Goal: Communication & Community: Answer question/provide support

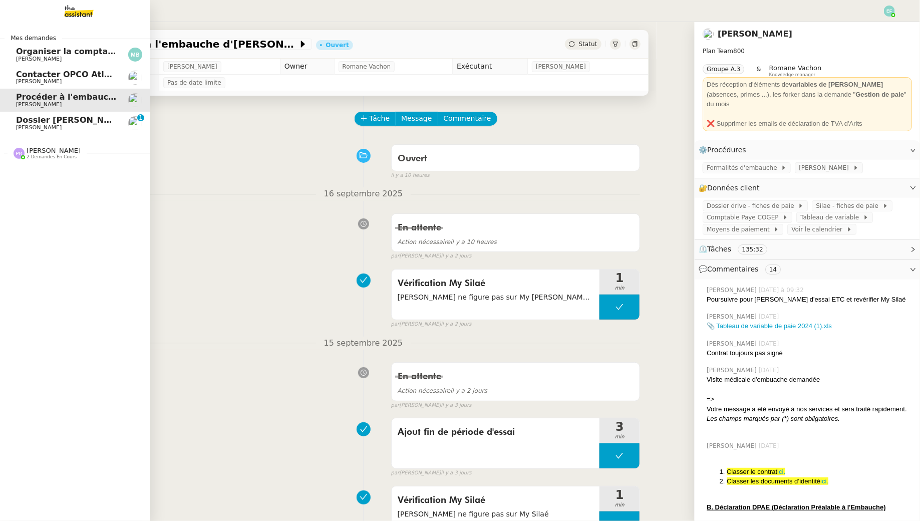
click at [23, 129] on span "[PERSON_NAME]" at bounding box center [39, 127] width 46 height 7
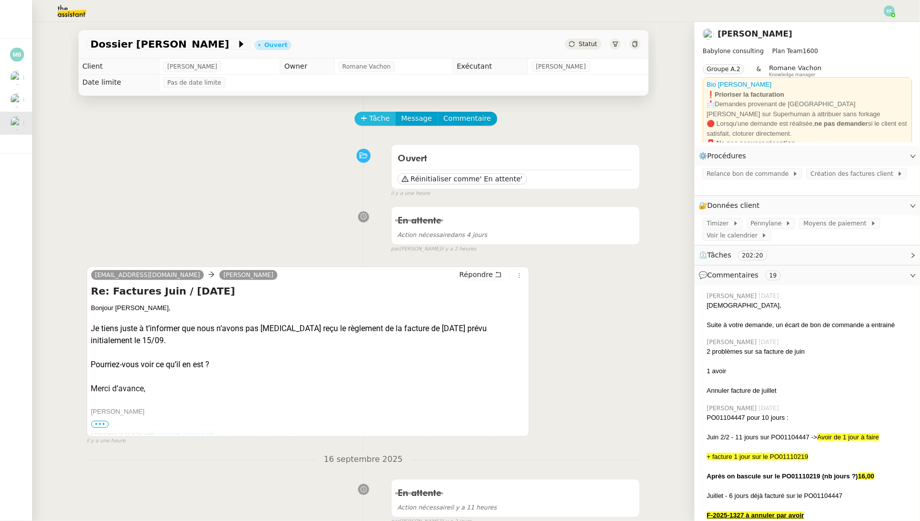
click at [384, 119] on span "Tâche" at bounding box center [379, 119] width 21 height 12
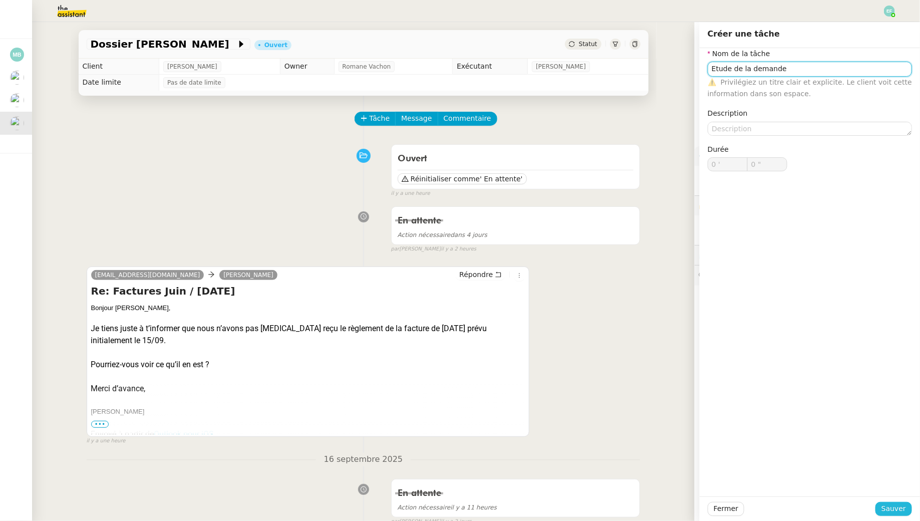
type input "Etude de la demande"
click at [886, 513] on span "Sauver" at bounding box center [893, 509] width 25 height 12
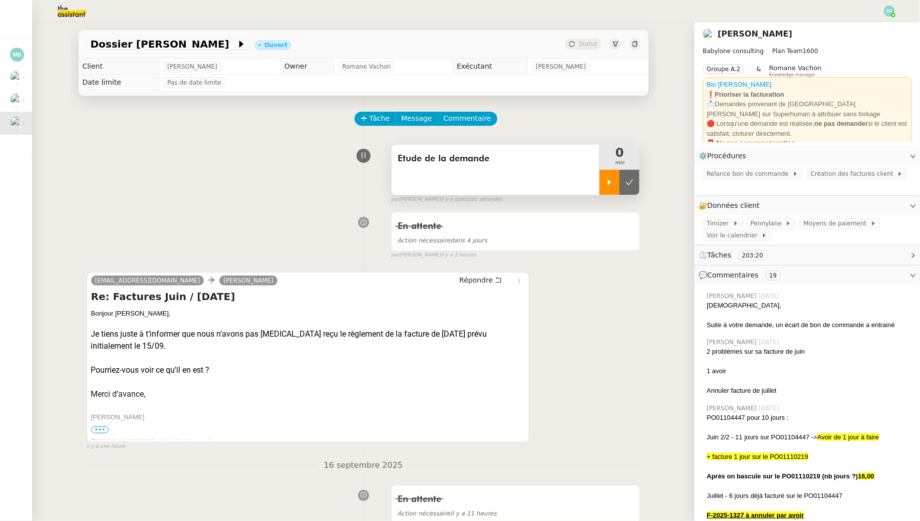
click at [613, 183] on icon at bounding box center [609, 182] width 8 height 8
click at [545, 173] on div "Etude de la demande" at bounding box center [495, 170] width 208 height 50
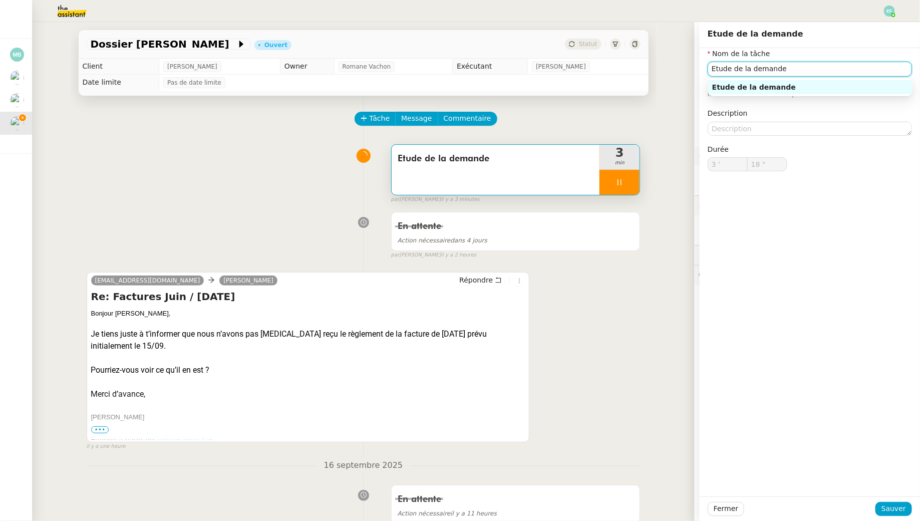
drag, startPoint x: 792, startPoint y: 72, endPoint x: 662, endPoint y: 40, distance: 133.6
click at [662, 40] on app-ticket "Dossier [PERSON_NAME] Ouvert Statut Client [PERSON_NAME] Owner [PERSON_NAME] Ex…" at bounding box center [476, 271] width 888 height 499
type input "19 ""
type input "V"
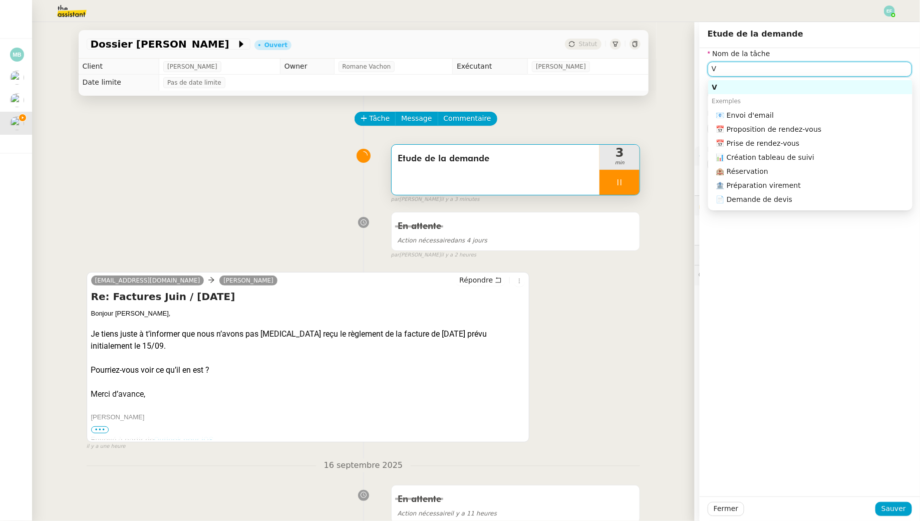
type input "20 ""
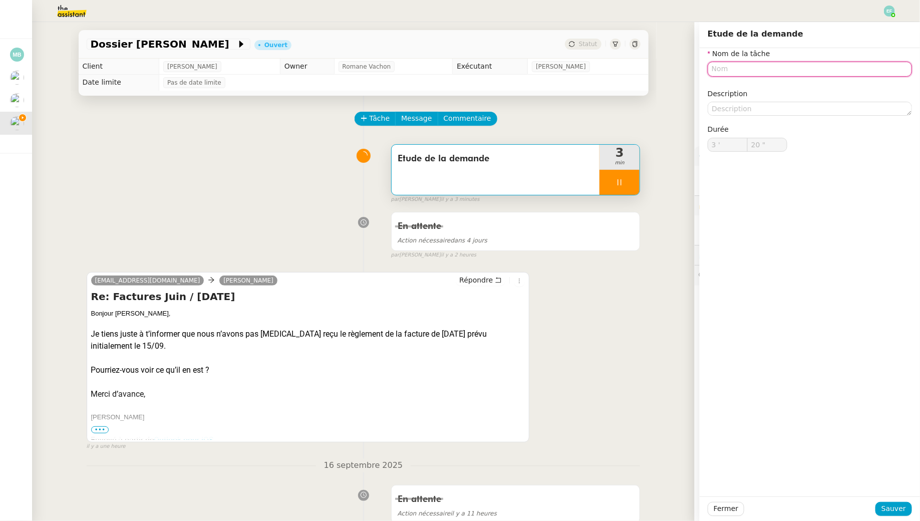
type input "E"
type input "21 ""
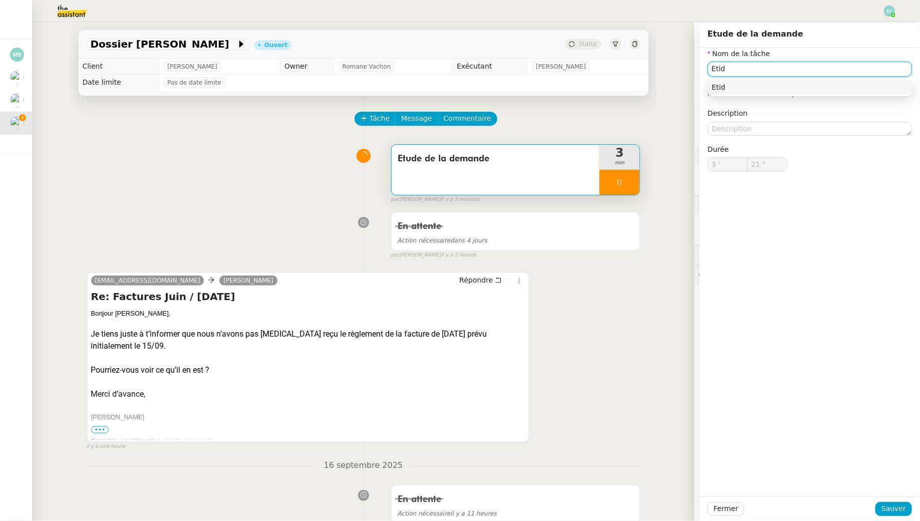
type input "Eti"
type input "22 ""
type input "Etude de la"
type input "23 ""
type input "Etude de la demande +"
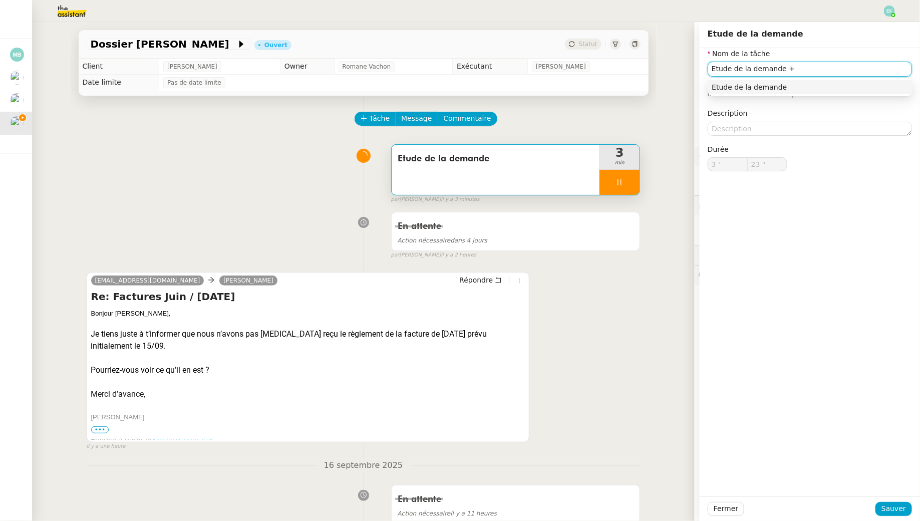
type input "24 ""
type input "Etude de la demande + vérifica"
type input "25 ""
type input "Etude de la demande + vérification factu"
type input "26 ""
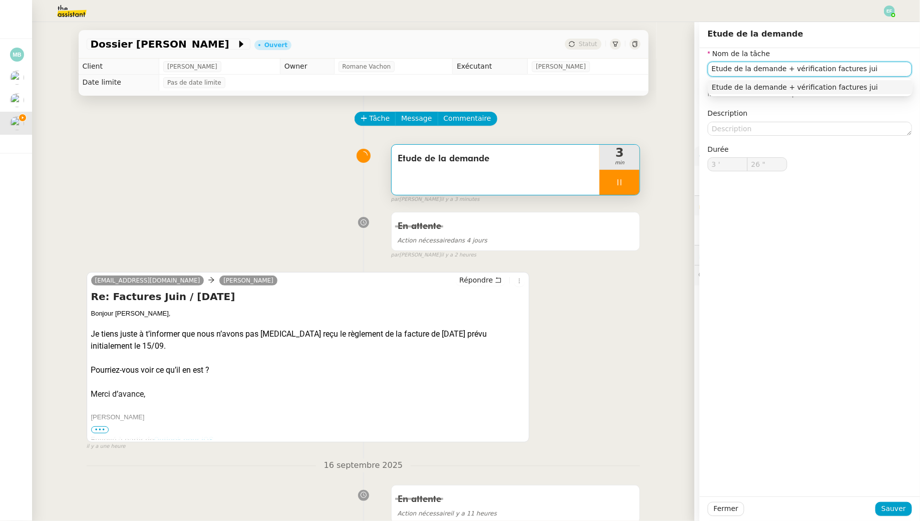
type input "Etude de la demande + vérification factures juin"
type input "28 ""
click at [887, 507] on span "Sauver" at bounding box center [893, 509] width 25 height 12
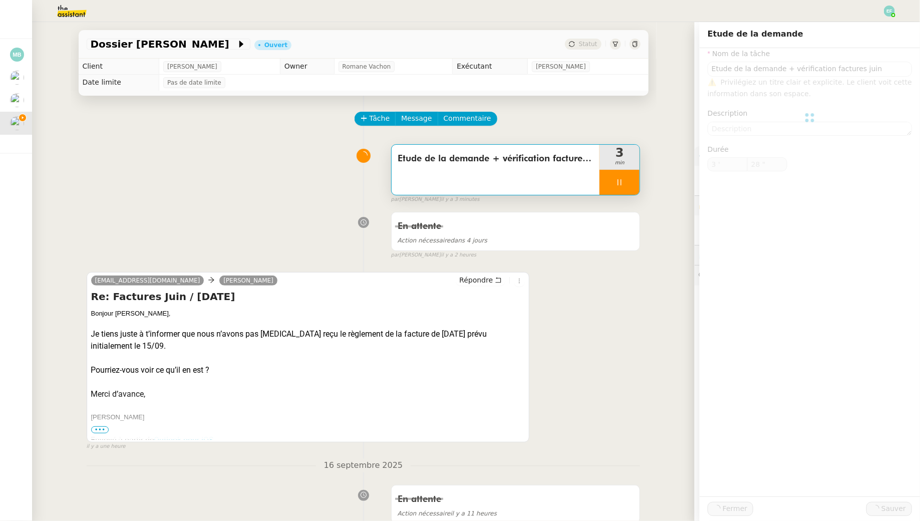
type input "Etude de la demande + vérification factures juin"
type input "3 '"
type input "29 ""
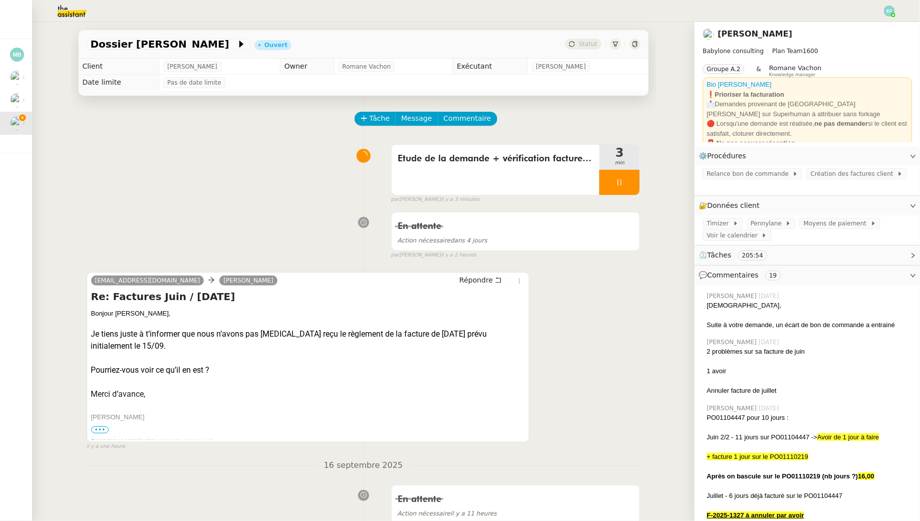
click at [629, 180] on div at bounding box center [619, 182] width 40 height 25
click at [629, 180] on icon at bounding box center [629, 182] width 8 height 8
click at [612, 181] on button at bounding box center [619, 182] width 40 height 25
click at [610, 182] on icon at bounding box center [610, 182] width 4 height 6
click at [498, 281] on icon at bounding box center [498, 279] width 7 height 7
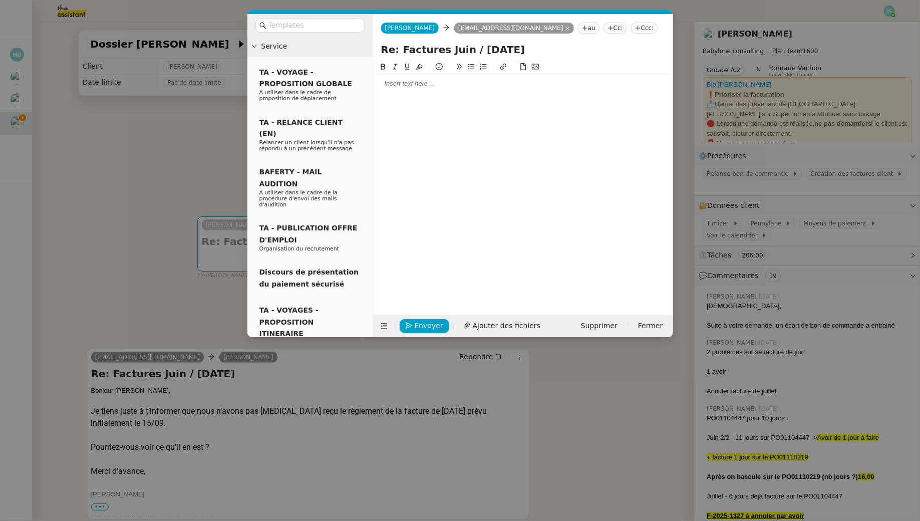
click at [607, 28] on icon at bounding box center [610, 28] width 6 height 6
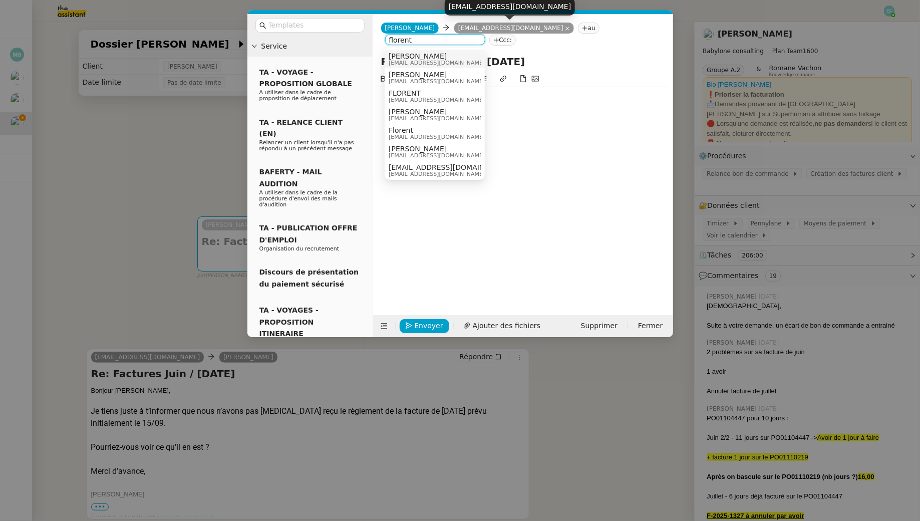
type input "florent"
click at [451, 60] on span "[EMAIL_ADDRESS][DOMAIN_NAME]" at bounding box center [436, 63] width 96 height 6
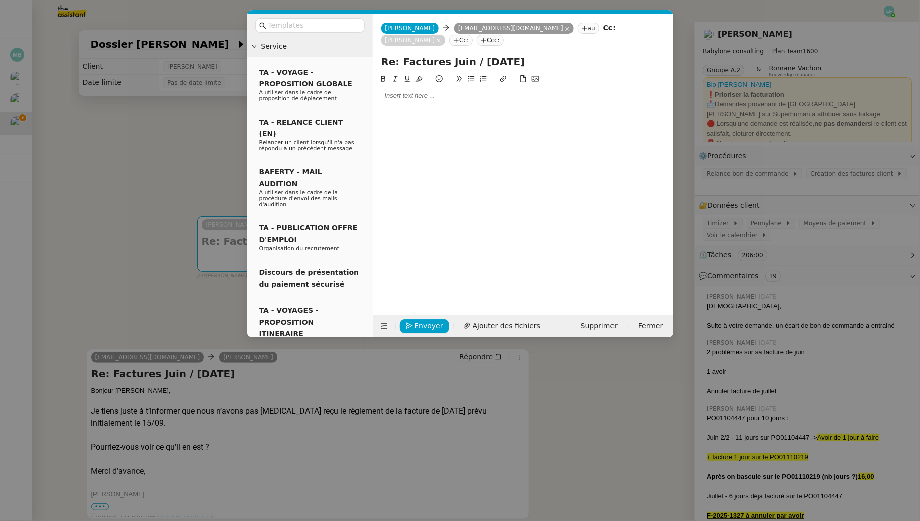
click at [434, 97] on div at bounding box center [523, 95] width 292 height 9
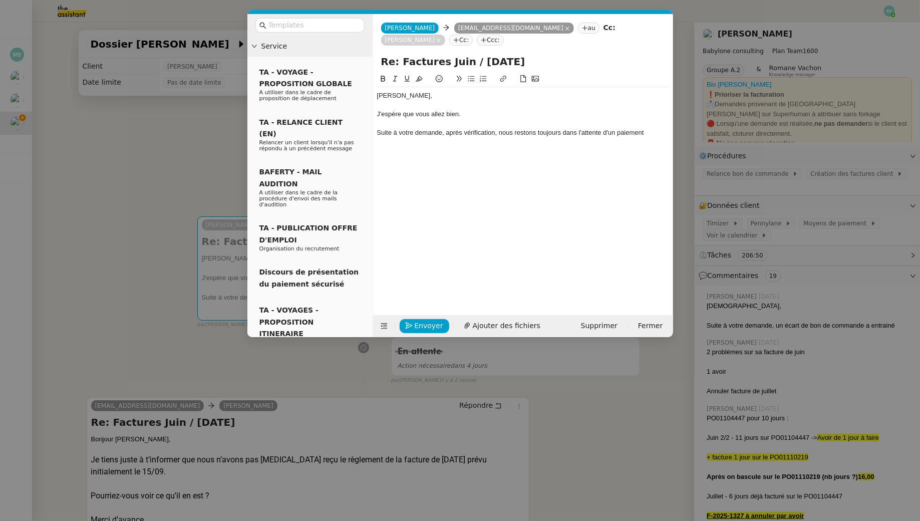
click at [150, 175] on nz-modal-container "Service TA - VOYAGE - PROPOSITION GLOBALE A utiliser dans le cadre de propositi…" at bounding box center [460, 260] width 920 height 521
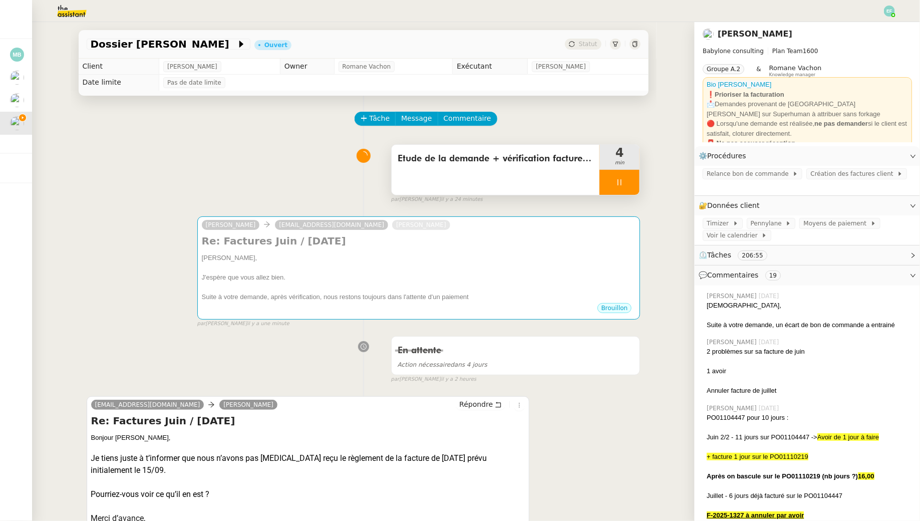
click at [632, 179] on div at bounding box center [619, 182] width 40 height 25
click at [607, 182] on icon at bounding box center [609, 182] width 8 height 8
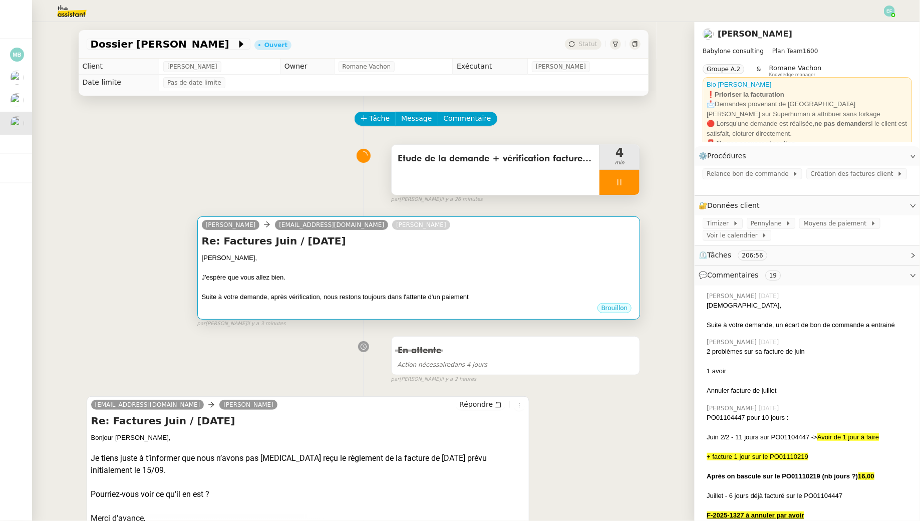
click at [557, 248] on div "Re: Factures Juin / [DATE] Bonjour [PERSON_NAME], J'espère que vous allez bien.…" at bounding box center [419, 268] width 434 height 68
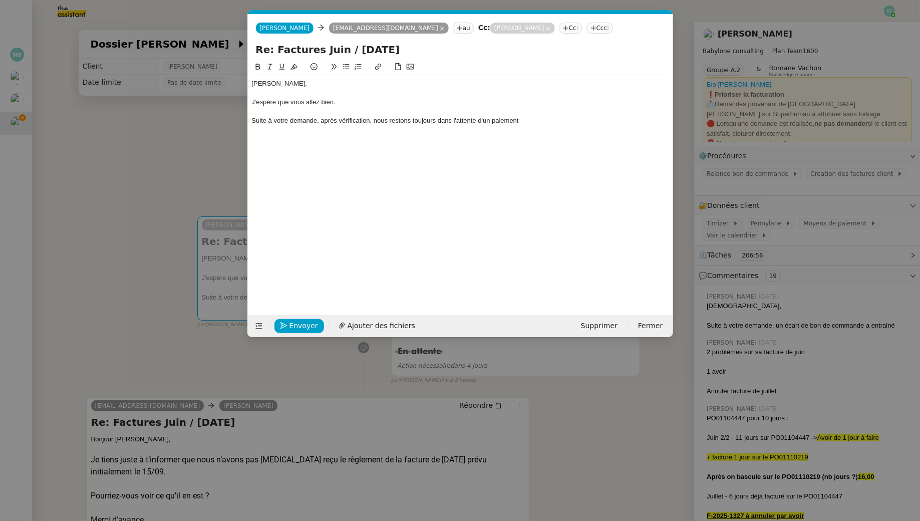
scroll to position [0, 21]
click at [536, 122] on div "Suite à votre demande, après vérification, nous restons toujours dans l'attente…" at bounding box center [460, 120] width 417 height 9
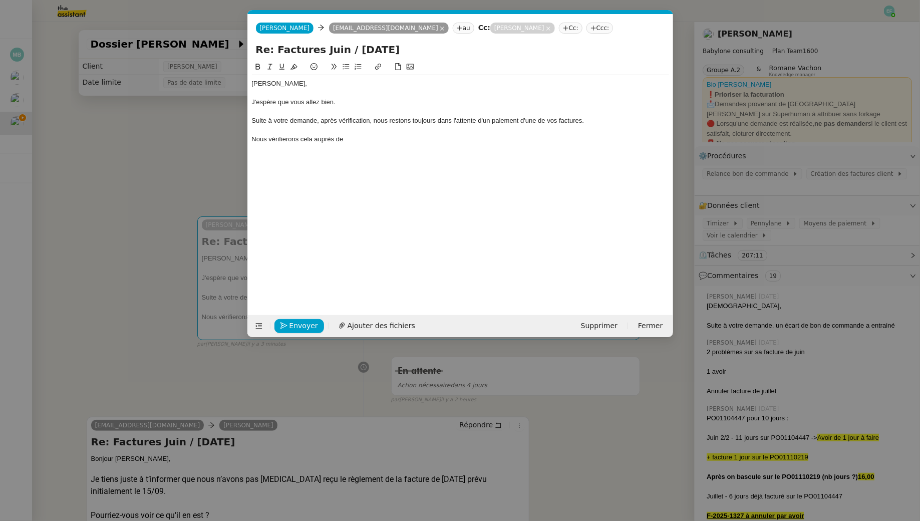
click at [142, 180] on nz-modal-container "Service TA - VOYAGE - PROPOSITION GLOBALE A utiliser dans le cadre de propositi…" at bounding box center [460, 260] width 920 height 521
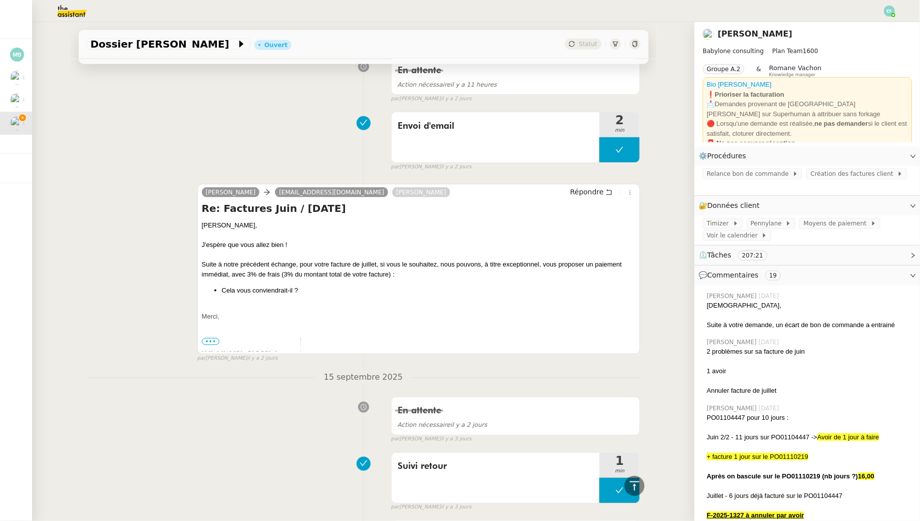
scroll to position [0, 0]
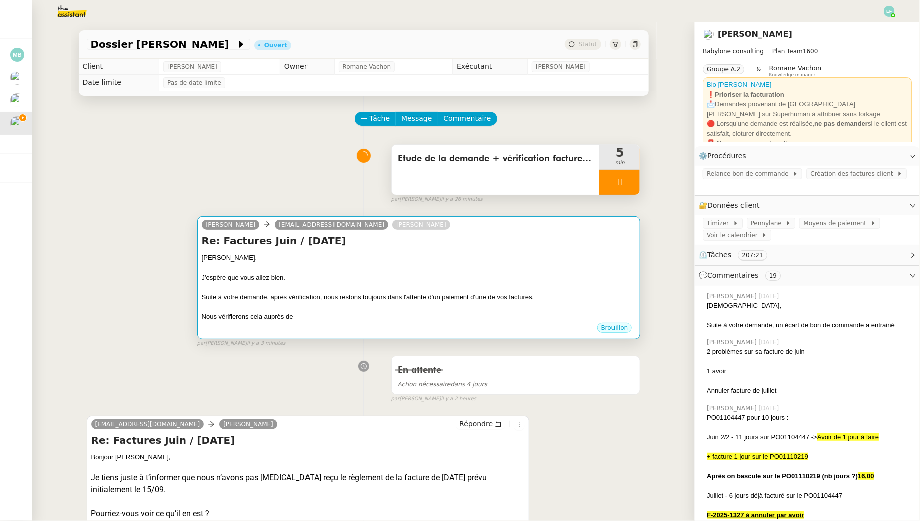
click at [369, 276] on div "J'espère que vous allez bien." at bounding box center [419, 277] width 434 height 10
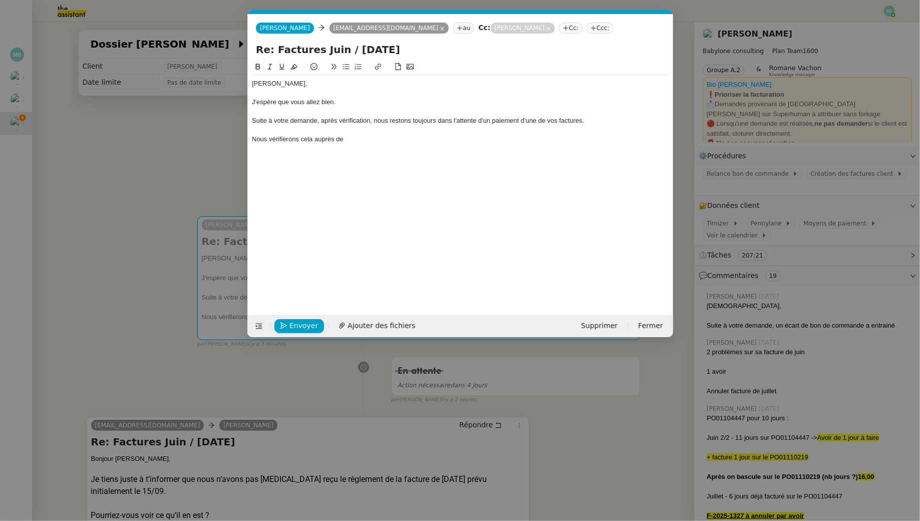
scroll to position [0, 21]
drag, startPoint x: 371, startPoint y: 141, endPoint x: 258, endPoint y: 118, distance: 116.0
click at [258, 118] on div "[PERSON_NAME], J'espère que vous allez bien. Suite à votre demande, après vérif…" at bounding box center [460, 111] width 417 height 73
click at [302, 143] on div "Nous vérifierons cela auprès de" at bounding box center [460, 139] width 417 height 9
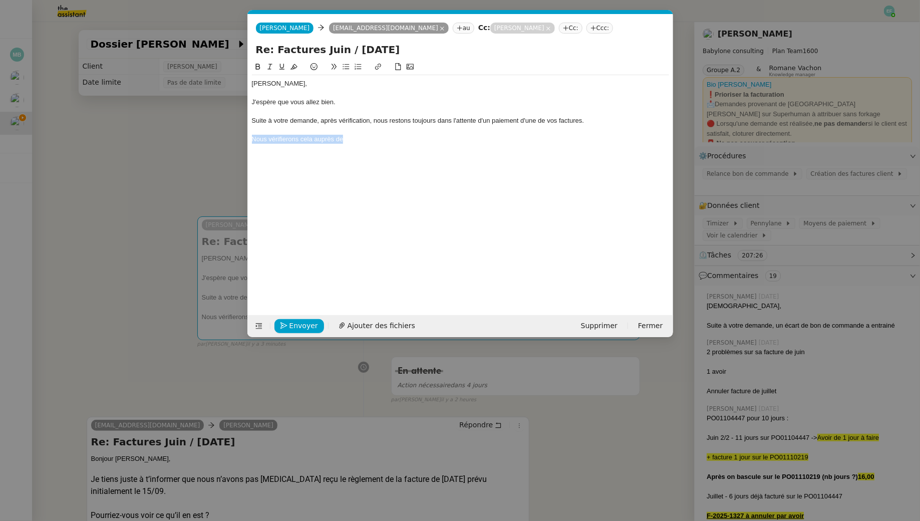
click at [302, 143] on div "Nous vérifierons cela auprès de" at bounding box center [460, 139] width 417 height 9
click at [373, 119] on div "Suite à votre demande, après vérification, nous restons toujours dans l'attente…" at bounding box center [460, 120] width 417 height 9
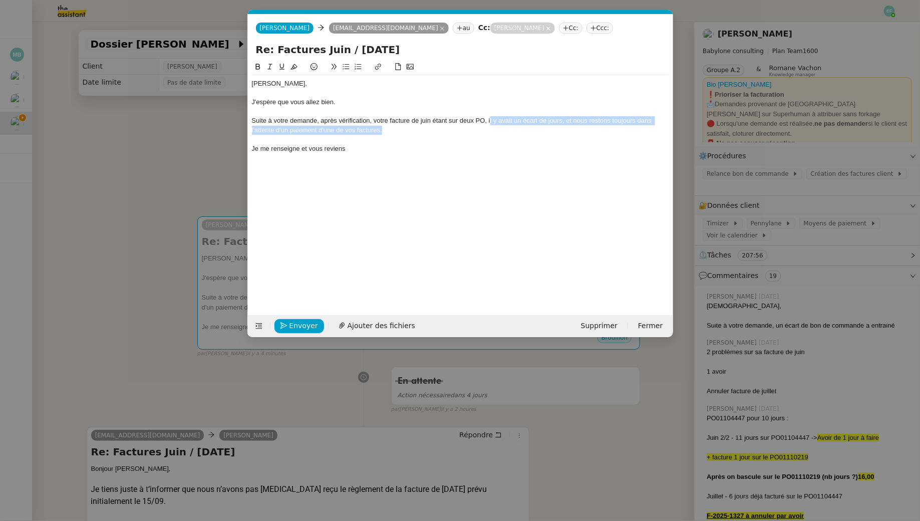
drag, startPoint x: 526, startPoint y: 132, endPoint x: 490, endPoint y: 126, distance: 36.0
click at [490, 125] on div "Suite à votre demande, après vérification, votre facture de juin étant sur deux…" at bounding box center [460, 125] width 417 height 19
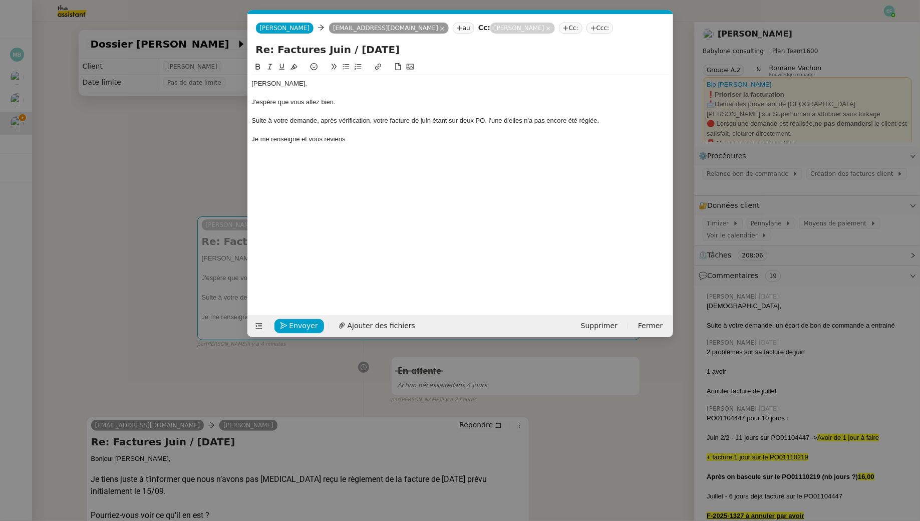
click at [371, 141] on div "Je me renseigne et vous reviens" at bounding box center [460, 139] width 417 height 9
click at [366, 139] on div "Je me renseigne et vous reviens" at bounding box center [460, 139] width 417 height 9
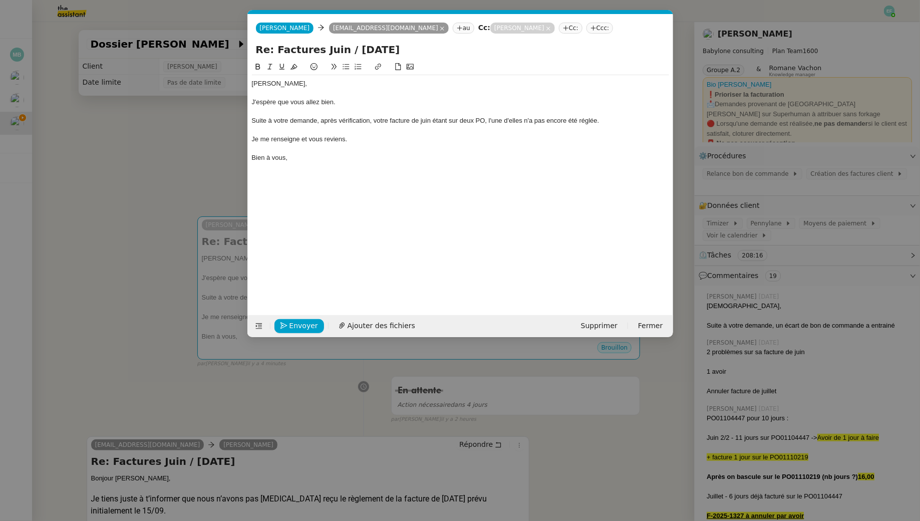
click at [316, 160] on div "Bien à vous," at bounding box center [460, 157] width 417 height 9
click at [330, 141] on div "Je me renseigne et vous reviens." at bounding box center [460, 139] width 417 height 9
click at [270, 66] on icon at bounding box center [269, 66] width 7 height 7
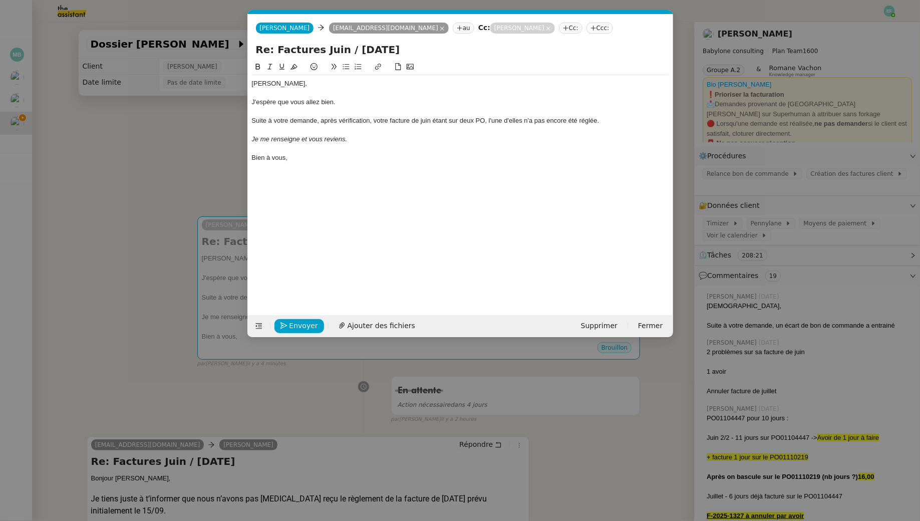
click at [315, 163] on div "[PERSON_NAME], J'espère que vous allez bien. Suite à votre demande, après vérif…" at bounding box center [460, 120] width 417 height 91
click at [305, 327] on span "Envoyer" at bounding box center [303, 326] width 29 height 12
click at [305, 327] on span "Confirmer l'envoi" at bounding box center [319, 326] width 60 height 12
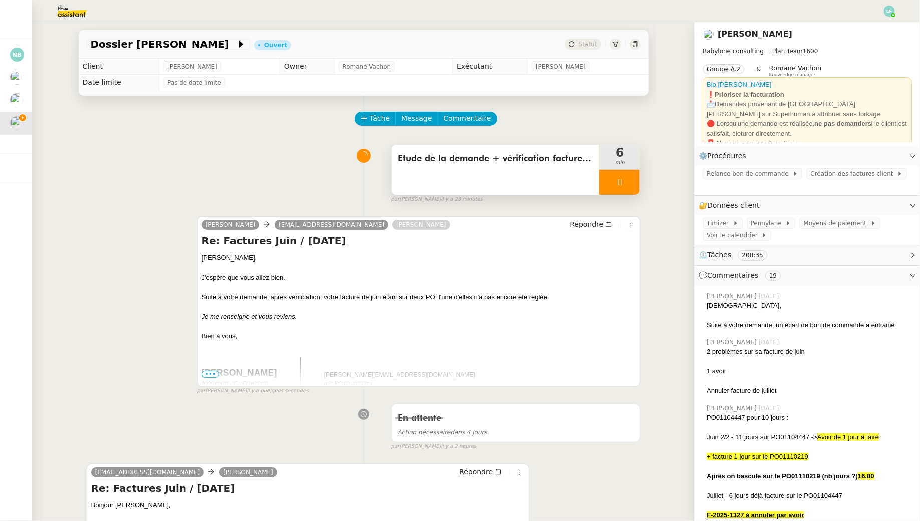
click at [623, 181] on icon at bounding box center [619, 182] width 8 height 8
click at [610, 183] on icon at bounding box center [610, 182] width 4 height 6
click at [499, 162] on span "Etude de la demande + vérification factures juin" at bounding box center [495, 158] width 196 height 15
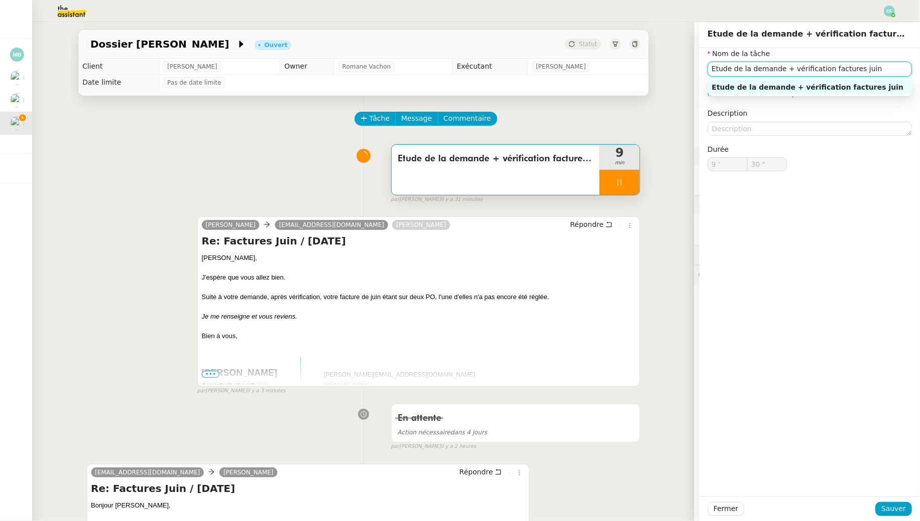
click at [880, 66] on input "Etude de la demande + vérification factures juin" at bounding box center [809, 69] width 204 height 15
type input "31 ""
type input "Etude de la demande + vérification factures juin + env"
type input "32 ""
type input "Etude de la demande + vérification factures juin + envoi d'emails"
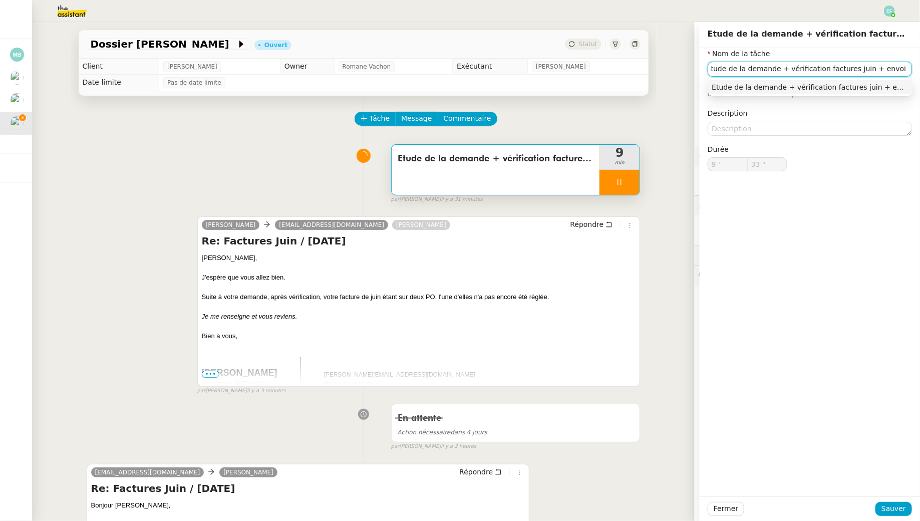
scroll to position [0, 11]
type input "34 ""
type input "Etude de la demande + vérification factures juin + envoi d'emails"
click at [897, 505] on span "Sauver" at bounding box center [893, 509] width 25 height 12
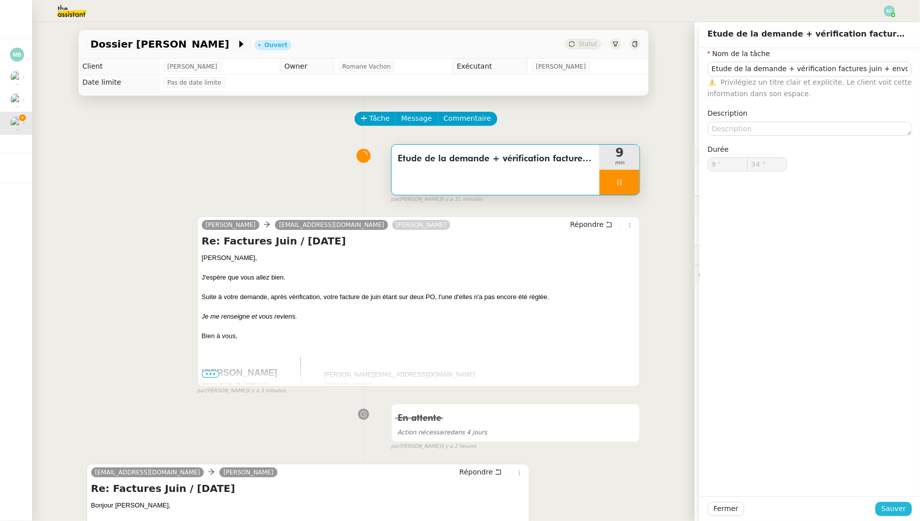
type input "35 ""
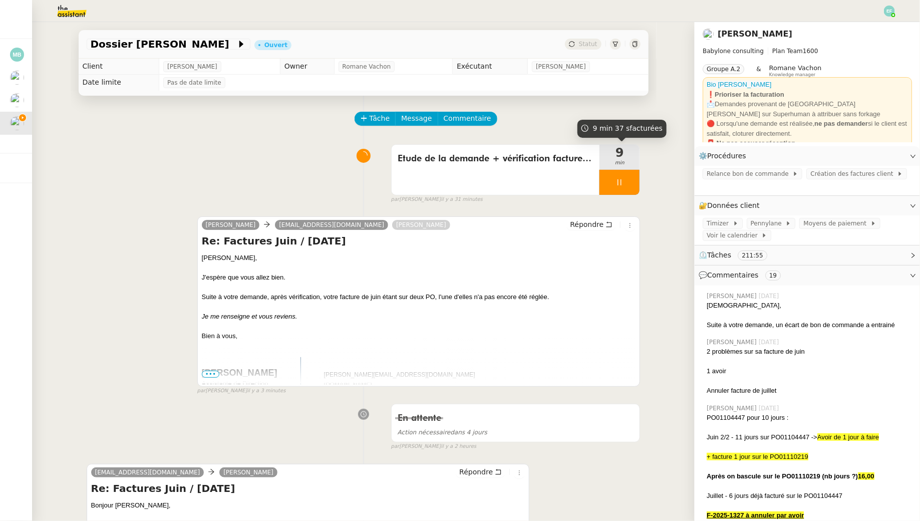
click at [628, 185] on div at bounding box center [619, 182] width 40 height 25
click at [636, 182] on button at bounding box center [629, 182] width 20 height 25
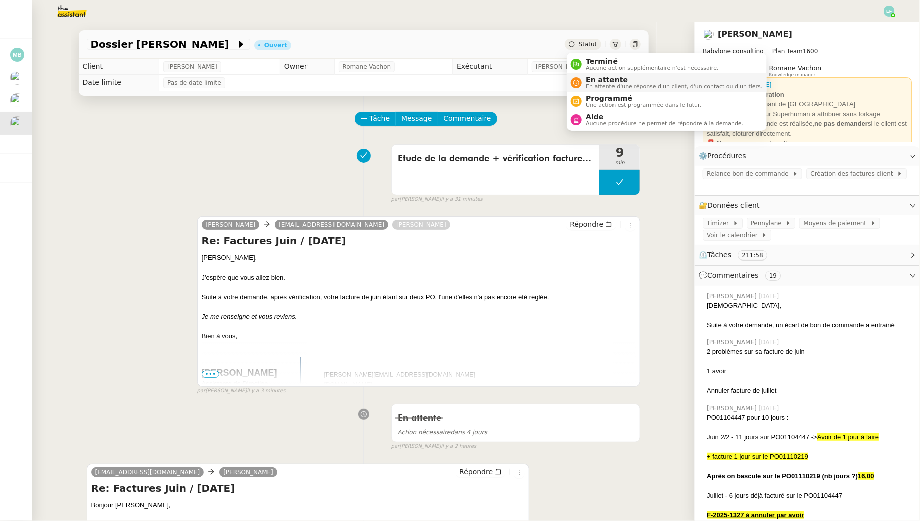
click at [592, 87] on span "En attente d'une réponse d'un client, d'un contact ou d'un tiers." at bounding box center [674, 87] width 176 height 6
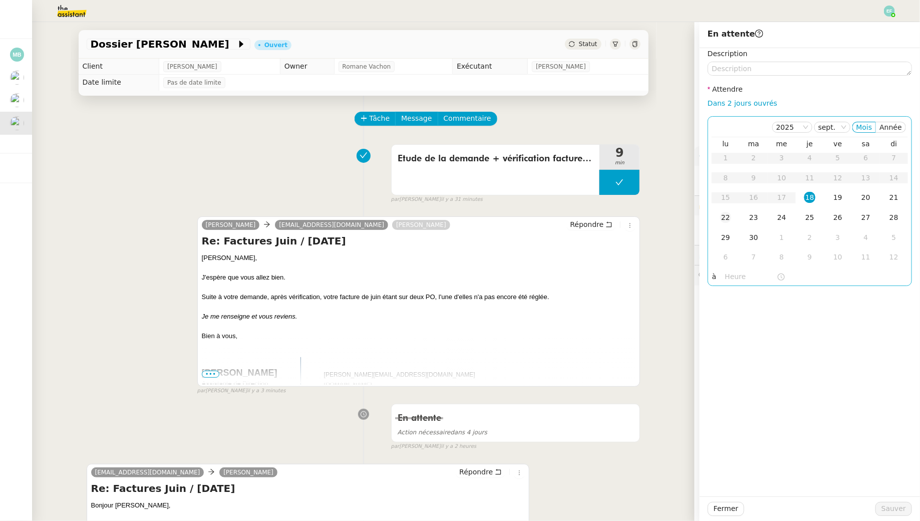
click at [726, 217] on div "22" at bounding box center [725, 217] width 11 height 11
click at [890, 507] on span "Sauver" at bounding box center [893, 509] width 25 height 12
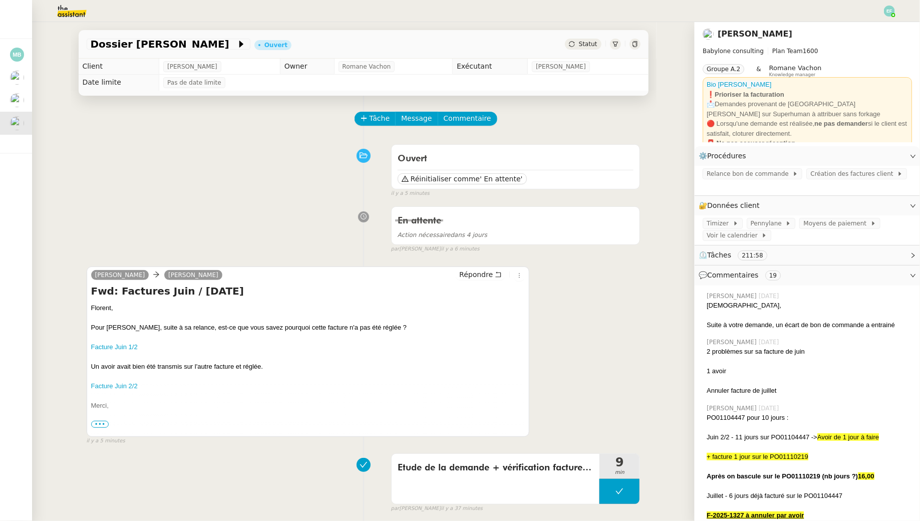
click at [889, 8] on img at bounding box center [889, 11] width 11 height 11
click at [879, 26] on li "Suivi" at bounding box center [862, 29] width 65 height 14
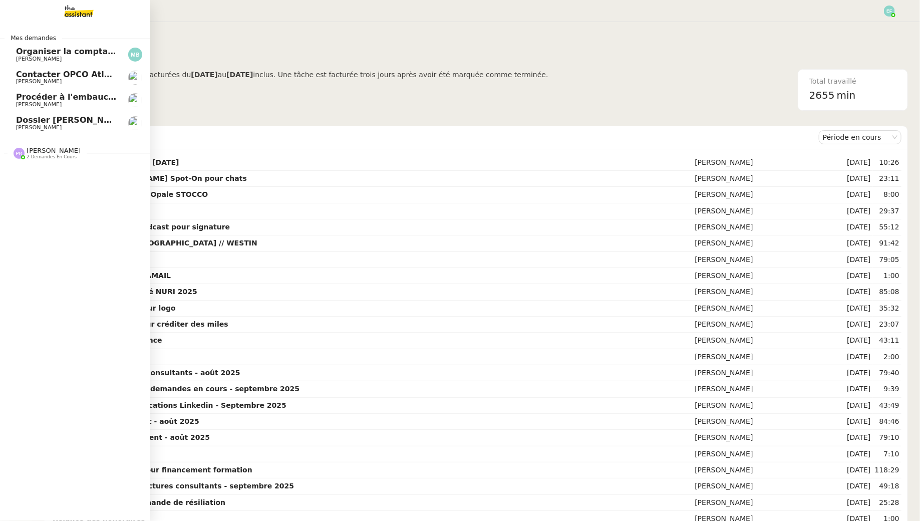
click at [42, 125] on span "[PERSON_NAME]" at bounding box center [39, 127] width 46 height 7
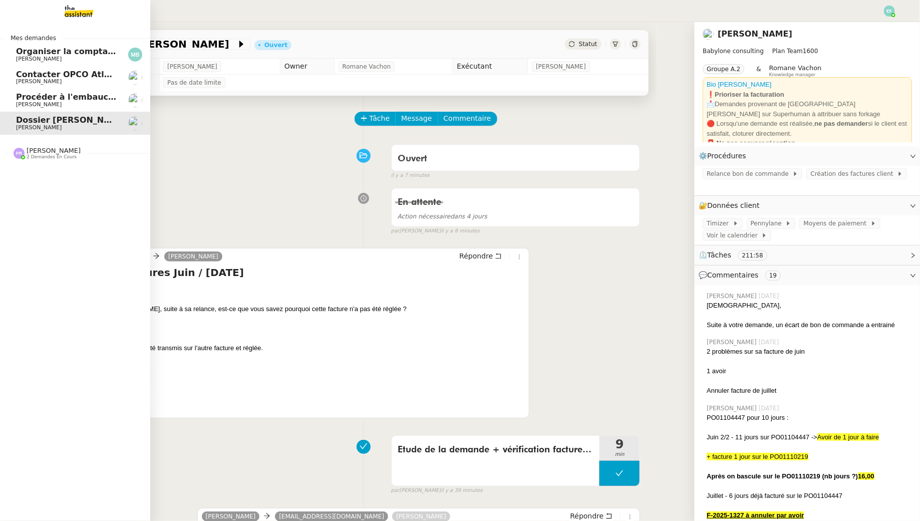
click at [56, 109] on link "Procéder à l'embauche d'[PERSON_NAME]" at bounding box center [75, 100] width 150 height 23
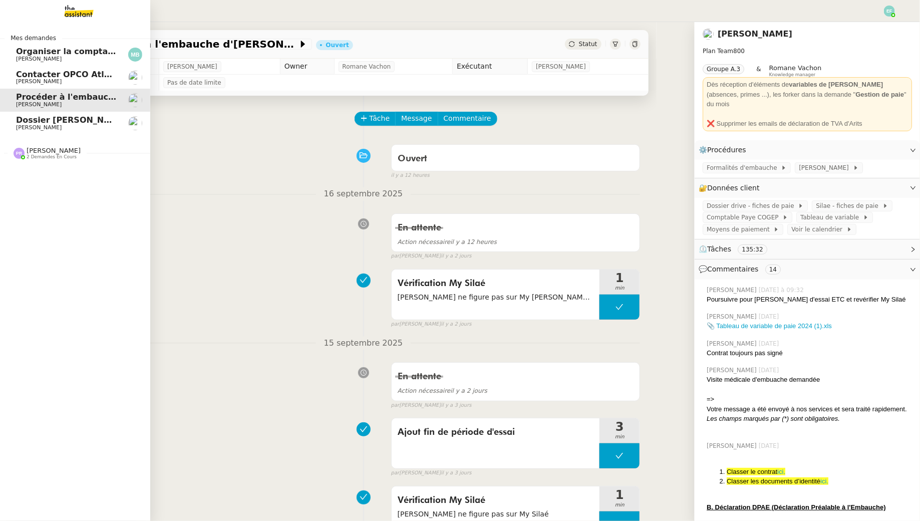
click at [75, 78] on div "Contacter OPCO Atlas pour financement formation [PERSON_NAME]" at bounding box center [66, 77] width 101 height 15
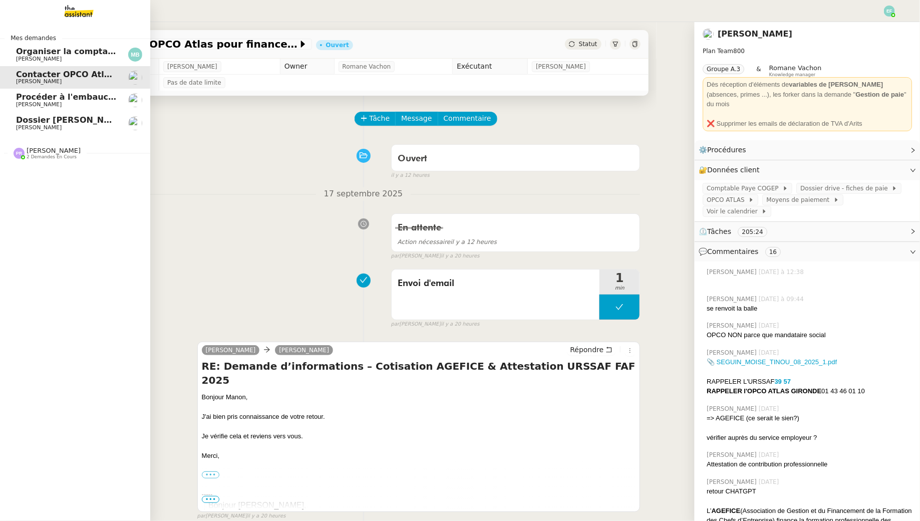
click at [76, 54] on span "Organiser la comptabilité NURI 2025" at bounding box center [98, 52] width 165 height 10
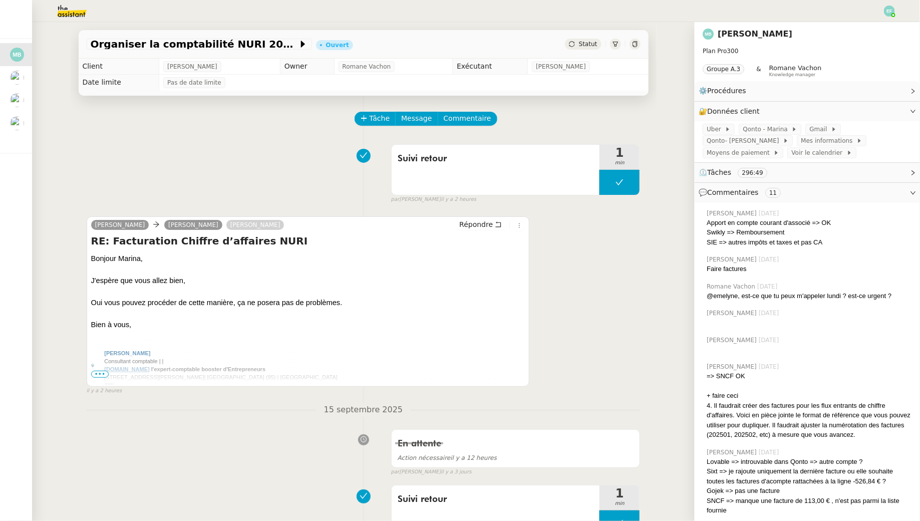
click at [81, 5] on img at bounding box center [64, 11] width 78 height 22
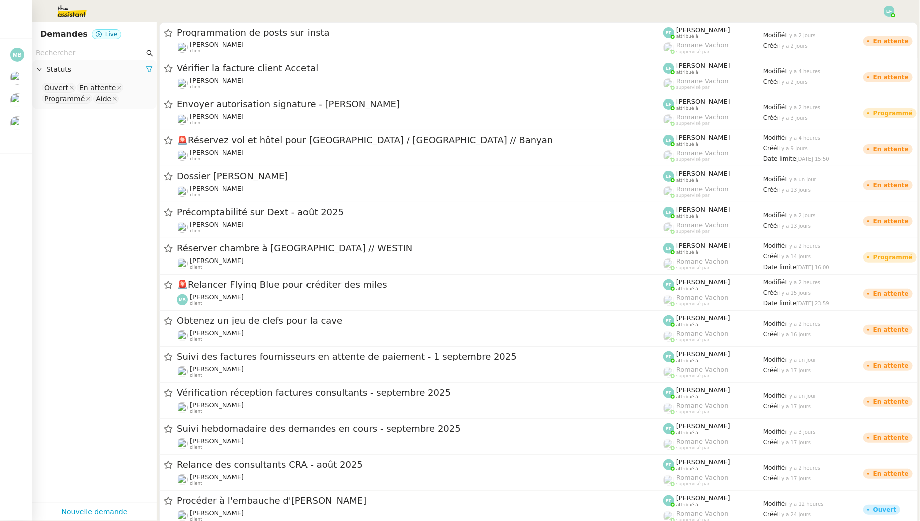
click at [75, 42] on nz-page-header "Demandes Live" at bounding box center [94, 34] width 125 height 24
click at [72, 60] on div "Statuts" at bounding box center [94, 70] width 125 height 20
click at [72, 58] on input "text" at bounding box center [90, 53] width 109 height 12
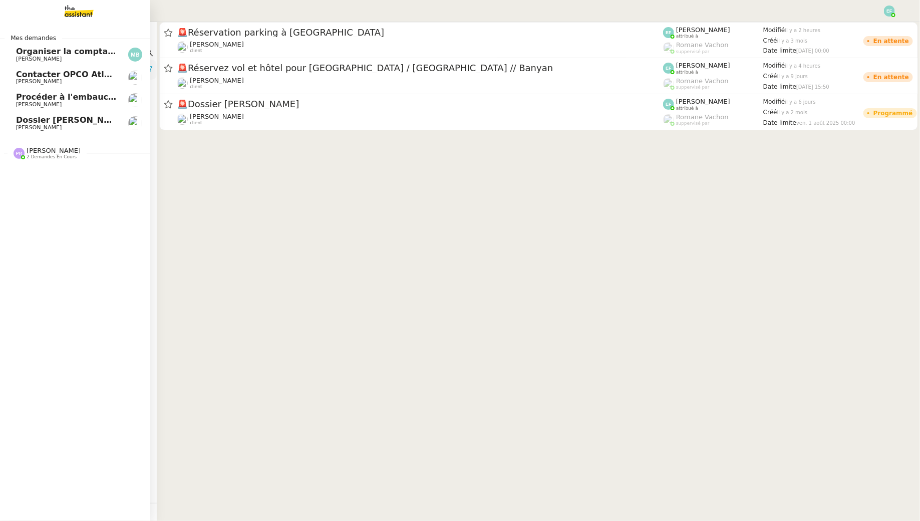
type input "[PERSON_NAME]"
click at [79, 73] on span "Contacter OPCO Atlas pour financement formation" at bounding box center [130, 75] width 228 height 10
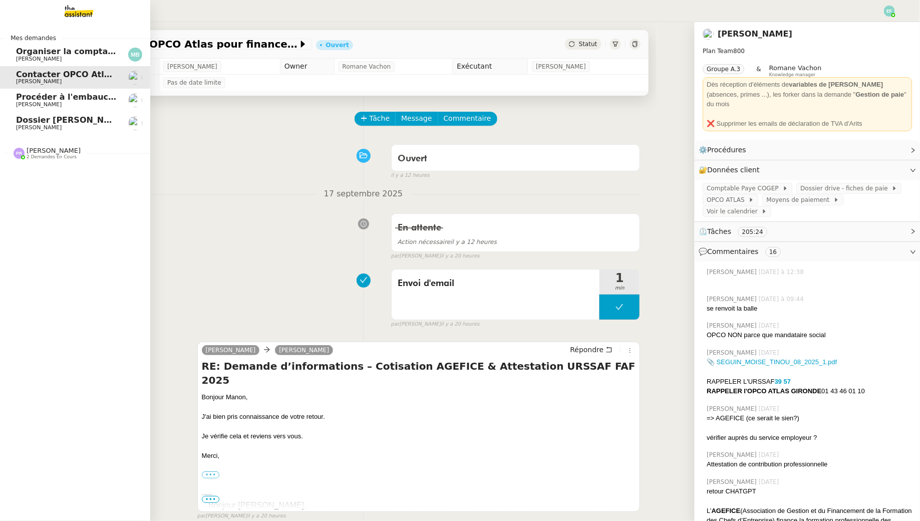
click at [80, 99] on span "Procéder à l'embauche d'[PERSON_NAME]" at bounding box center [110, 97] width 189 height 10
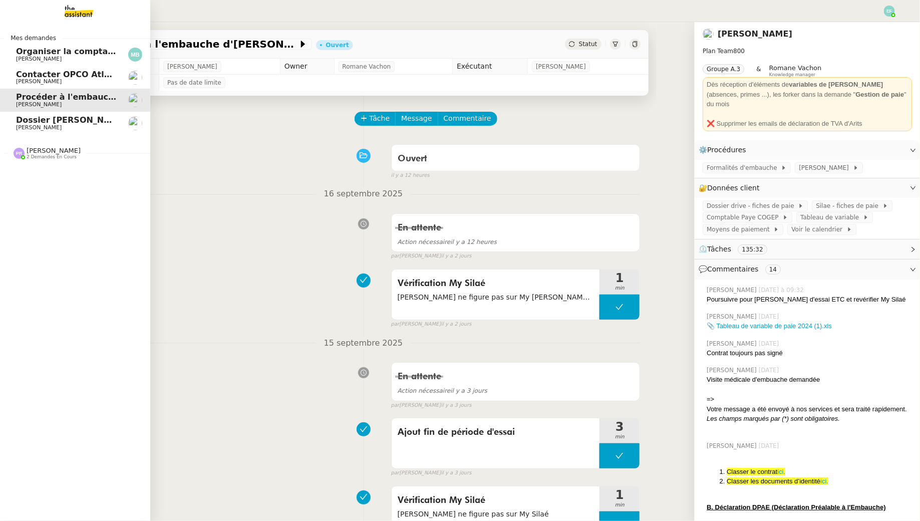
click at [85, 125] on span "[PERSON_NAME]" at bounding box center [66, 128] width 101 height 6
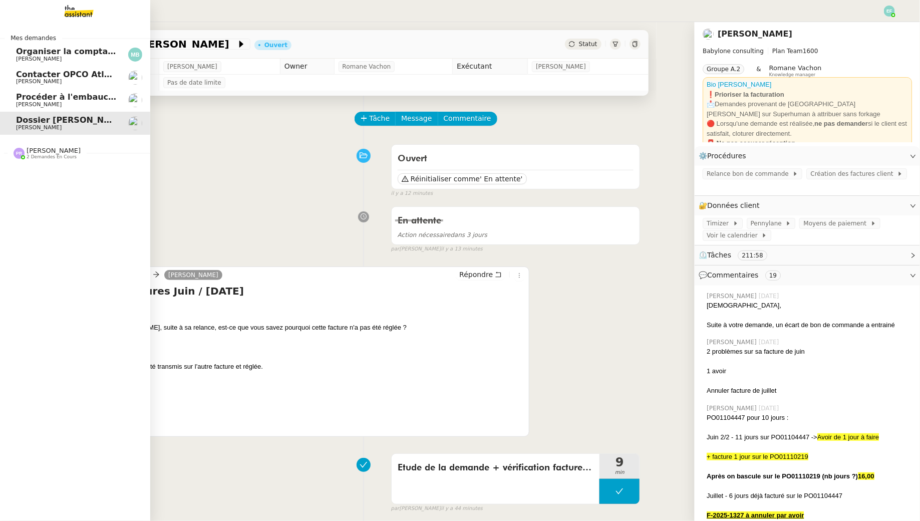
click at [26, 97] on span "Procéder à l'embauche d'[PERSON_NAME]" at bounding box center [110, 97] width 189 height 10
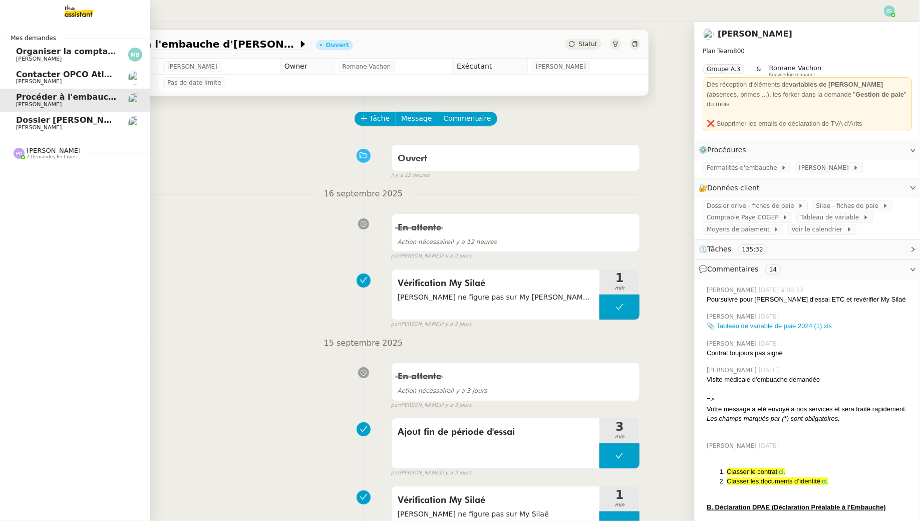
click at [46, 87] on link "Contacter OPCO Atlas pour financement formation [PERSON_NAME]" at bounding box center [75, 77] width 150 height 23
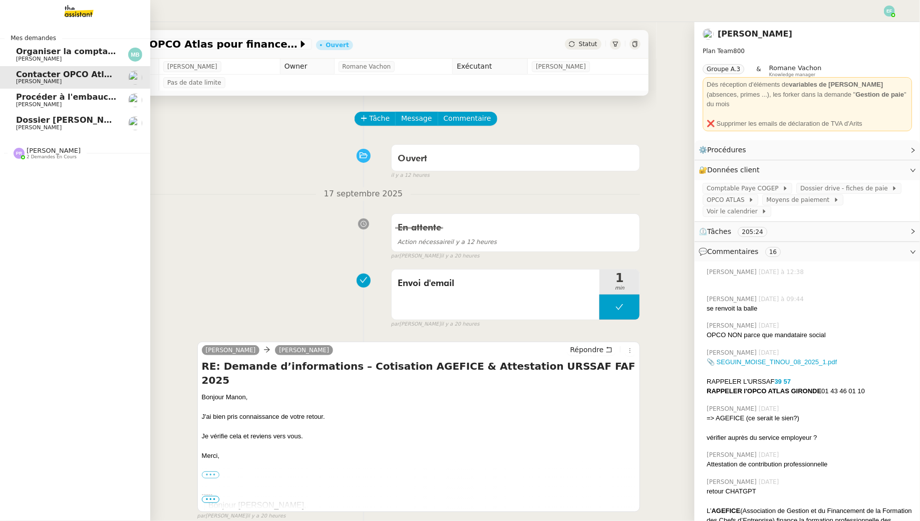
click at [62, 50] on span "Organiser la comptabilité NURI 2025" at bounding box center [98, 52] width 165 height 10
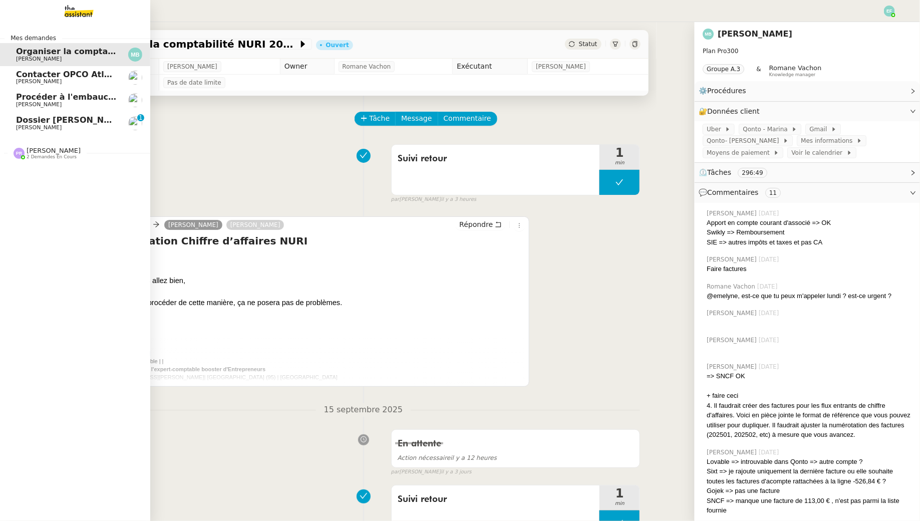
click at [34, 125] on span "[PERSON_NAME]" at bounding box center [39, 127] width 46 height 7
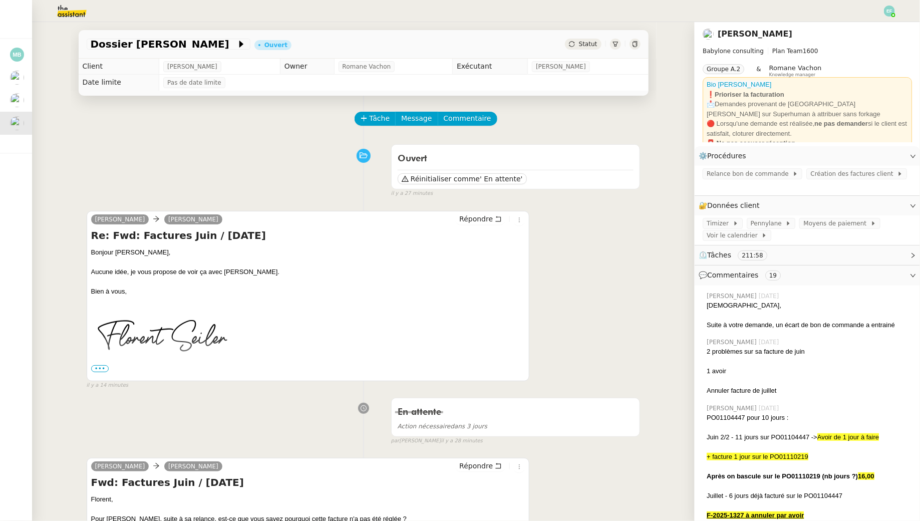
click at [61, 2] on img at bounding box center [64, 11] width 78 height 22
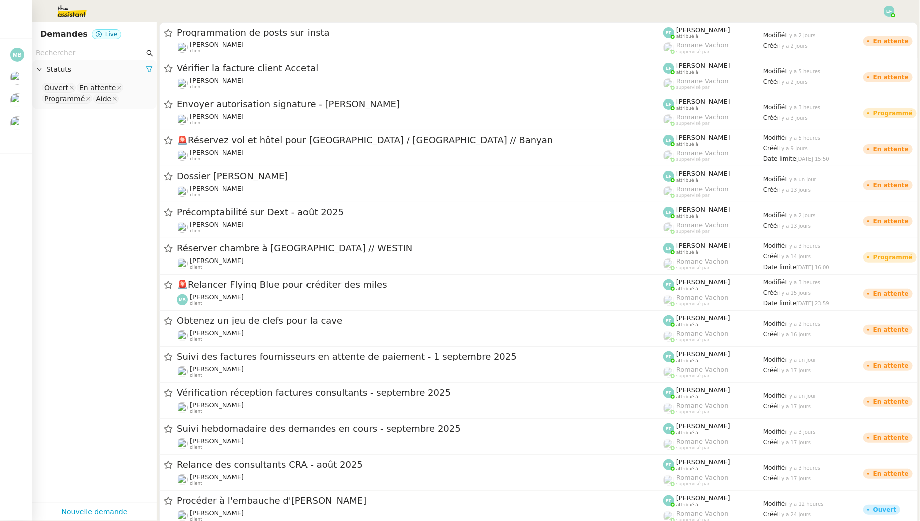
click at [60, 53] on input "text" at bounding box center [90, 53] width 109 height 12
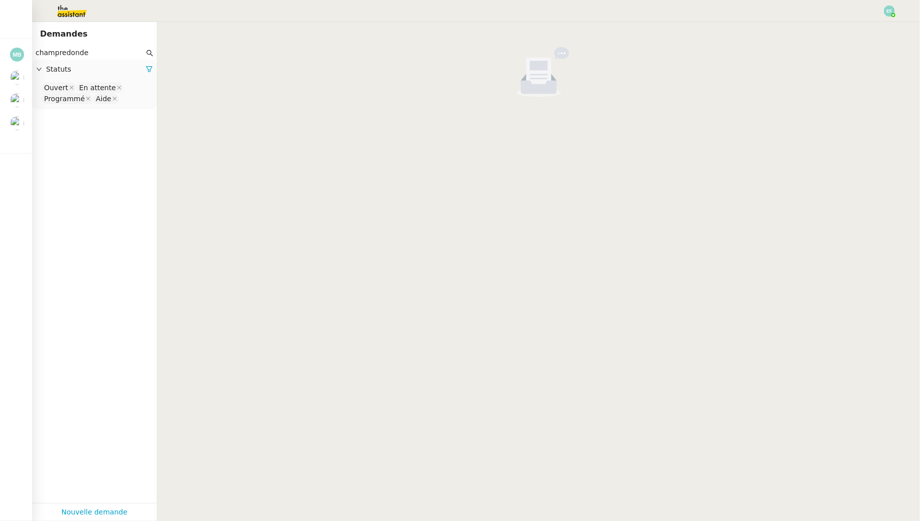
type input "champredonde"
click at [139, 100] on nz-select-top-control "Ouvert En attente Programmé Aide" at bounding box center [94, 94] width 109 height 24
type input "ter"
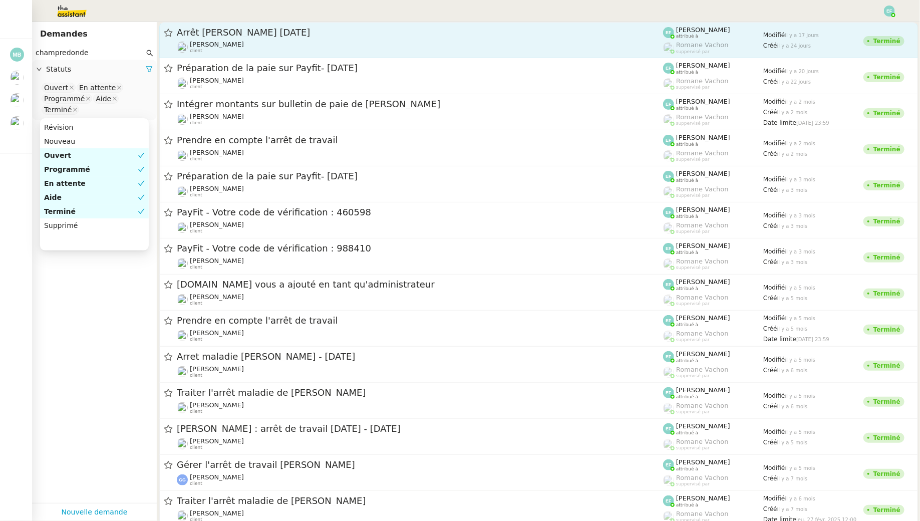
click at [303, 39] on div "Arrêt [PERSON_NAME] [DATE] [PERSON_NAME] client" at bounding box center [420, 40] width 486 height 27
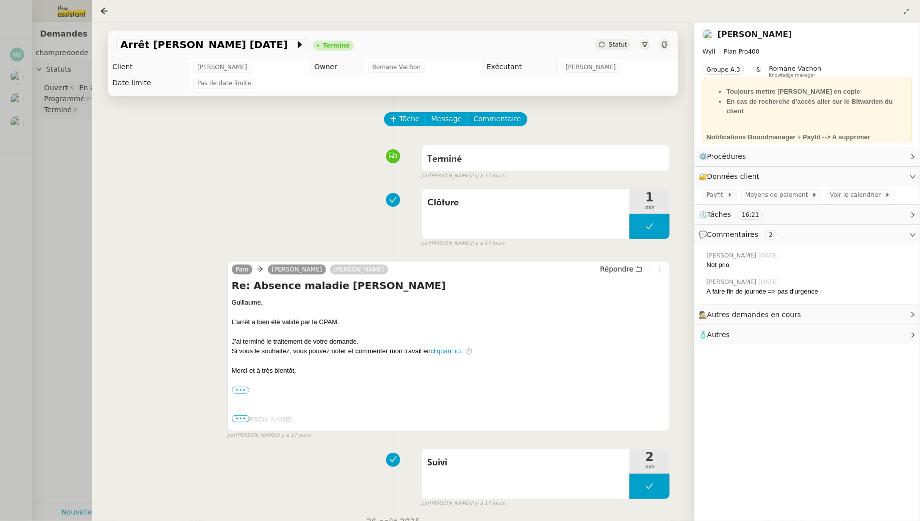
click at [81, 171] on div at bounding box center [460, 260] width 920 height 521
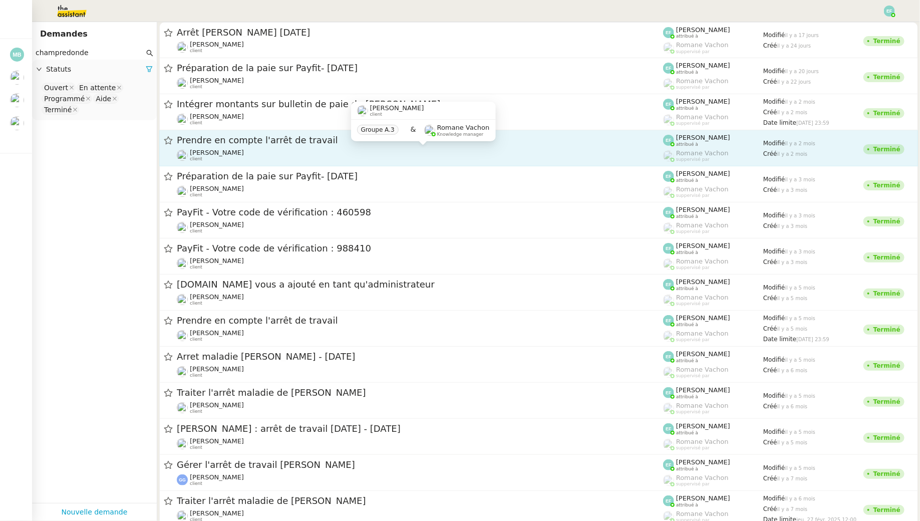
click at [315, 153] on div "[PERSON_NAME] client" at bounding box center [420, 155] width 486 height 13
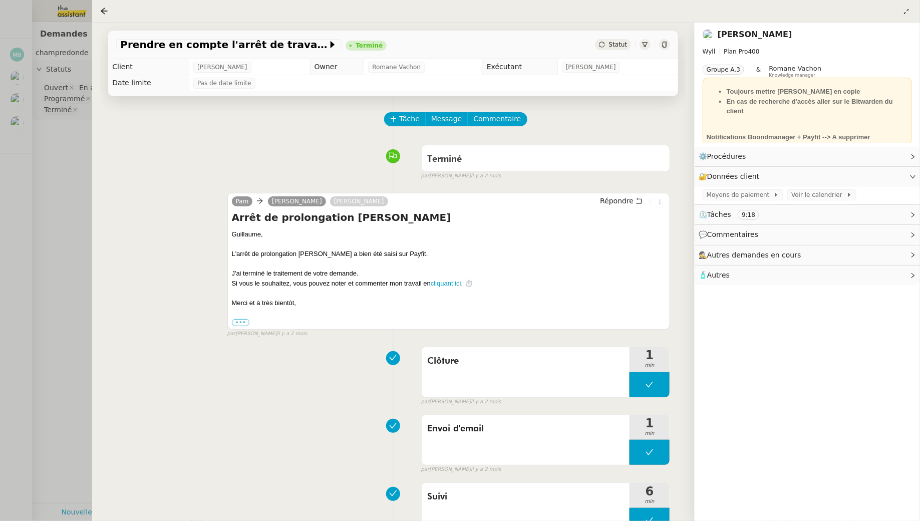
click at [49, 160] on div at bounding box center [460, 260] width 920 height 521
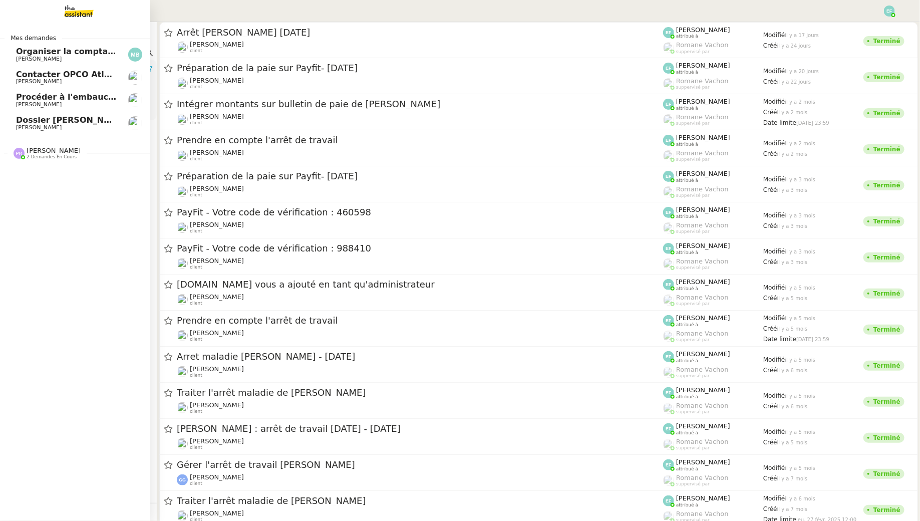
click at [27, 126] on span "[PERSON_NAME]" at bounding box center [39, 127] width 46 height 7
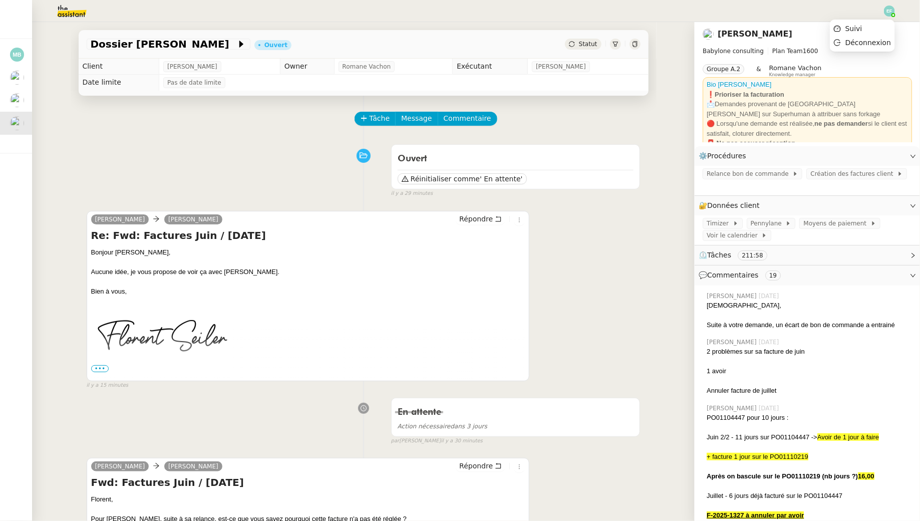
click at [893, 9] on img at bounding box center [889, 11] width 11 height 11
click at [875, 28] on li "Suivi" at bounding box center [862, 29] width 65 height 14
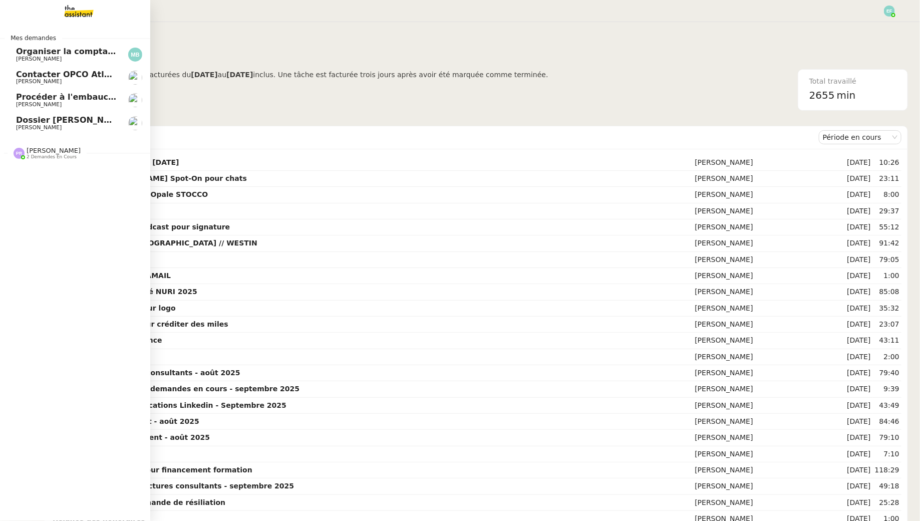
click at [23, 129] on span "[PERSON_NAME]" at bounding box center [39, 127] width 46 height 7
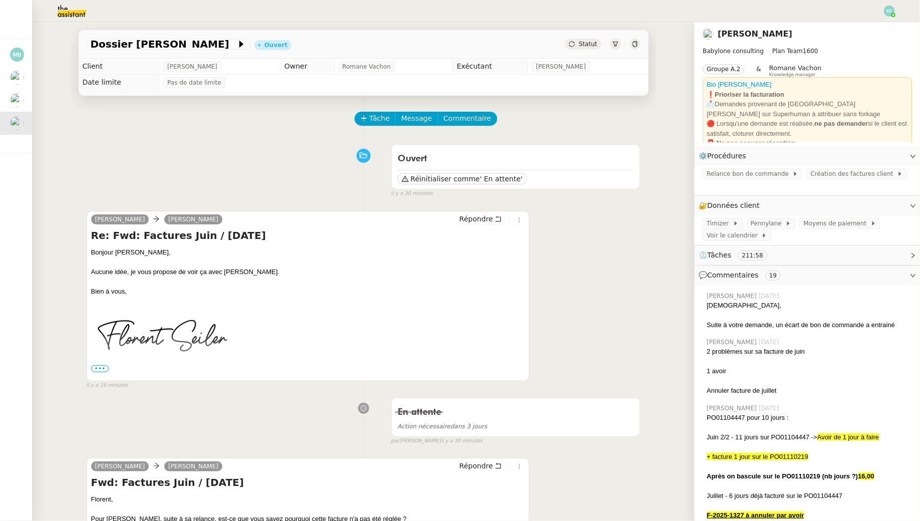
click at [892, 11] on img at bounding box center [889, 11] width 11 height 11
click at [875, 27] on li "Suivi" at bounding box center [862, 29] width 65 height 14
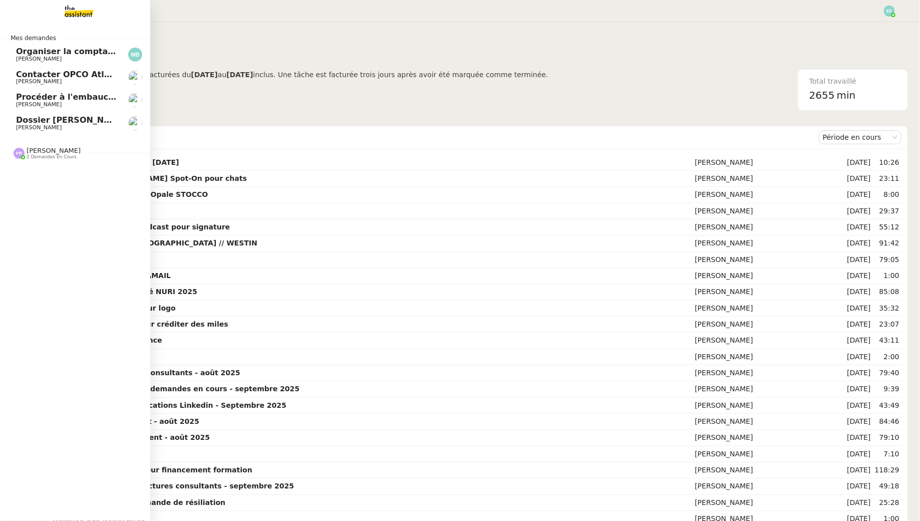
click at [26, 78] on span "Contacter OPCO Atlas pour financement formation" at bounding box center [130, 75] width 228 height 10
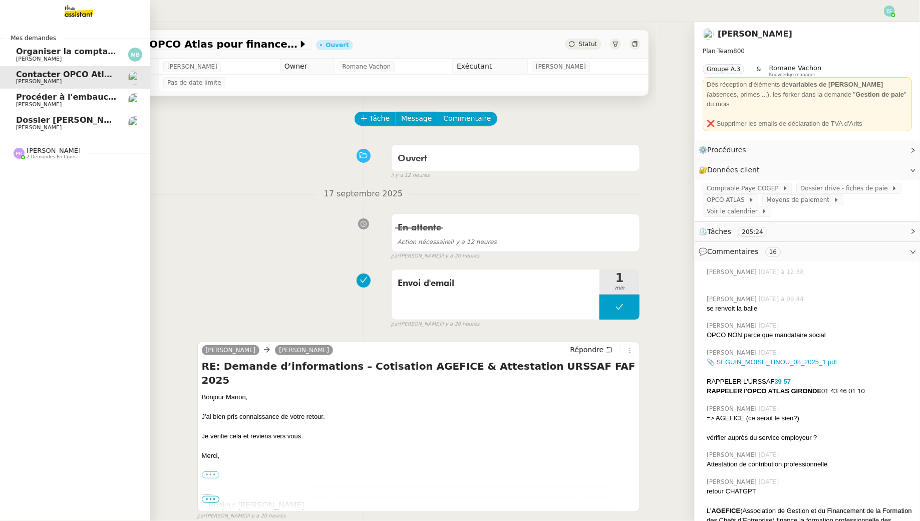
click at [39, 95] on span "Procéder à l'embauche d'[PERSON_NAME]" at bounding box center [110, 97] width 189 height 10
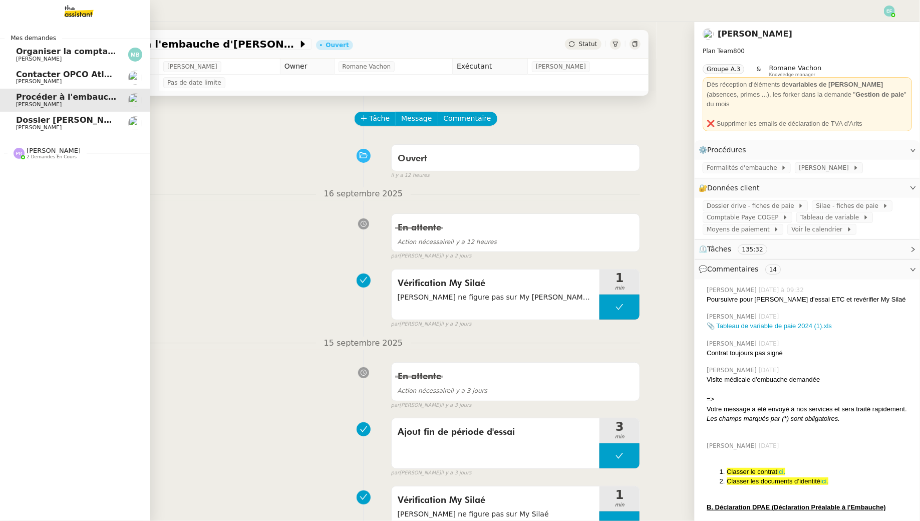
click at [76, 75] on span "Contacter OPCO Atlas pour financement formation" at bounding box center [130, 75] width 228 height 10
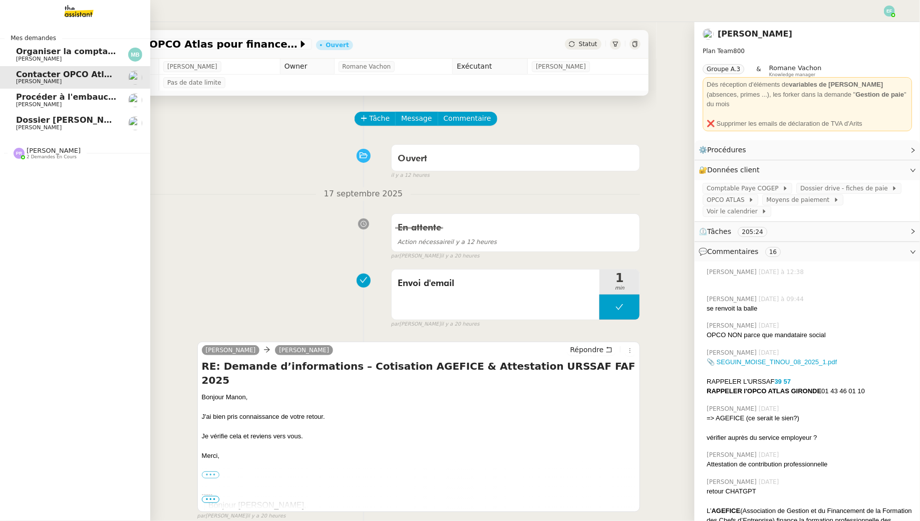
click at [86, 53] on span "Organiser la comptabilité NURI 2025" at bounding box center [98, 52] width 165 height 10
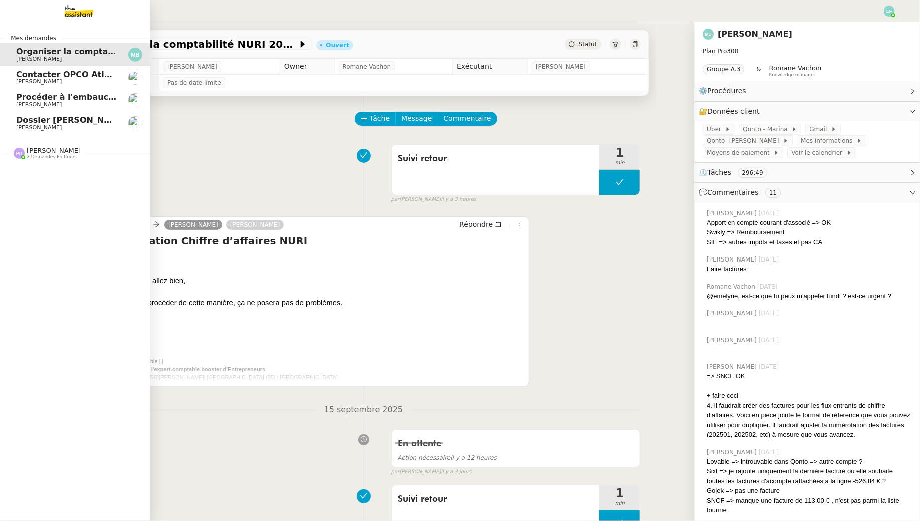
click at [40, 130] on span "[PERSON_NAME]" at bounding box center [39, 127] width 46 height 7
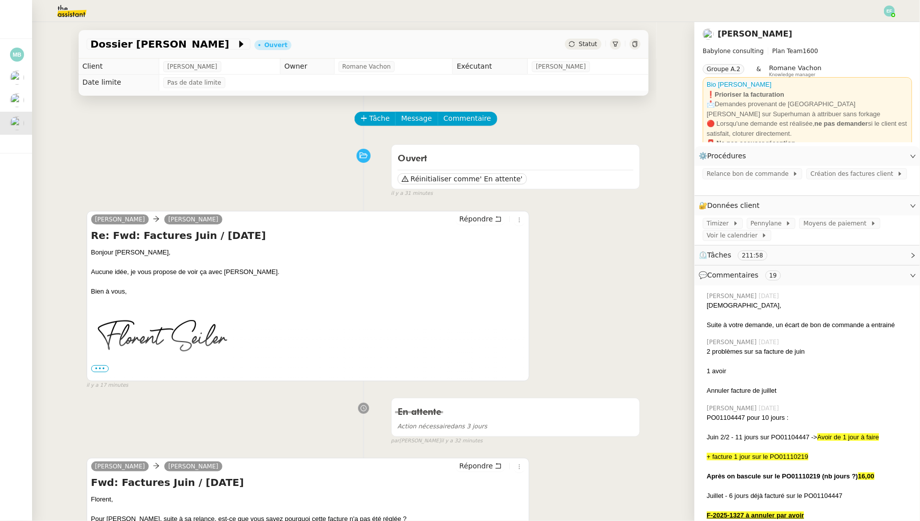
click at [371, 112] on nz-button-group "Tâche Message Commentaire" at bounding box center [425, 119] width 143 height 14
click at [376, 125] on button "Tâche" at bounding box center [375, 119] width 42 height 14
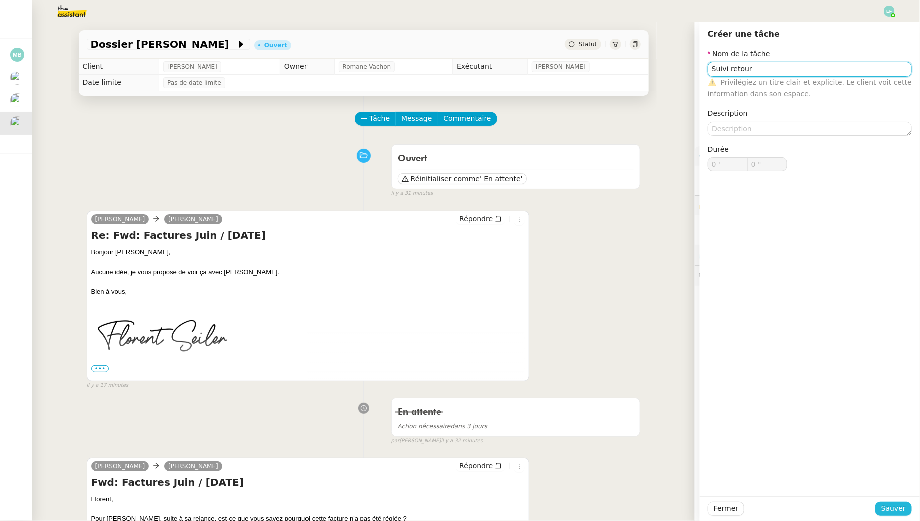
type input "Suivi retour"
click at [885, 509] on span "Sauver" at bounding box center [893, 509] width 25 height 12
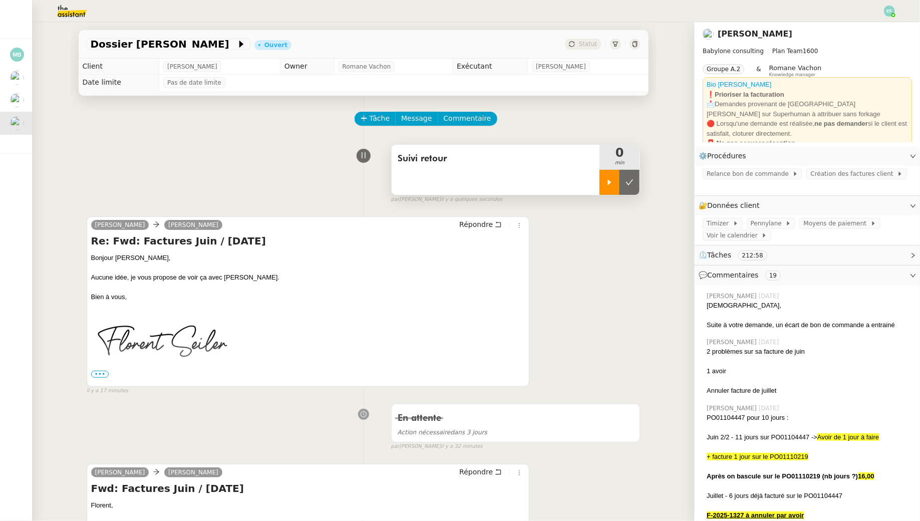
click at [602, 186] on div at bounding box center [609, 182] width 20 height 25
click at [625, 188] on div at bounding box center [619, 182] width 40 height 25
click at [632, 185] on icon at bounding box center [629, 182] width 8 height 8
click at [374, 119] on span "Tâche" at bounding box center [379, 119] width 21 height 12
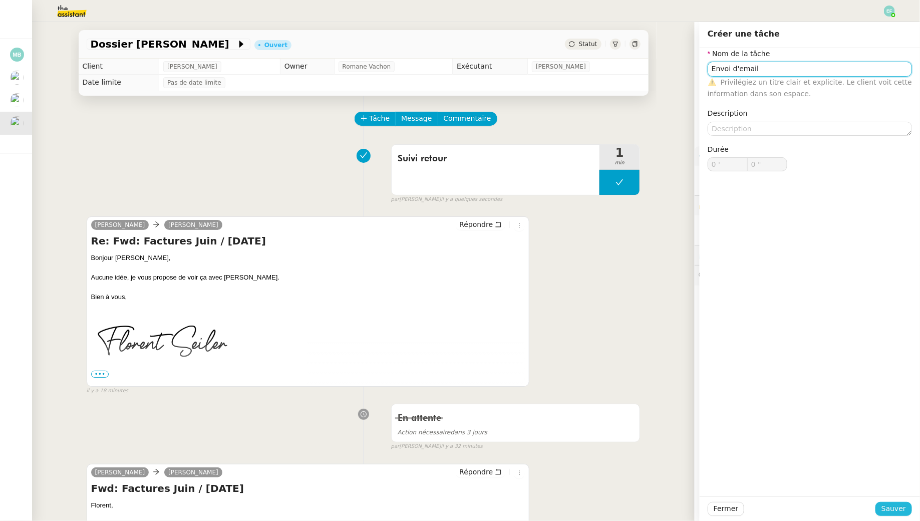
type input "Envoi d'email"
click at [896, 507] on span "Sauver" at bounding box center [893, 509] width 25 height 12
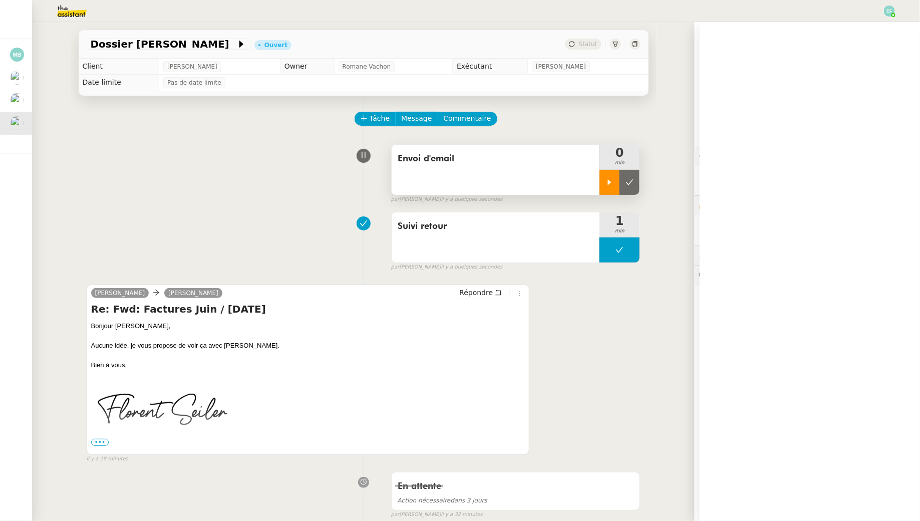
click at [608, 174] on div at bounding box center [609, 182] width 20 height 25
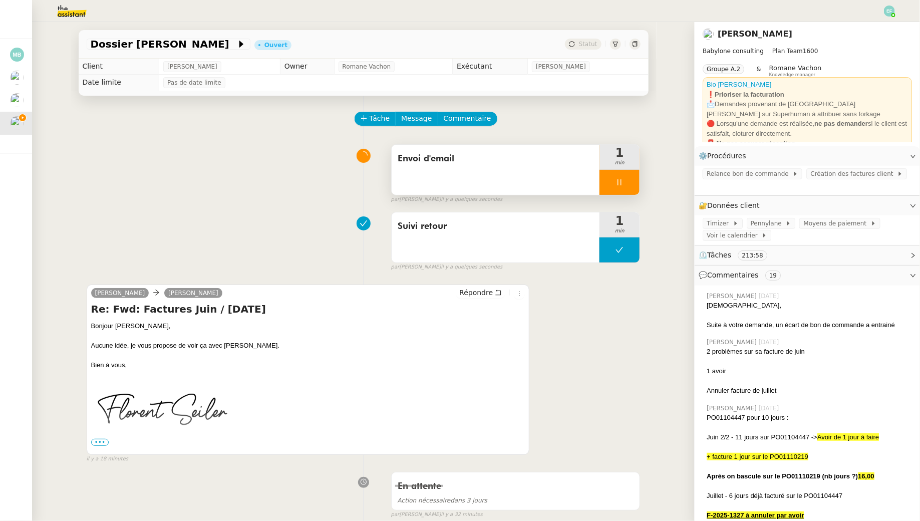
click at [628, 186] on div at bounding box center [619, 182] width 40 height 25
click at [607, 188] on div at bounding box center [609, 182] width 20 height 25
click at [410, 119] on span "Message" at bounding box center [416, 119] width 31 height 12
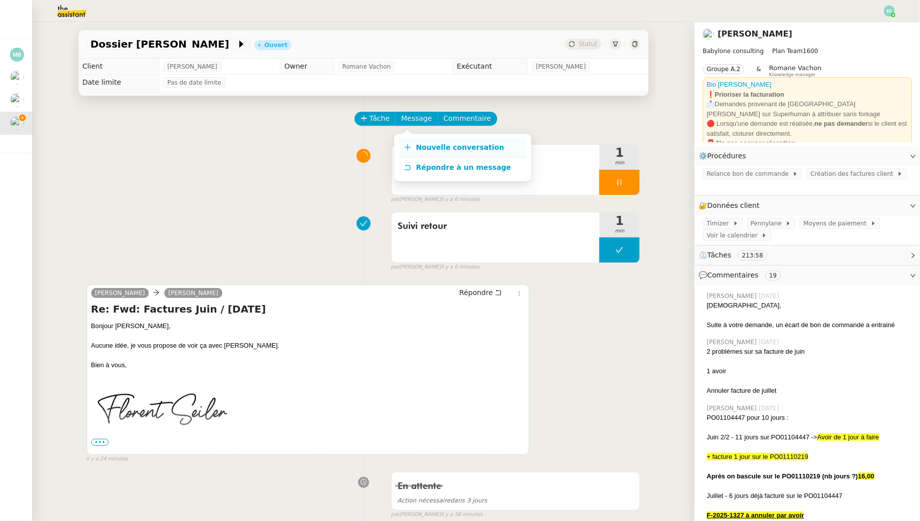
click at [423, 144] on span "Nouvelle conversation" at bounding box center [460, 147] width 88 height 8
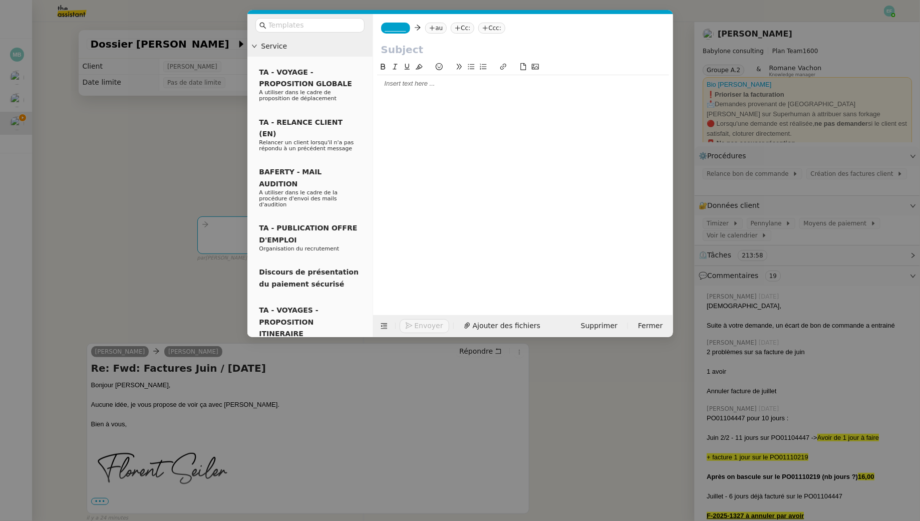
click at [435, 26] on icon at bounding box center [432, 28] width 6 height 6
type input "stephane.durand"
drag, startPoint x: 475, startPoint y: 28, endPoint x: 400, endPoint y: 21, distance: 74.9
click at [400, 22] on div "_______ stephane.durand Cc: Ccc:" at bounding box center [523, 28] width 300 height 28
click at [438, 22] on div "_______ au Cc: Ccc:" at bounding box center [523, 28] width 300 height 28
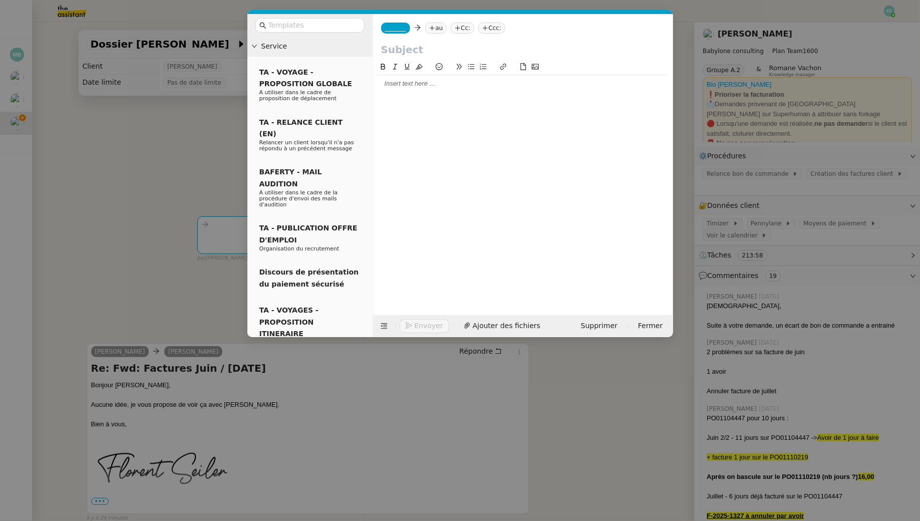
click at [438, 23] on nz-tag "au" at bounding box center [436, 28] width 22 height 11
type input "stephane labanque"
click at [470, 45] on span "[PERSON_NAME]" at bounding box center [482, 44] width 96 height 8
click at [393, 31] on span "_______" at bounding box center [395, 28] width 21 height 7
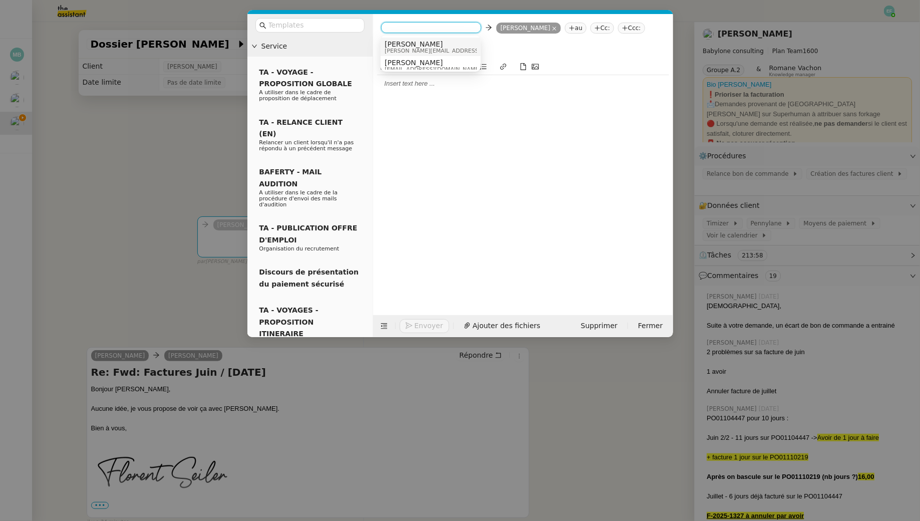
click at [430, 41] on span "[PERSON_NAME]" at bounding box center [455, 44] width 142 height 8
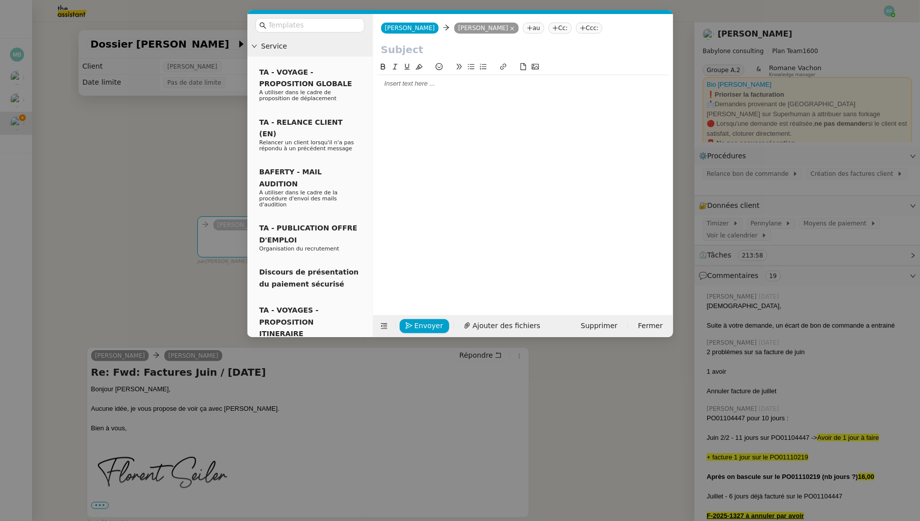
click at [417, 47] on input "text" at bounding box center [523, 49] width 284 height 15
type input "[PERSON_NAME]"
click at [437, 89] on div at bounding box center [523, 83] width 292 height 17
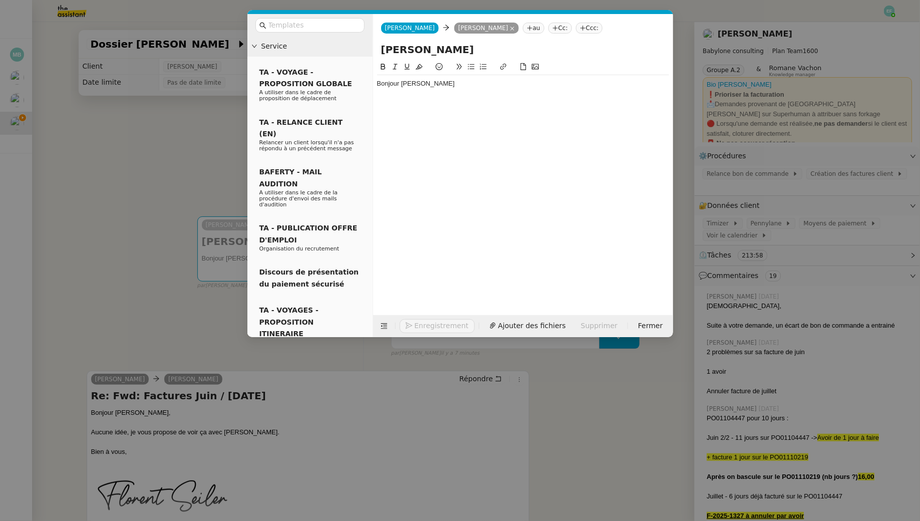
click at [499, 48] on input "[PERSON_NAME]" at bounding box center [523, 49] width 284 height 15
type input "Mohamed Taohid - facture impayée Juin 2025"
click at [509, 81] on div "Bonjour Stéphane" at bounding box center [523, 83] width 292 height 9
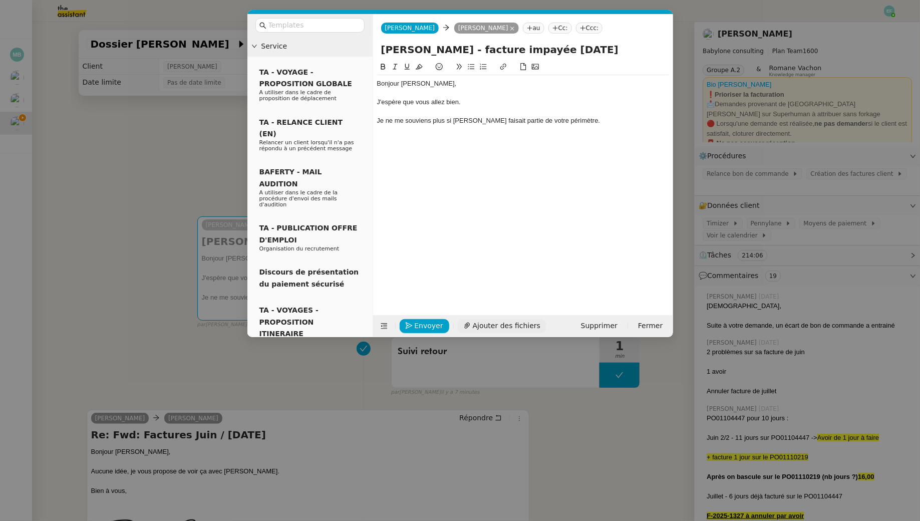
click at [494, 321] on span "Ajouter des fichiers" at bounding box center [507, 326] width 68 height 12
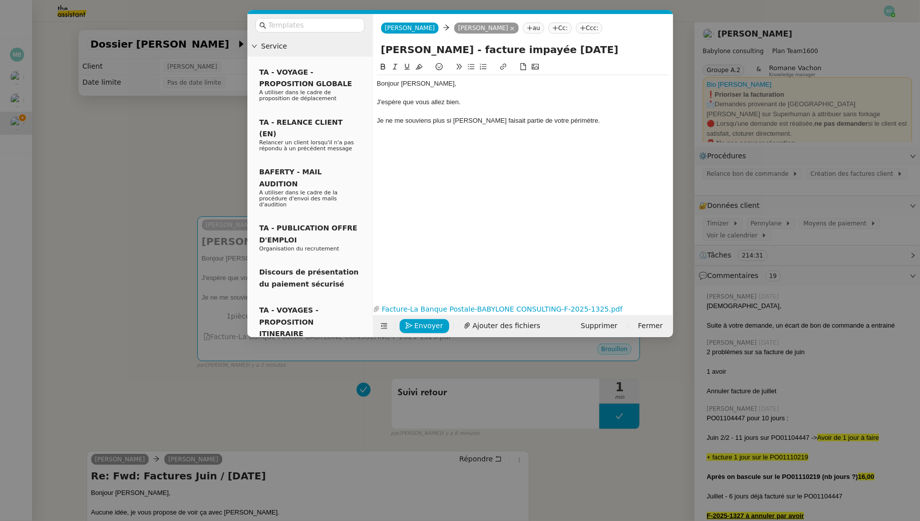
click at [469, 100] on div "J'espère que vous allez bien." at bounding box center [523, 102] width 292 height 9
click at [174, 157] on nz-modal-container "Service TA - VOYAGE - PROPOSITION GLOBALE A utiliser dans le cadre de propositi…" at bounding box center [460, 260] width 920 height 521
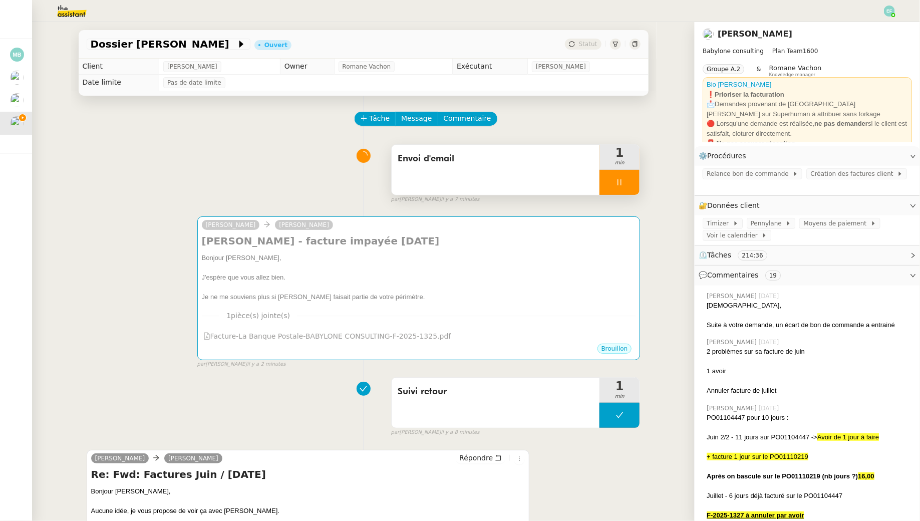
click at [626, 180] on div at bounding box center [619, 182] width 40 height 25
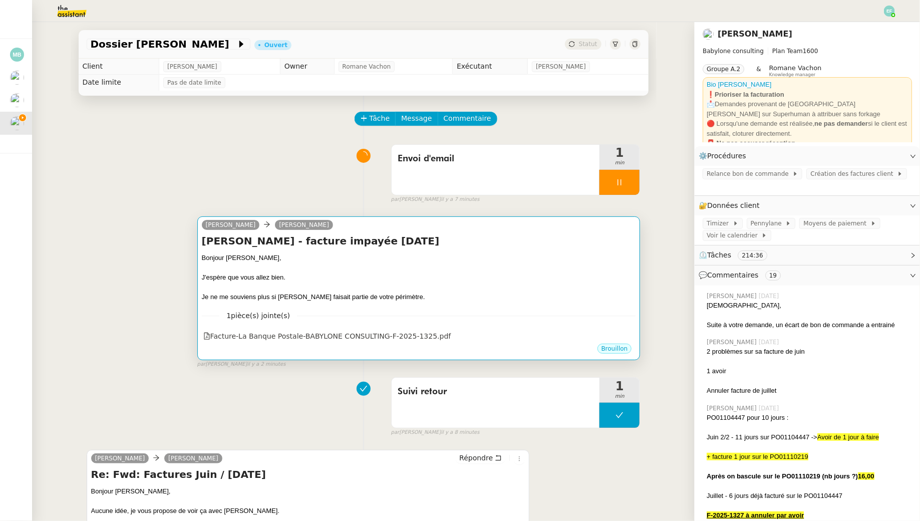
click at [508, 262] on div "Bonjour [PERSON_NAME]," at bounding box center [419, 258] width 434 height 10
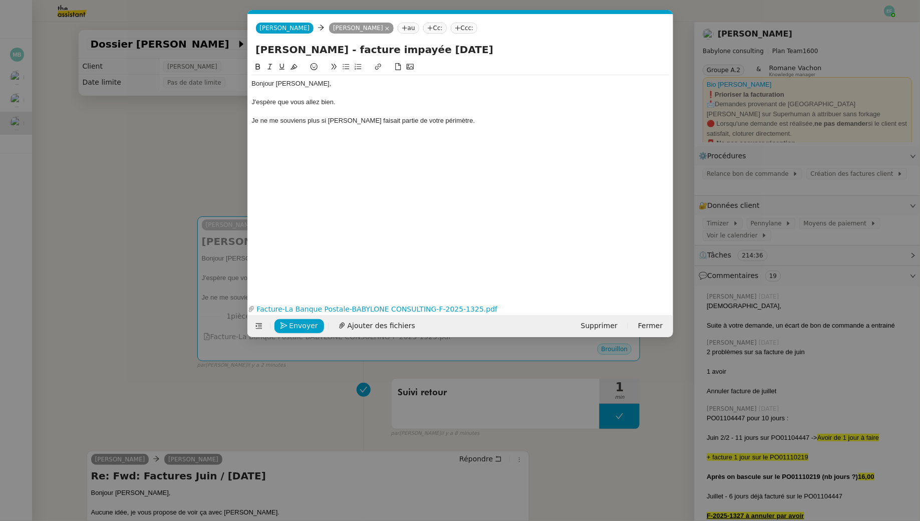
scroll to position [0, 21]
click at [387, 107] on div at bounding box center [460, 111] width 417 height 9
click at [378, 98] on div "J'espère que vous allez bien." at bounding box center [460, 102] width 417 height 9
click at [220, 139] on nz-modal-container "Service TA - VOYAGE - PROPOSITION GLOBALE A utiliser dans le cadre de propositi…" at bounding box center [460, 260] width 920 height 521
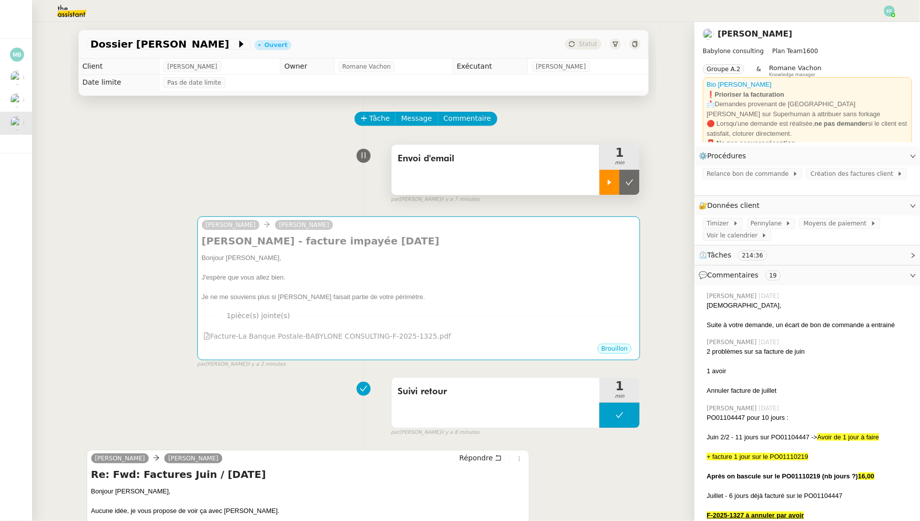
click at [612, 174] on div at bounding box center [609, 182] width 20 height 25
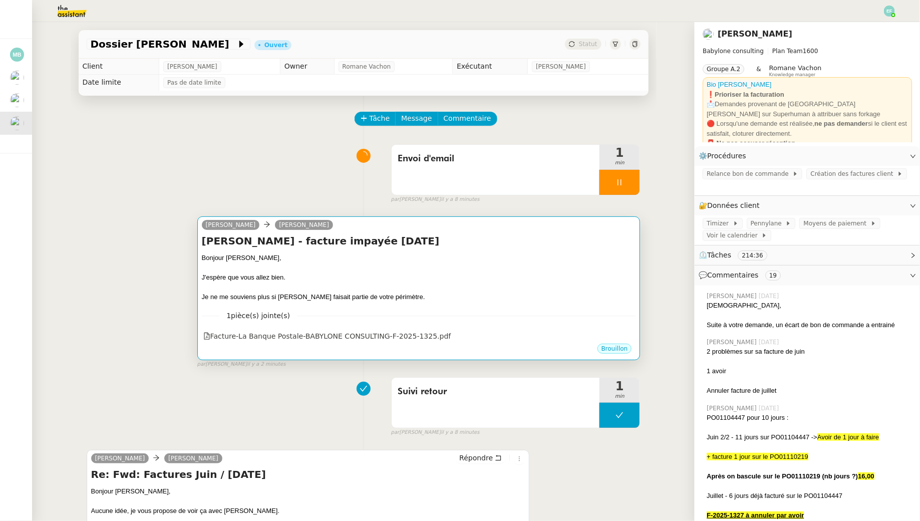
click at [556, 296] on div "Je ne me souviens plus si Mohamed Taohid faisait partie de votre périmètre." at bounding box center [419, 297] width 434 height 10
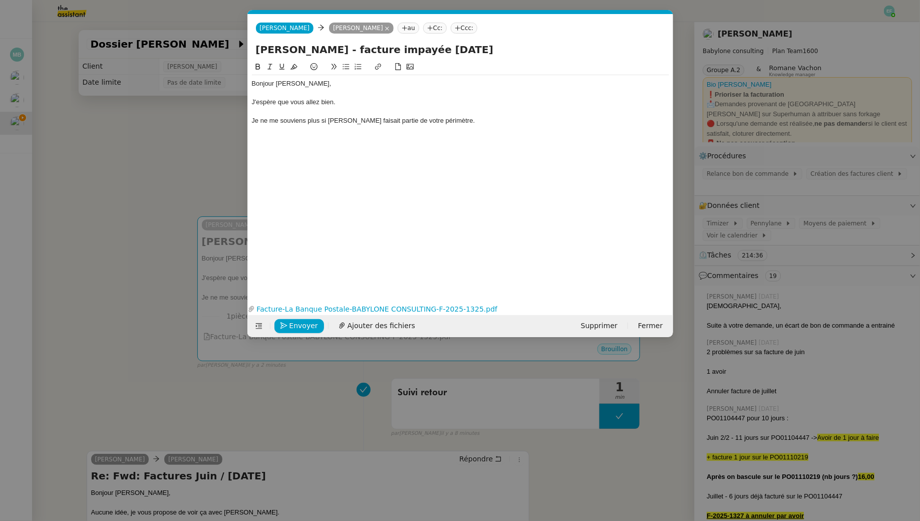
click at [477, 124] on div "Je ne me souviens plus si Mohamed Taohid faisait partie de votre périmètre." at bounding box center [460, 120] width 417 height 9
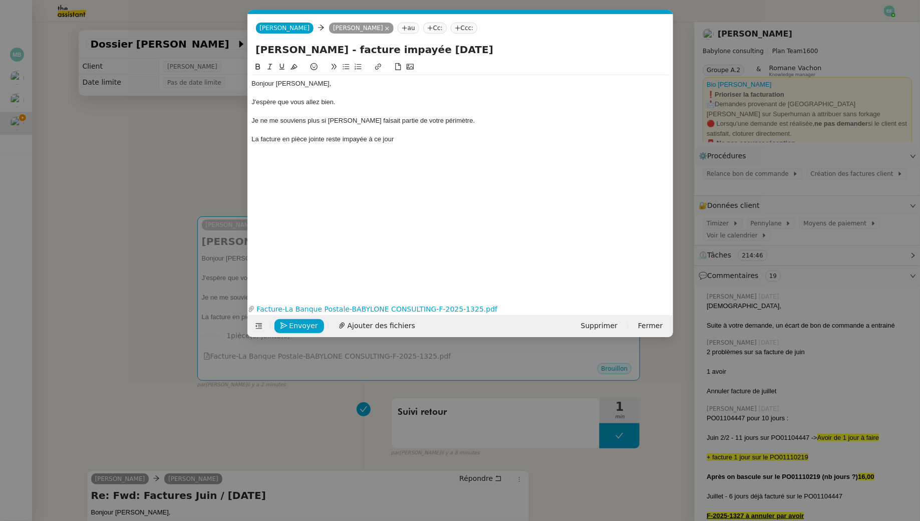
drag, startPoint x: 251, startPoint y: 140, endPoint x: 272, endPoint y: 149, distance: 22.6
click at [252, 140] on div "La facture en pièce jointe reste impayée à ce jour" at bounding box center [460, 139] width 417 height 9
click at [461, 143] on div "Le cas échéant, la facture en pièce jointe reste impayée à ce jour" at bounding box center [460, 139] width 417 height 9
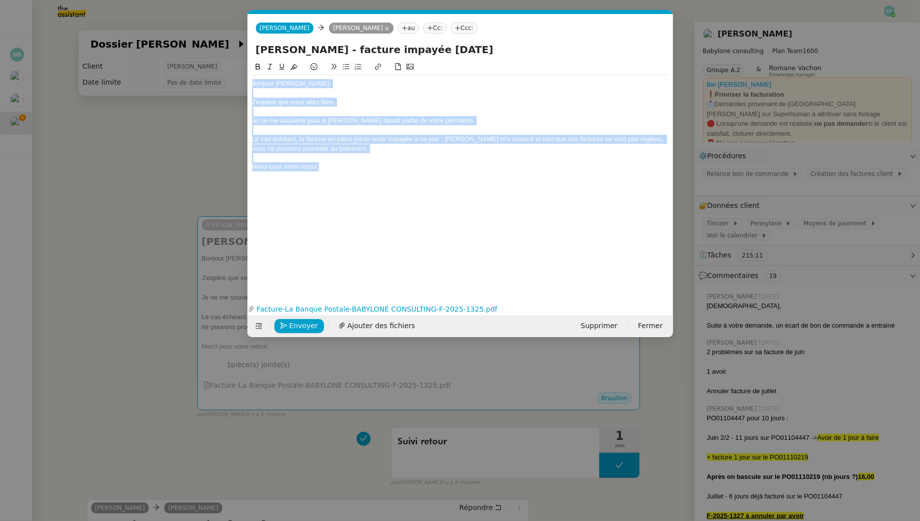
drag, startPoint x: 352, startPoint y: 166, endPoint x: 242, endPoint y: 56, distance: 155.8
click at [242, 56] on nz-modal-container "Service TA - VOYAGE - PROPOSITION GLOBALE A utiliser dans le cadre de propositi…" at bounding box center [460, 260] width 920 height 521
copy div "Bonjour Stéphane, J'espère que vous allez bien. Je ne me souviens plus si Moham…"
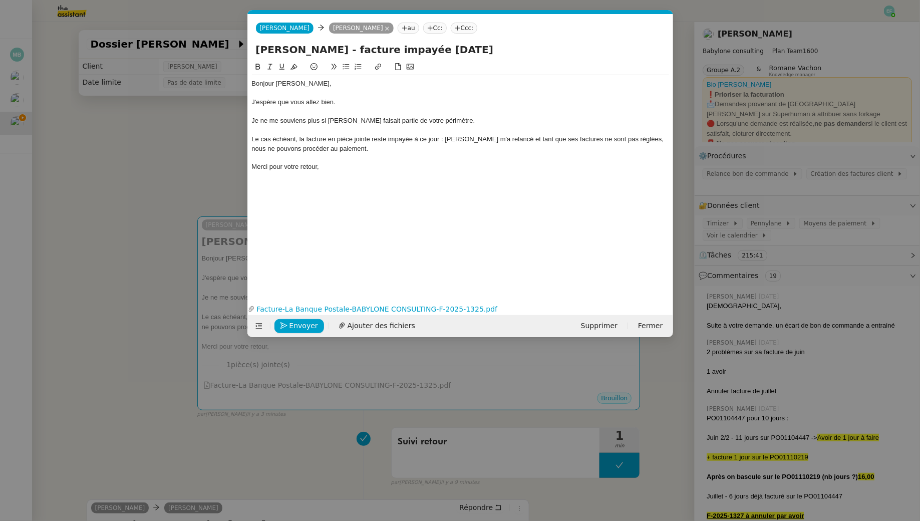
drag, startPoint x: 323, startPoint y: 167, endPoint x: 336, endPoint y: 175, distance: 15.3
click at [324, 167] on div "Merci pour votre retour," at bounding box center [460, 166] width 417 height 9
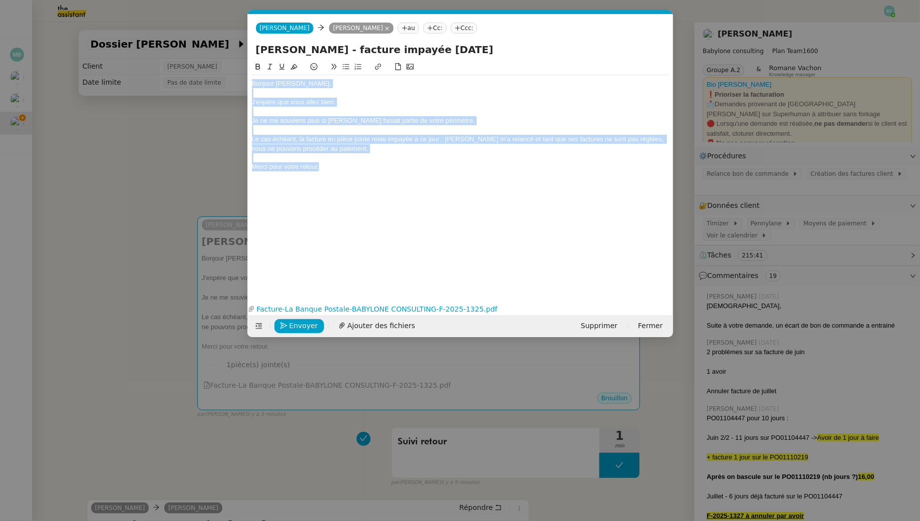
drag, startPoint x: 307, startPoint y: 159, endPoint x: 200, endPoint y: 37, distance: 162.8
click at [200, 37] on nz-modal-container "Service TA - VOYAGE - PROPOSITION GLOBALE A utiliser dans le cadre de propositi…" at bounding box center [460, 260] width 920 height 521
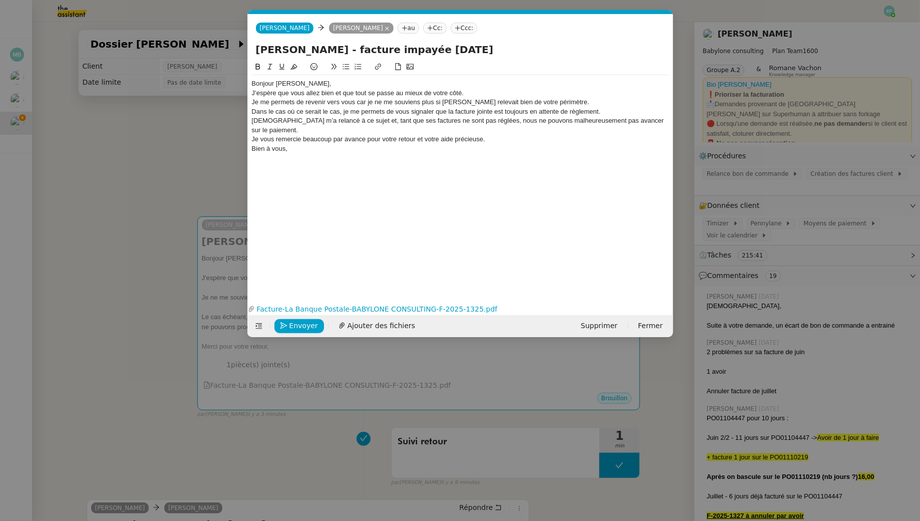
scroll to position [0, 0]
click at [310, 83] on div "Bonjour [PERSON_NAME]," at bounding box center [460, 83] width 417 height 9
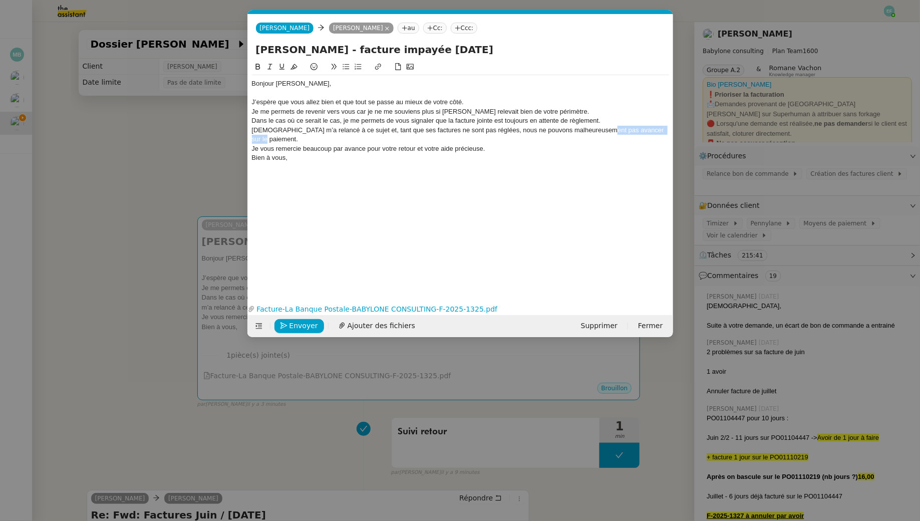
drag, startPoint x: 608, startPoint y: 131, endPoint x: 537, endPoint y: 129, distance: 71.1
click at [537, 129] on div "Dans le cas où ce serait le cas, je me permets de vous signaler que la facture …" at bounding box center [460, 130] width 417 height 28
click at [472, 100] on div "J’espère que vous allez bien et que tout se passe au mieux de votre côté." at bounding box center [460, 102] width 417 height 9
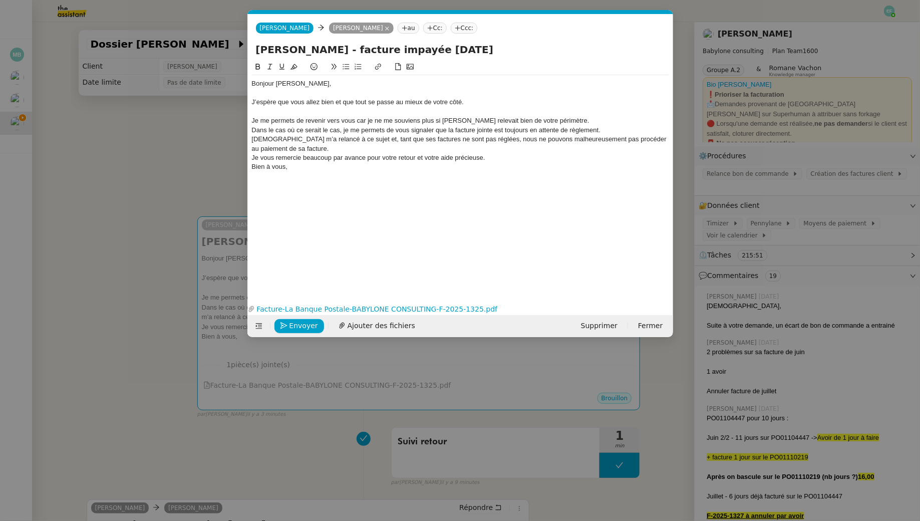
click at [599, 123] on div "Je me permets de revenir vers vous car je ne me souviens plus si Mohamed Taohid…" at bounding box center [460, 120] width 417 height 9
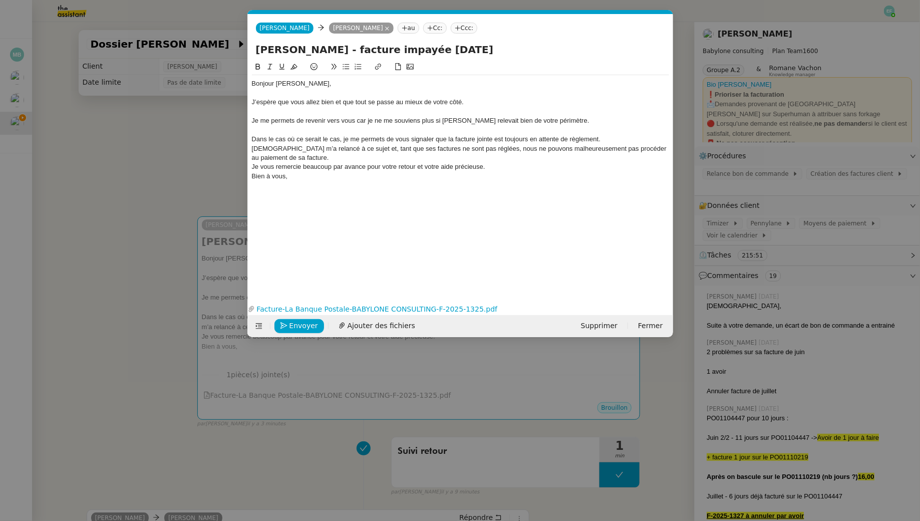
click at [602, 139] on div "Dans le cas où ce serait le cas, je me permets de vous signaler que la facture …" at bounding box center [460, 149] width 417 height 28
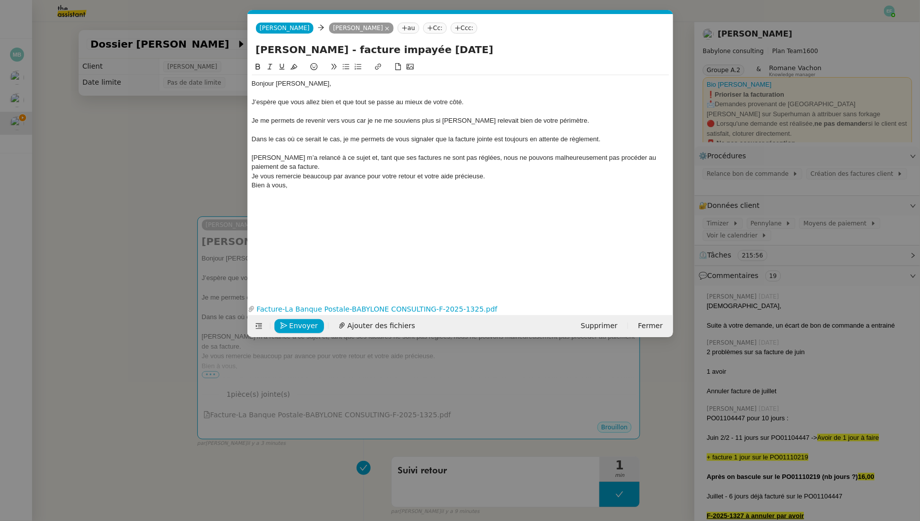
click at [250, 176] on nz-spin "Bonjour Stéphane, J’espère que vous allez bien et que tout se passe au mieux de…" at bounding box center [460, 175] width 425 height 228
click at [258, 176] on div "Je vous remercie beaucoup par avance pour votre retour et votre aide précieuse." at bounding box center [460, 176] width 417 height 9
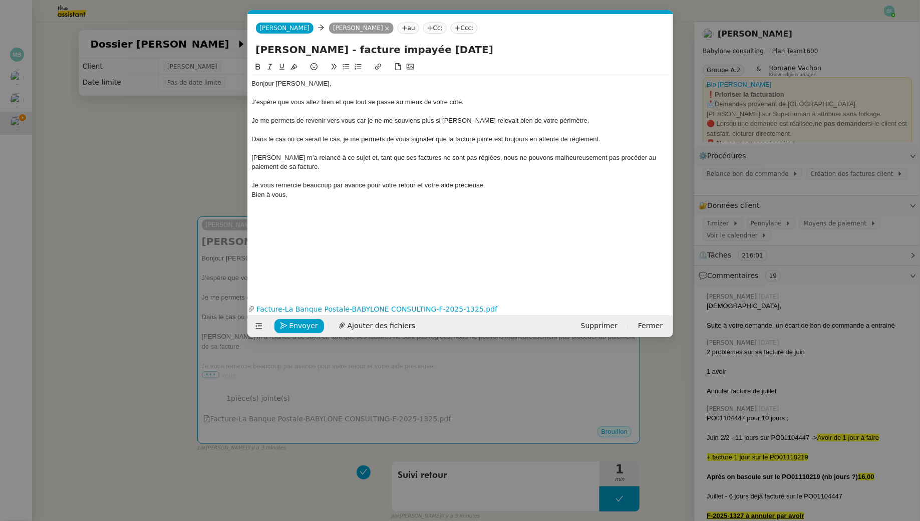
click at [494, 186] on div "Je vous remercie beaucoup par avance pour votre retour et votre aide précieuse." at bounding box center [460, 185] width 417 height 9
click at [354, 121] on div "Je me permets de revenir vers vous car je ne me souviens plus si Mohamed Taohid…" at bounding box center [460, 120] width 417 height 9
click at [0, 0] on lt-span ", car" at bounding box center [0, 0] width 0 height 0
click at [290, 325] on span "Envoyer" at bounding box center [303, 326] width 29 height 12
click at [290, 325] on span "Confirmer l'envoi" at bounding box center [319, 326] width 60 height 12
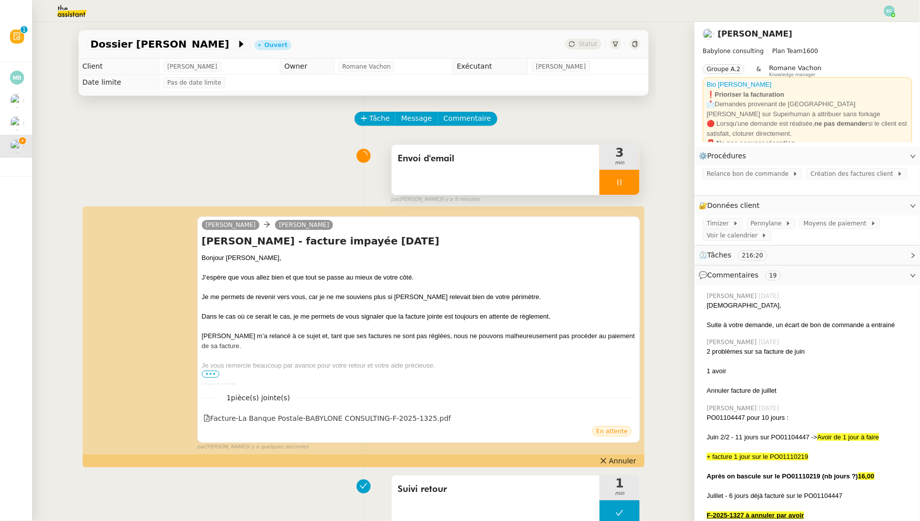
click at [613, 180] on div at bounding box center [619, 182] width 40 height 25
click at [628, 180] on icon at bounding box center [629, 182] width 8 height 8
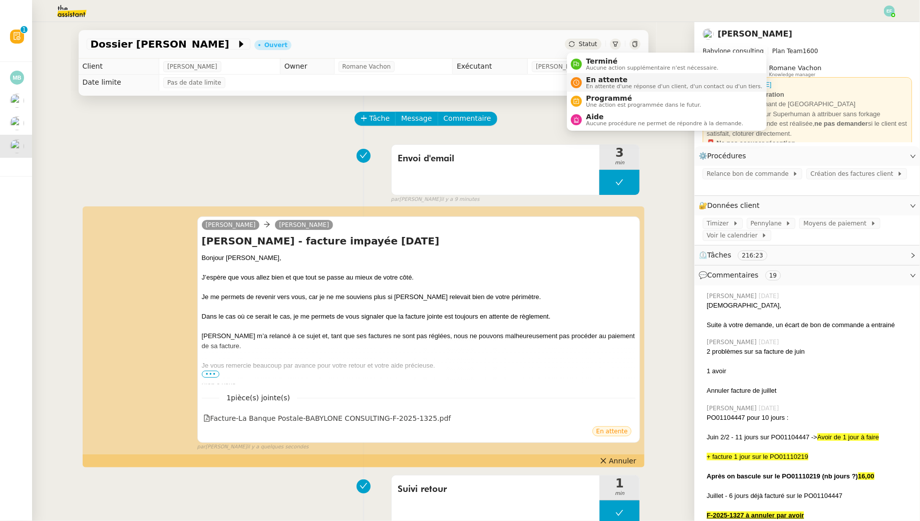
click at [593, 81] on span "En attente" at bounding box center [674, 80] width 176 height 8
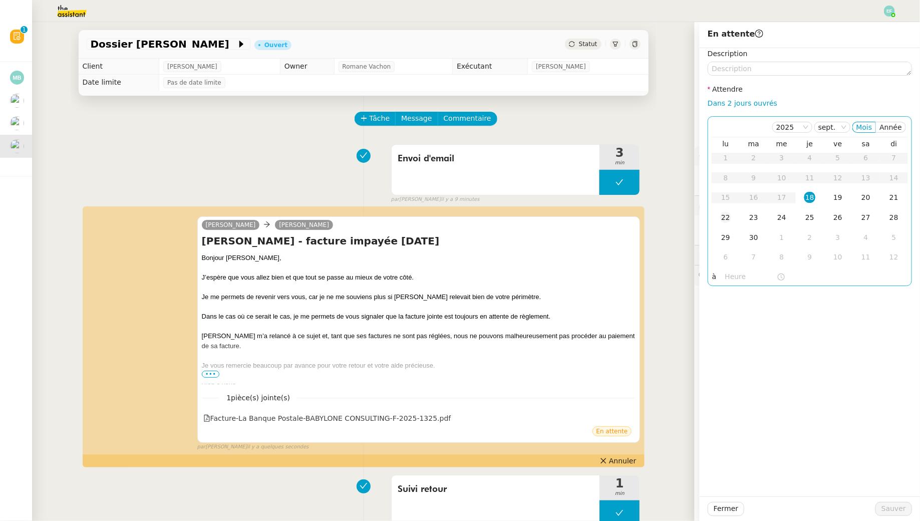
click at [728, 217] on div "22" at bounding box center [725, 217] width 11 height 11
click at [894, 510] on span "Sauver" at bounding box center [893, 509] width 25 height 12
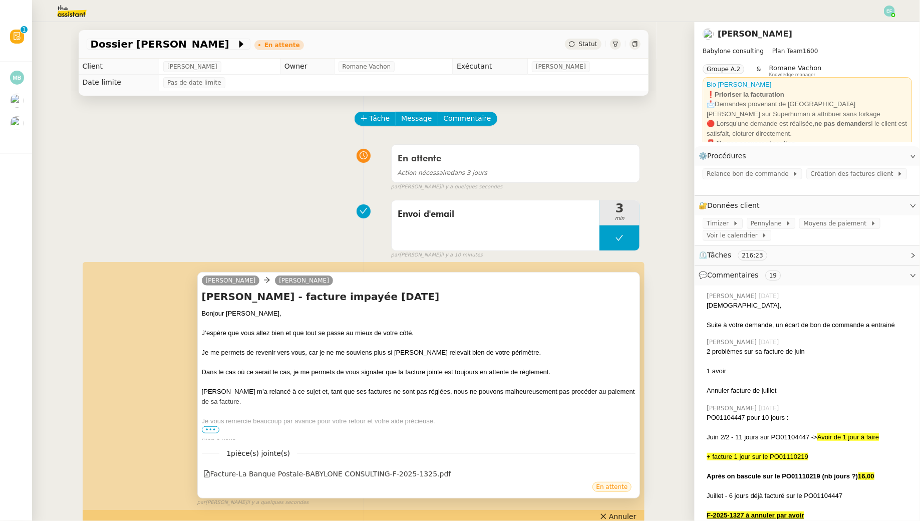
click at [209, 427] on span "•••" at bounding box center [211, 429] width 18 height 7
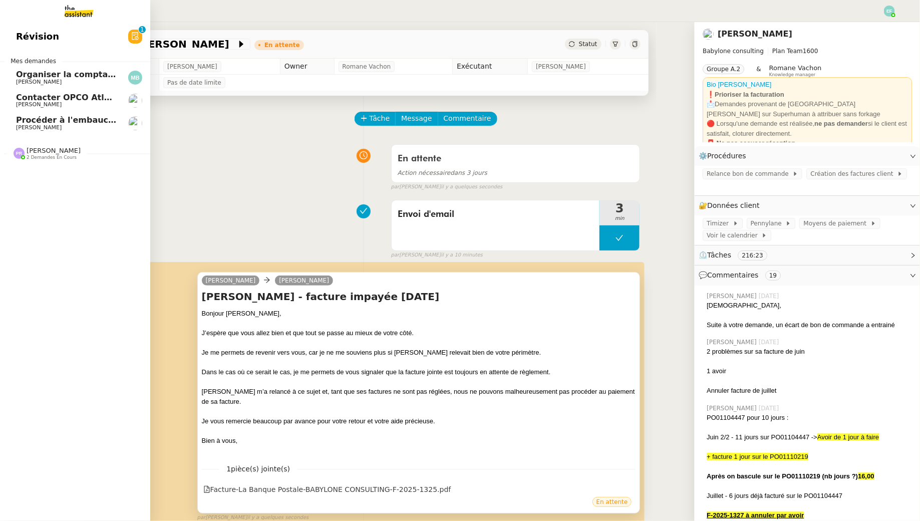
click at [25, 125] on span "[PERSON_NAME]" at bounding box center [39, 127] width 46 height 7
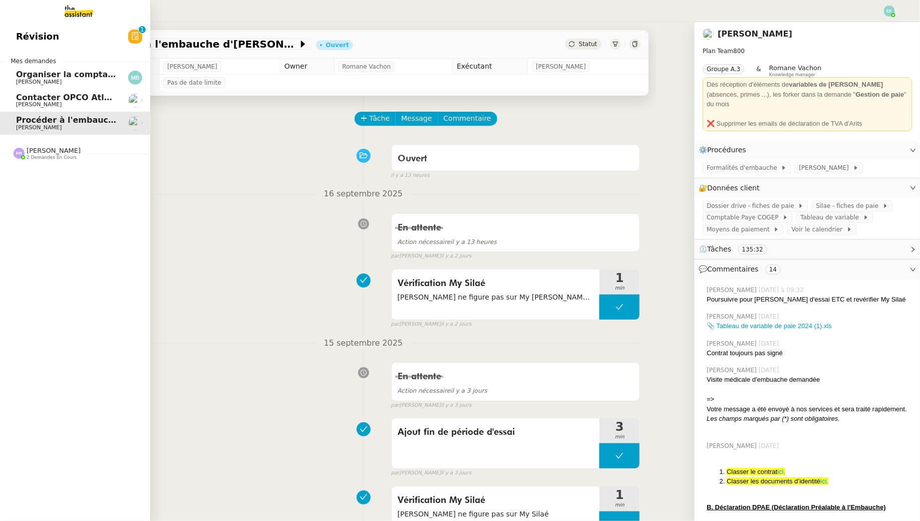
click at [13, 97] on link "Contacter OPCO Atlas pour financement formation [PERSON_NAME]" at bounding box center [75, 100] width 150 height 23
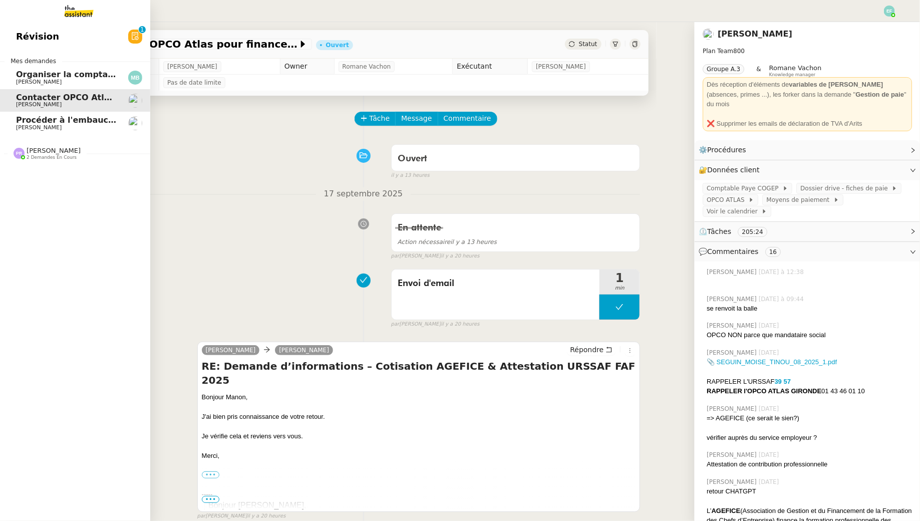
click at [80, 120] on span "Procéder à l'embauche d'[PERSON_NAME]" at bounding box center [110, 120] width 189 height 10
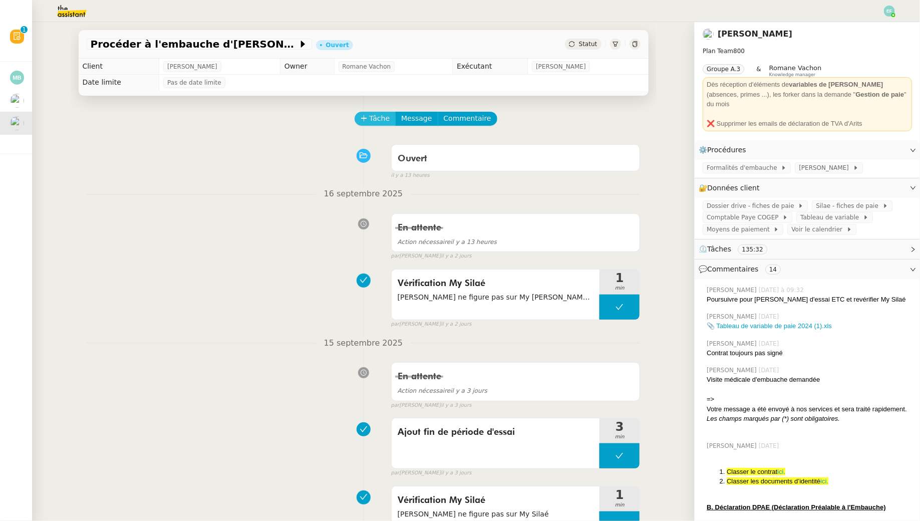
click at [381, 120] on span "Tâche" at bounding box center [379, 119] width 21 height 12
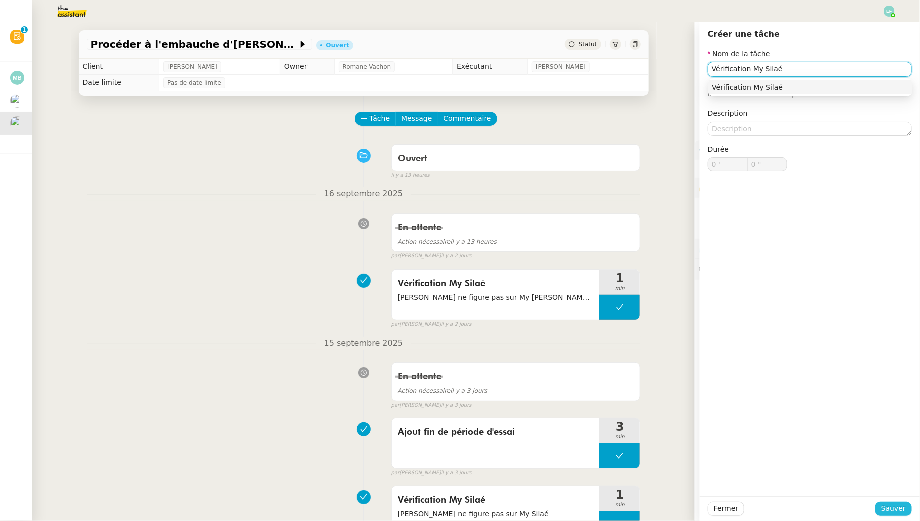
type input "Vérification My Silaé"
click at [890, 510] on span "Sauver" at bounding box center [893, 509] width 25 height 12
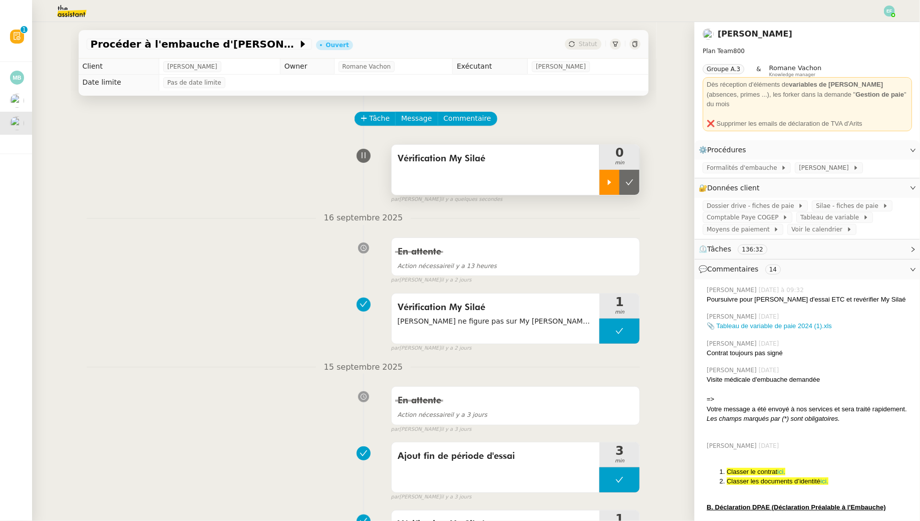
click at [615, 183] on div at bounding box center [609, 182] width 20 height 25
click at [874, 182] on link "Modifier" at bounding box center [885, 188] width 29 height 12
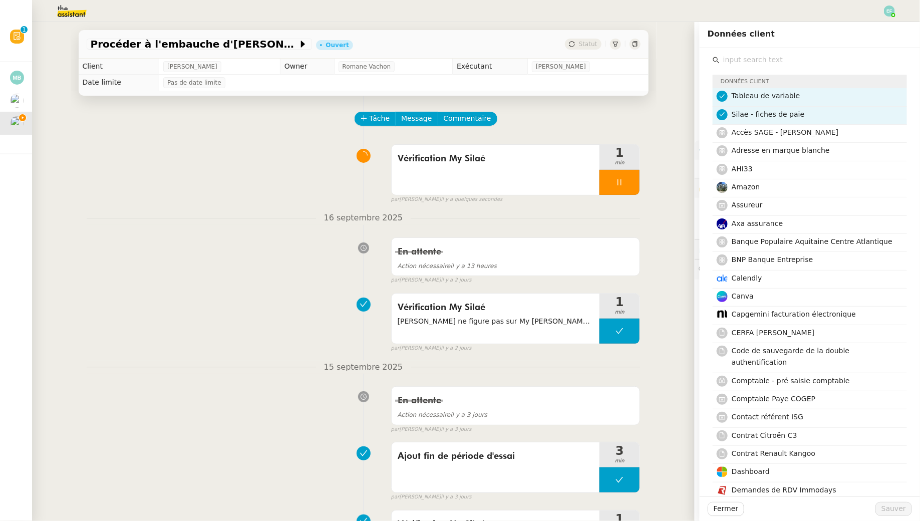
click at [762, 64] on input "text" at bounding box center [812, 60] width 187 height 14
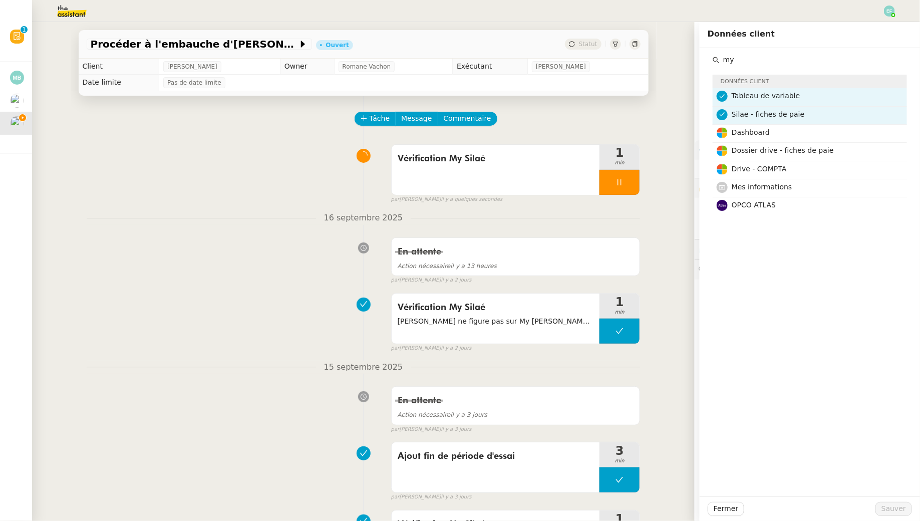
type input "m"
type input "silae"
click at [236, 247] on div "En attente Action nécessaire il y a 13 heures false par Emelyne F. il y a 2 jou…" at bounding box center [364, 259] width 554 height 52
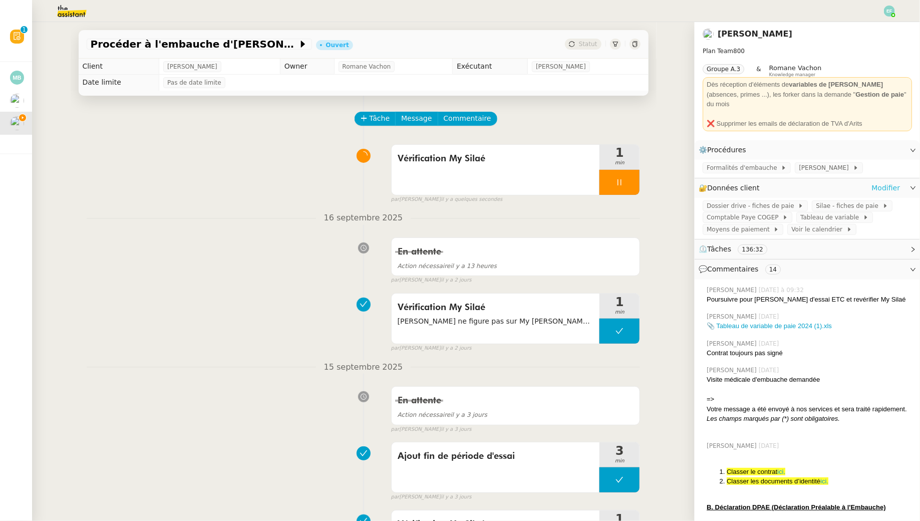
click at [880, 182] on link "Modifier" at bounding box center [885, 188] width 29 height 12
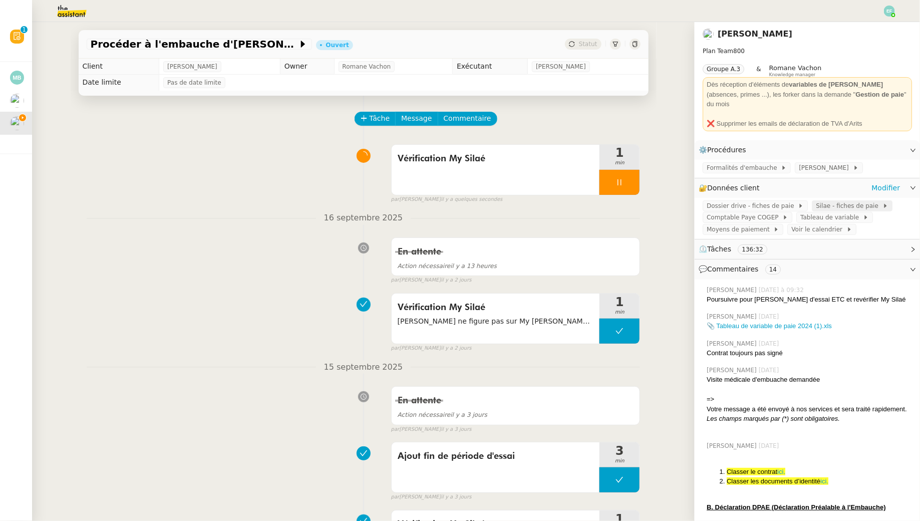
click at [850, 201] on span "Silae - fiches de paie" at bounding box center [849, 206] width 66 height 10
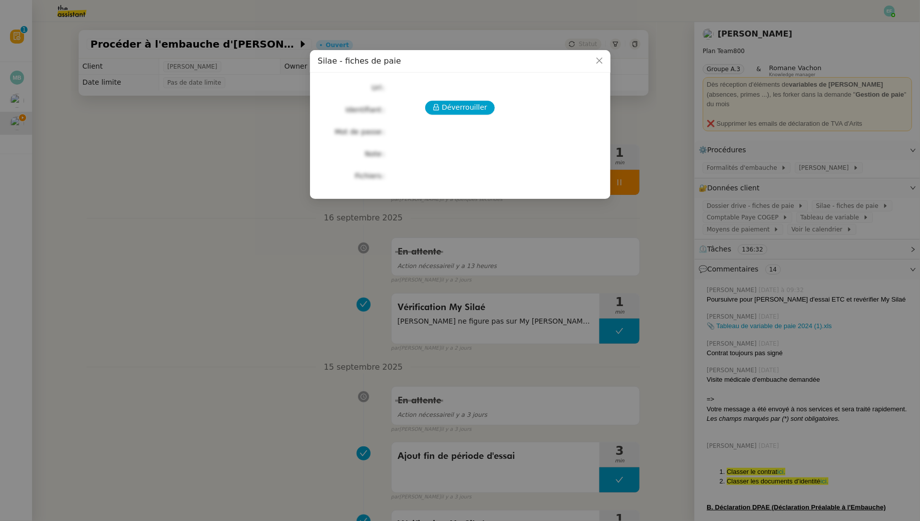
click at [470, 96] on div "Déverrouiller Url Identifiant Mot de passe Note Fichiers Upload" at bounding box center [460, 132] width 284 height 102
click at [468, 102] on span "Déverrouiller" at bounding box center [465, 108] width 46 height 12
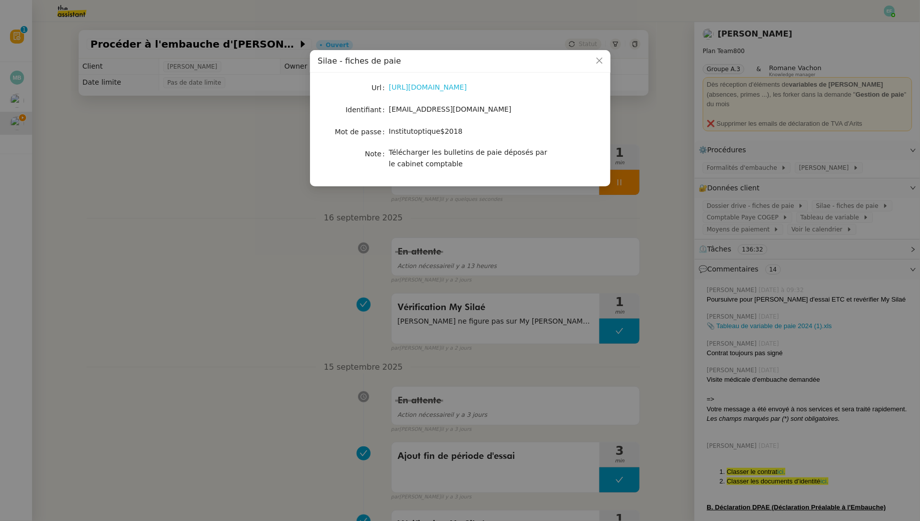
click at [460, 87] on link "https://my.silae.fr/sign-in?redirect=/admin-documents/payslips?source=c6e29a41-…" at bounding box center [428, 87] width 78 height 8
click at [428, 113] on span "[EMAIL_ADDRESS][DOMAIN_NAME]" at bounding box center [450, 109] width 123 height 8
copy span "[EMAIL_ADDRESS][DOMAIN_NAME]"
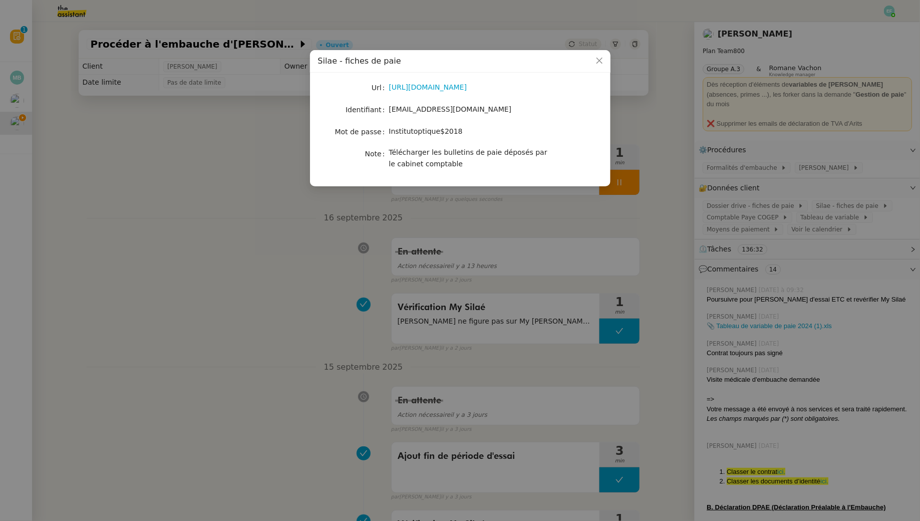
click at [437, 134] on span "Institutoptique$2018" at bounding box center [426, 131] width 74 height 8
copy span "Institutoptique$2018"
click at [271, 277] on nz-modal-container "Silae - fiches de paie Url https://my.silae.fr/sign-in?redirect=/admin-document…" at bounding box center [460, 260] width 920 height 521
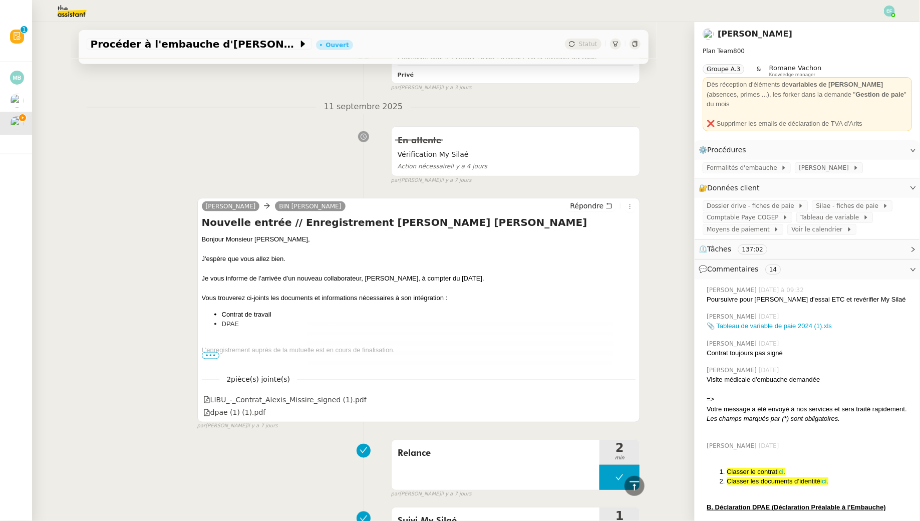
scroll to position [498, 0]
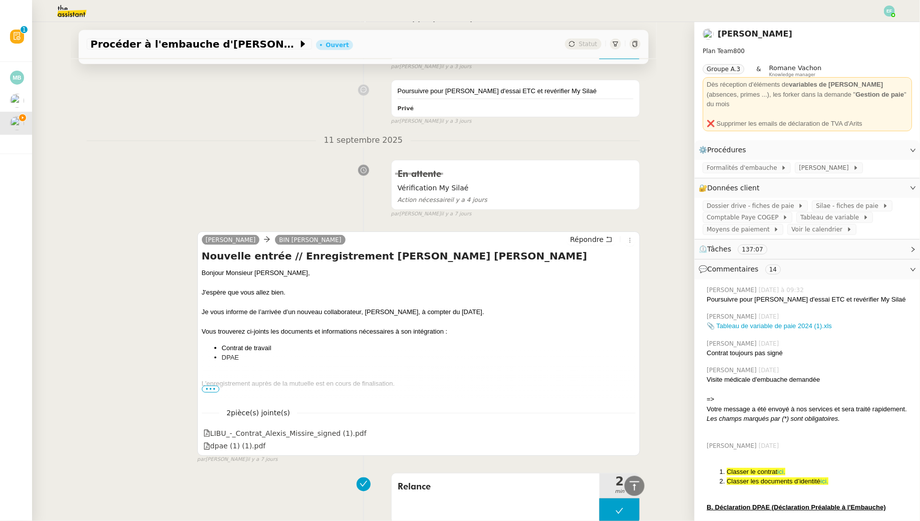
click at [212, 386] on span "•••" at bounding box center [211, 388] width 18 height 7
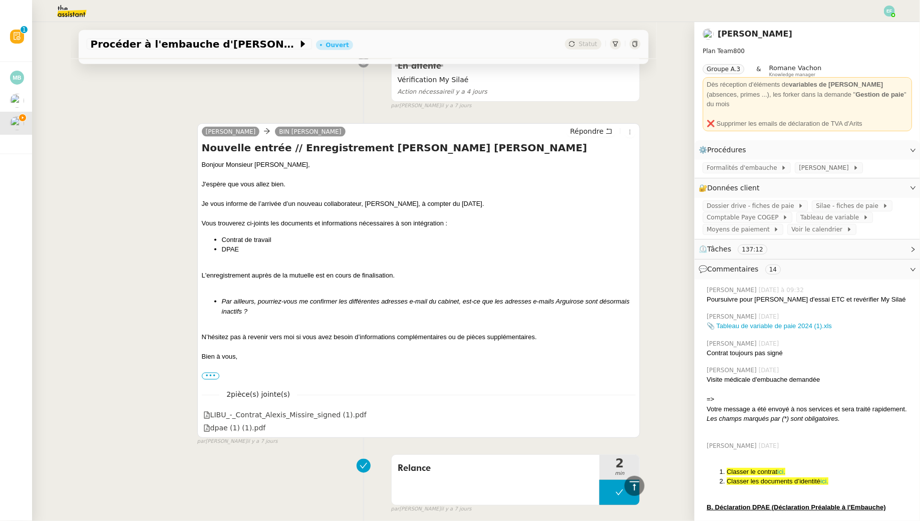
scroll to position [607, 0]
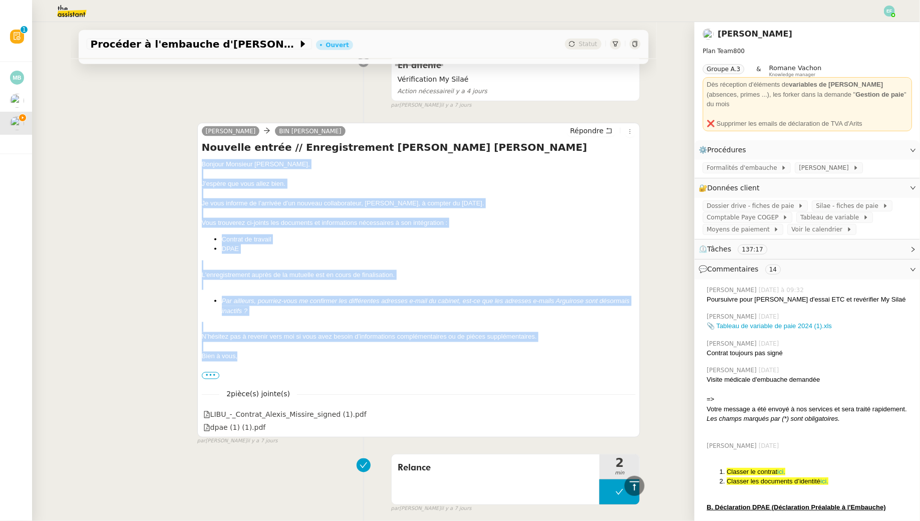
drag, startPoint x: 201, startPoint y: 161, endPoint x: 270, endPoint y: 357, distance: 208.7
click at [270, 357] on div "Sam BIN Christophe Répondre Nouvelle entrée // Enregistrement Alexis Missire My…" at bounding box center [418, 280] width 443 height 314
copy div "Bonjour Monsieur Bin, J'espère que vous allez bien. Je vous informe de l’arrivé…"
click at [629, 410] on icon at bounding box center [628, 413] width 7 height 7
click at [628, 425] on icon at bounding box center [628, 426] width 7 height 7
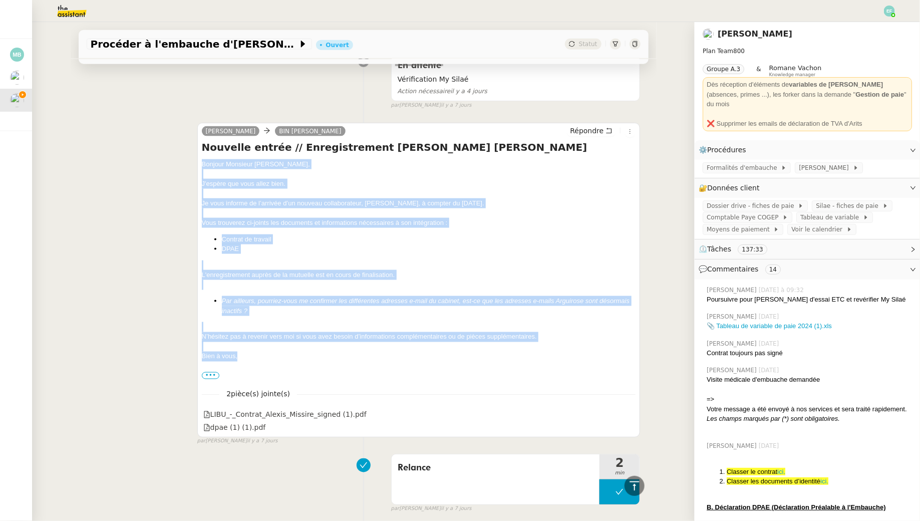
copy div "Bonjour Monsieur Bin, J'espère que vous allez bien. Je vous informe de l’arrivé…"
click at [606, 128] on icon at bounding box center [608, 130] width 7 height 7
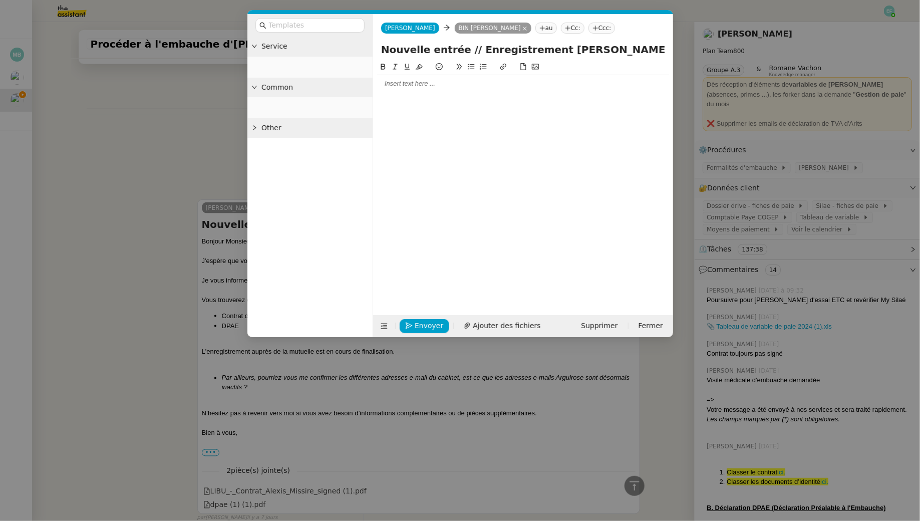
scroll to position [683, 0]
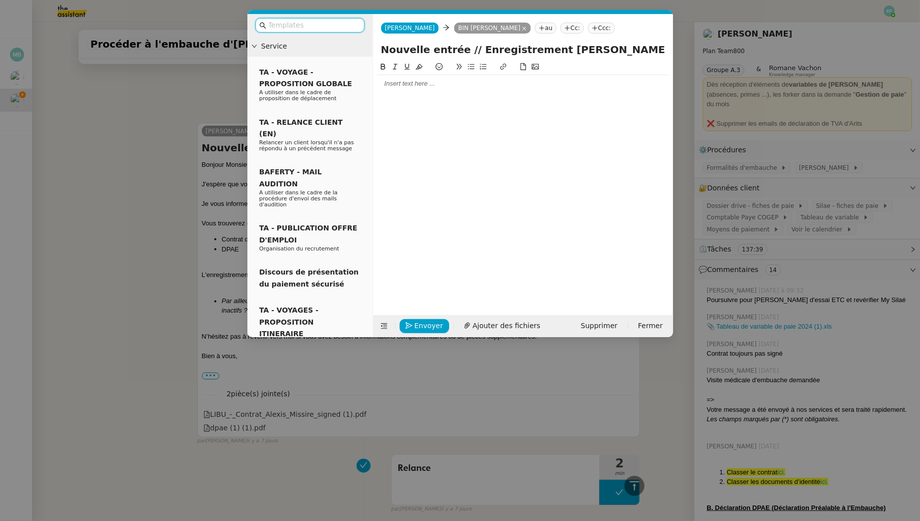
click at [441, 86] on div at bounding box center [523, 83] width 292 height 9
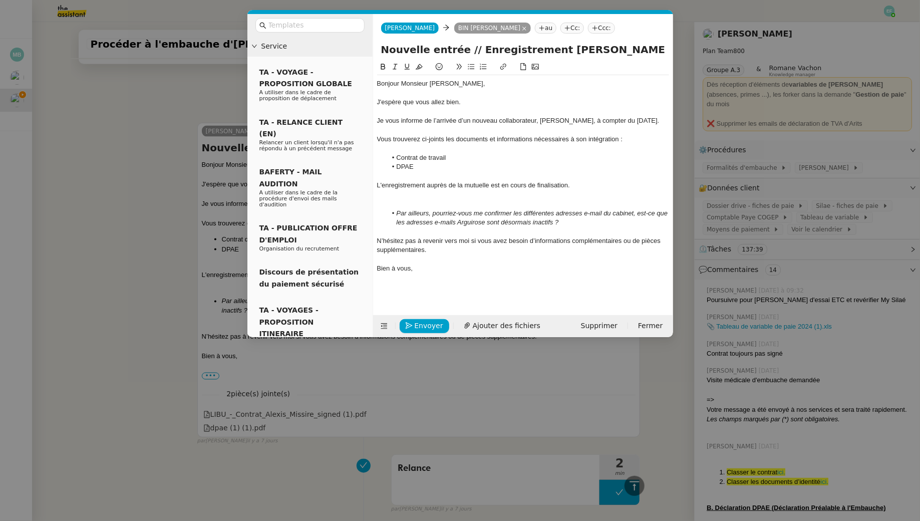
scroll to position [815, 0]
click at [473, 103] on div "J'espère que vous allez bien." at bounding box center [523, 102] width 292 height 9
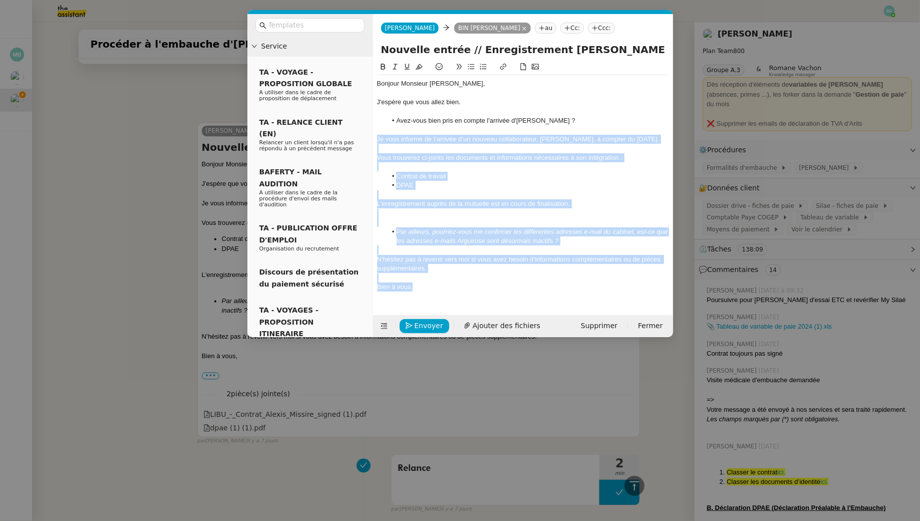
drag, startPoint x: 430, startPoint y: 286, endPoint x: 367, endPoint y: 138, distance: 161.5
click at [367, 138] on nz-layout "Service TA - VOYAGE - PROPOSITION GLOBALE A utiliser dans le cadre de propositi…" at bounding box center [460, 175] width 426 height 323
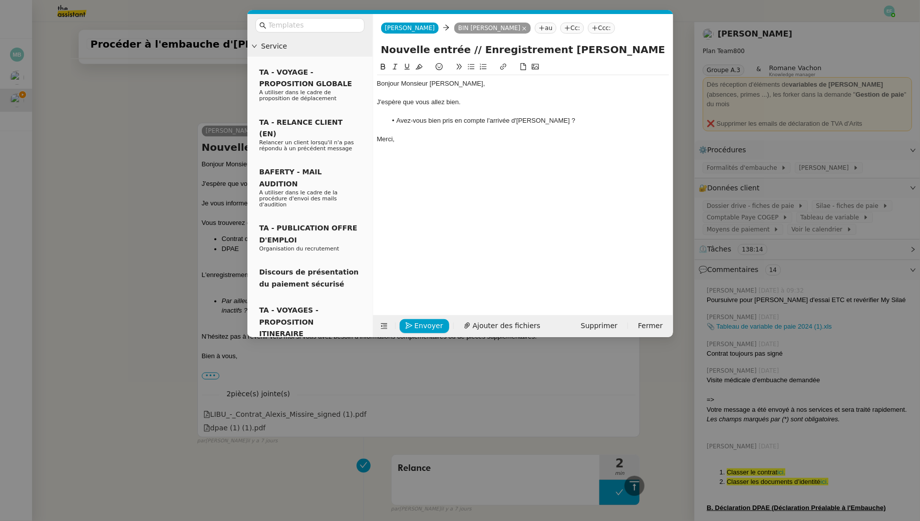
scroll to position [764, 0]
click at [572, 121] on li "Avez-vous bien pris en compte l'arrivée d'Alexis Missire ?" at bounding box center [527, 120] width 282 height 9
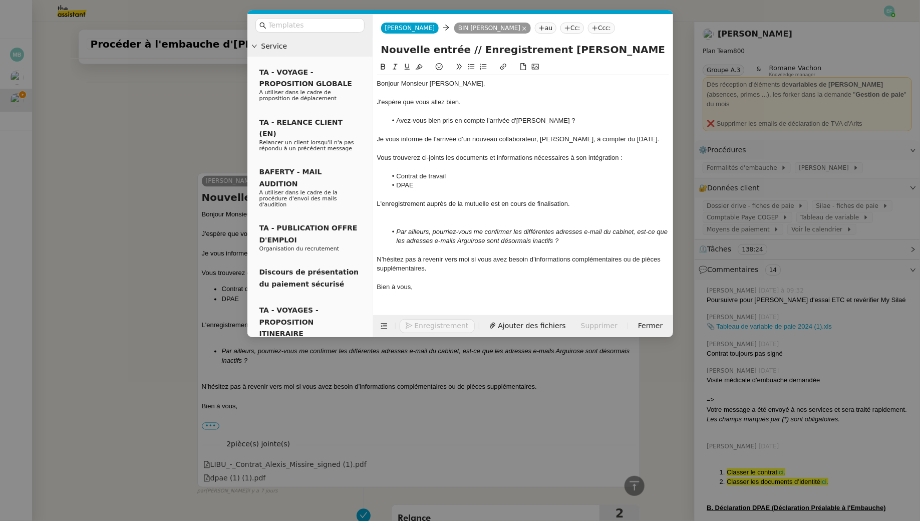
scroll to position [815, 0]
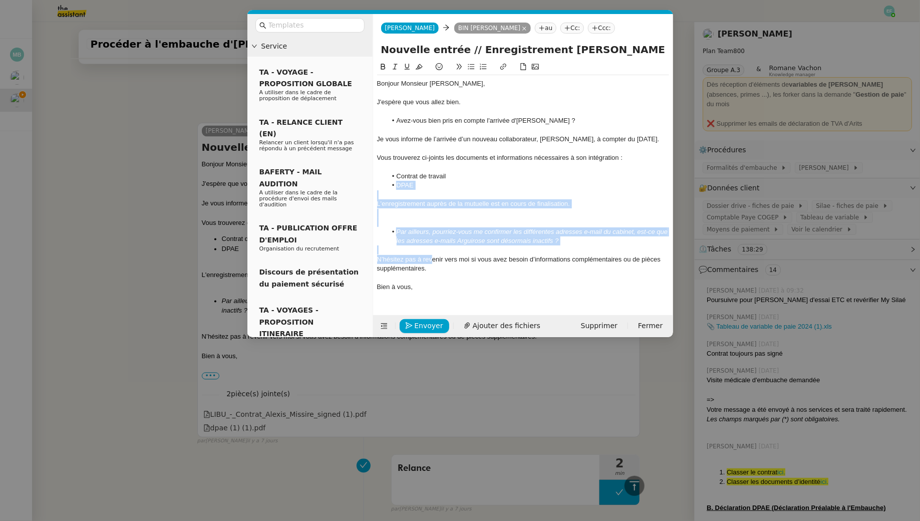
drag, startPoint x: 433, startPoint y: 255, endPoint x: 394, endPoint y: 182, distance: 82.6
click at [394, 182] on div "Bonjour Monsieur Bin, J'espère que vous allez bien. Avez-vous bien pris en comp…" at bounding box center [523, 185] width 292 height 220
click at [394, 182] on li "DPAE" at bounding box center [527, 185] width 282 height 9
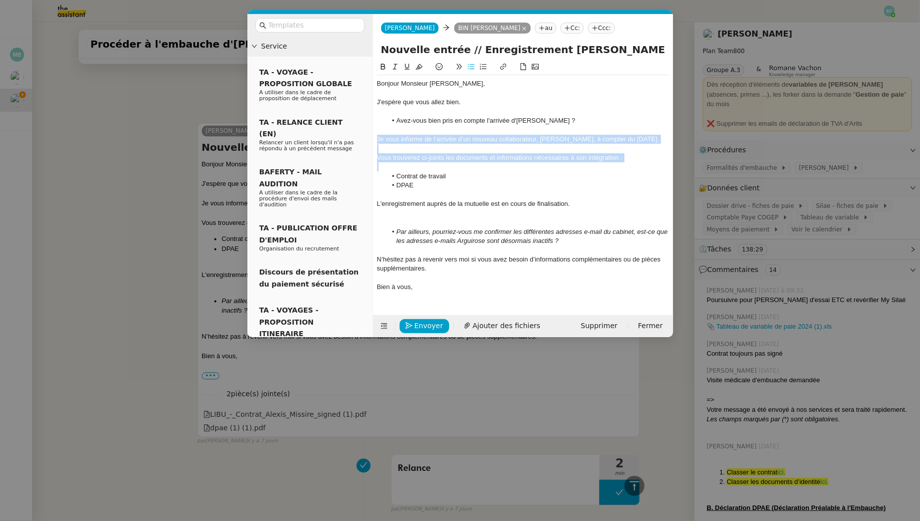
drag, startPoint x: 386, startPoint y: 166, endPoint x: 364, endPoint y: 136, distance: 37.5
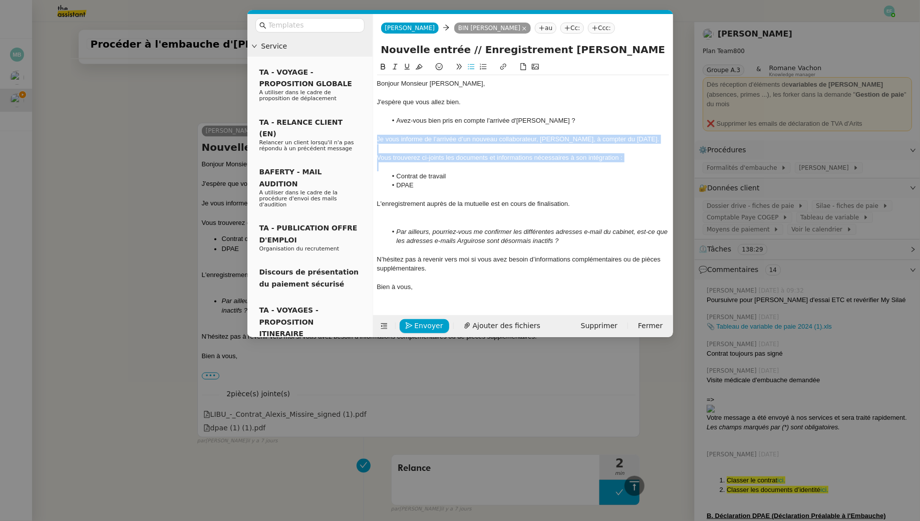
click at [364, 136] on nz-layout "Service TA - VOYAGE - PROPOSITION GLOBALE A utiliser dans le cadre de propositi…" at bounding box center [460, 175] width 426 height 323
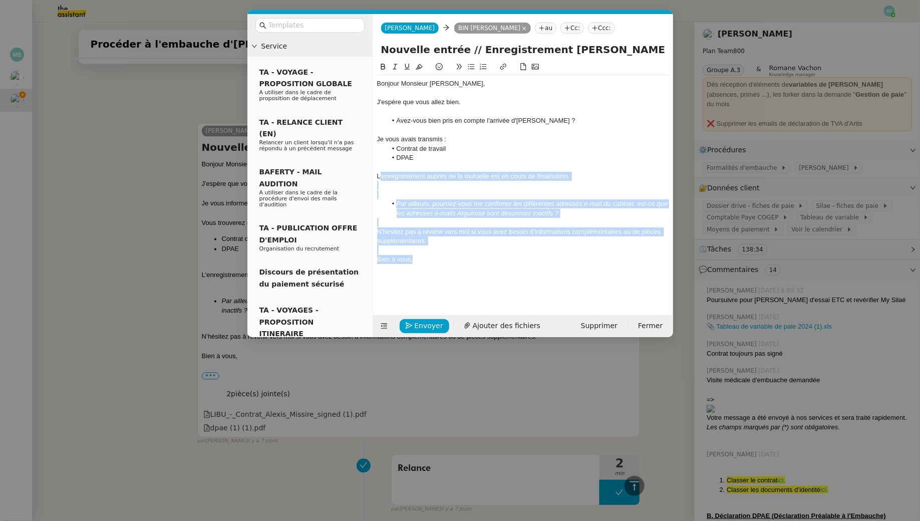
drag, startPoint x: 378, startPoint y: 174, endPoint x: 440, endPoint y: 265, distance: 109.3
click at [440, 265] on div "Bonjour Monsieur Bin, J'espère que vous allez bien. Avez-vous bien pris en comp…" at bounding box center [523, 171] width 292 height 193
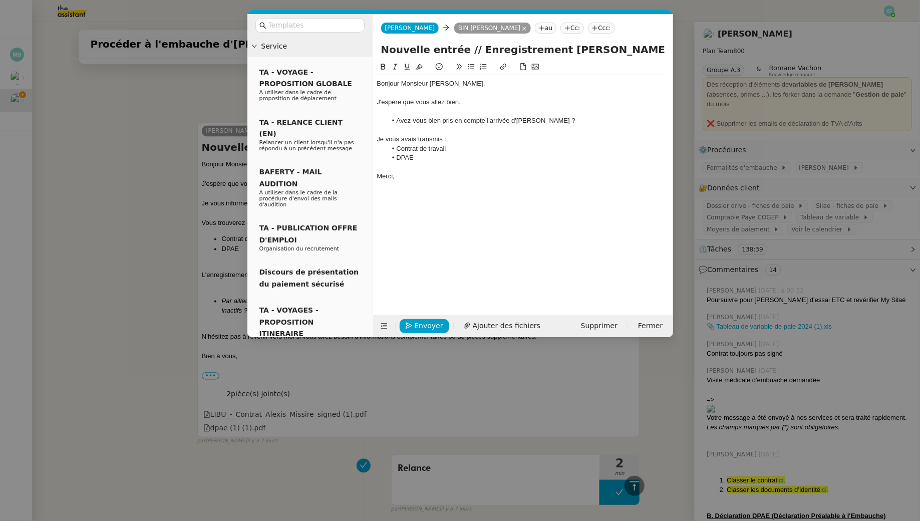
click at [430, 112] on div at bounding box center [523, 111] width 292 height 9
click at [570, 116] on div at bounding box center [523, 120] width 292 height 9
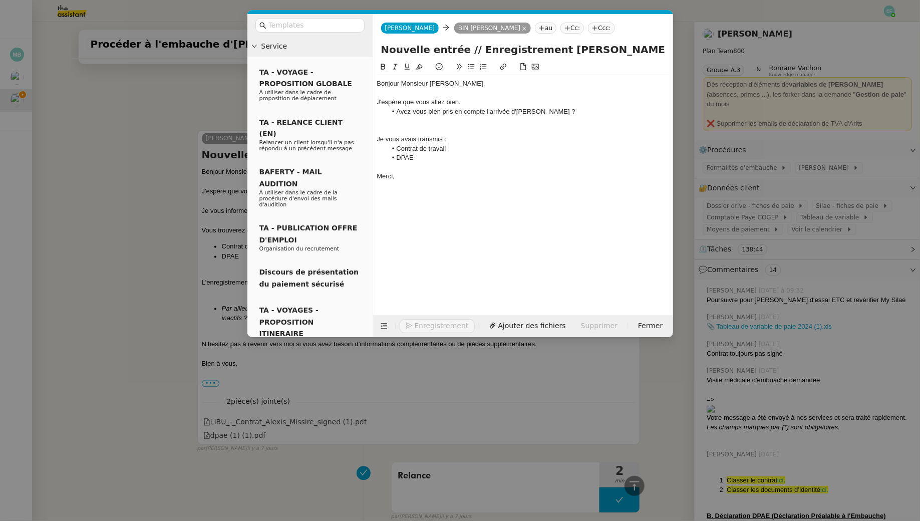
scroll to position [815, 0]
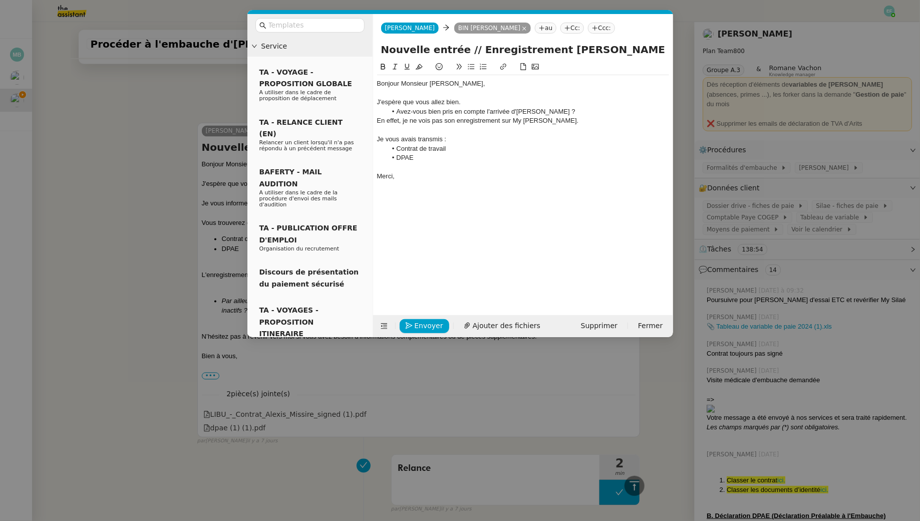
click at [535, 29] on nz-tag "au" at bounding box center [546, 28] width 22 height 11
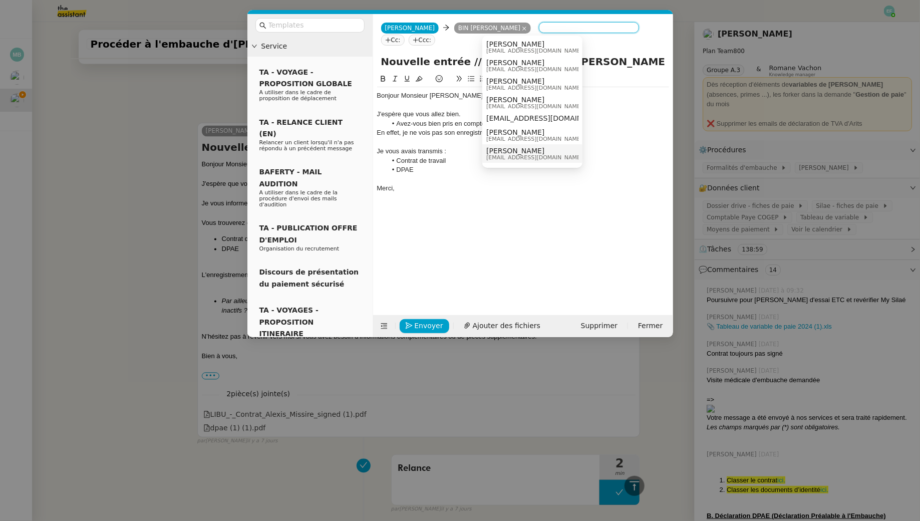
click at [552, 289] on div "Bonjour Monsieur Bin, J'espère que vous allez bien. Avez-vous bien pris en comp…" at bounding box center [523, 186] width 292 height 226
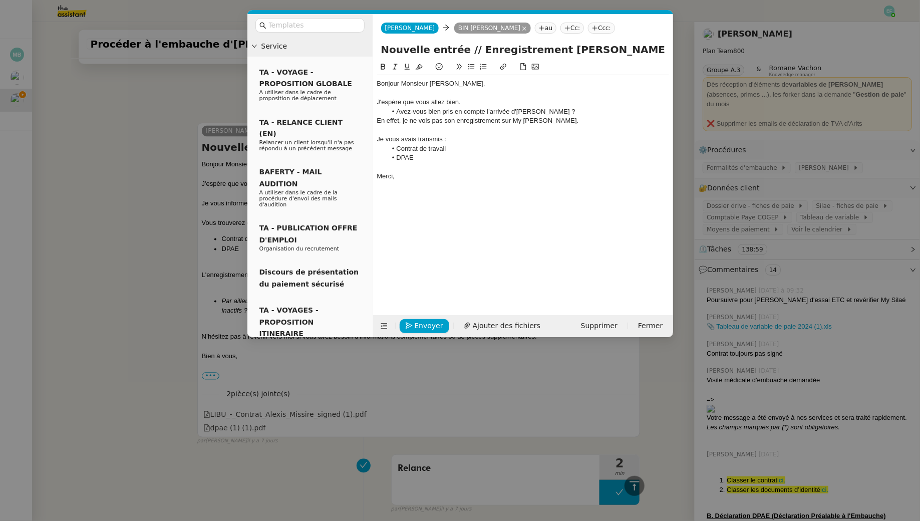
click at [560, 29] on nz-tag "Cc:" at bounding box center [572, 28] width 24 height 11
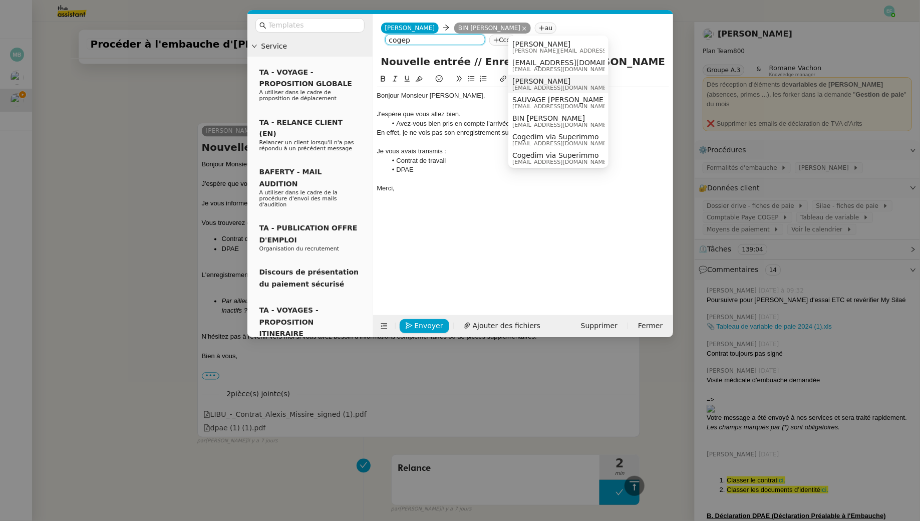
type input "cogep"
click at [562, 80] on div "DUPUY Léa ldupuy@cogep.fr" at bounding box center [564, 84] width 104 height 14
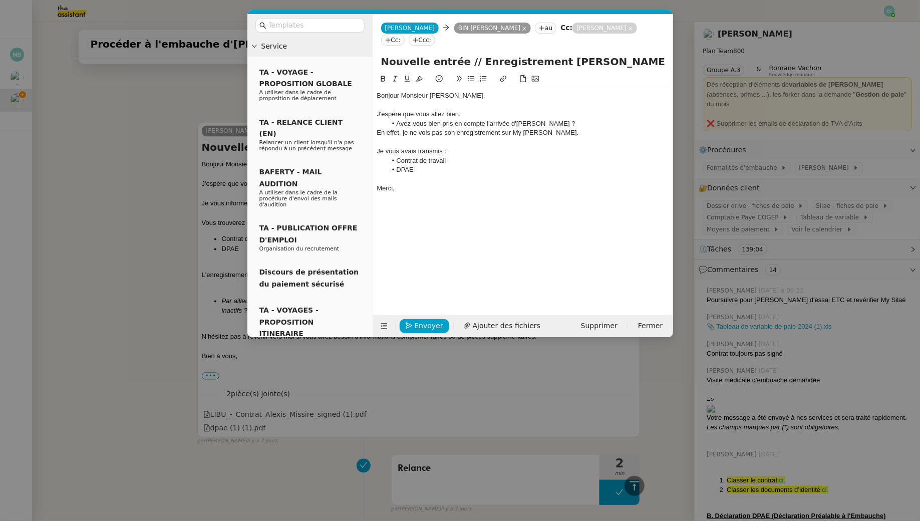
click at [488, 91] on div "Bonjour Monsieur [PERSON_NAME]," at bounding box center [523, 95] width 292 height 9
click at [480, 147] on div "Je vous avais transmis :" at bounding box center [523, 151] width 292 height 9
click at [431, 128] on div "En effet, je ne vois pas son enregistrement sur My Silaé." at bounding box center [523, 132] width 292 height 9
click at [455, 147] on div "Je vous avais transmis :" at bounding box center [523, 151] width 292 height 9
click at [442, 174] on div at bounding box center [523, 178] width 292 height 9
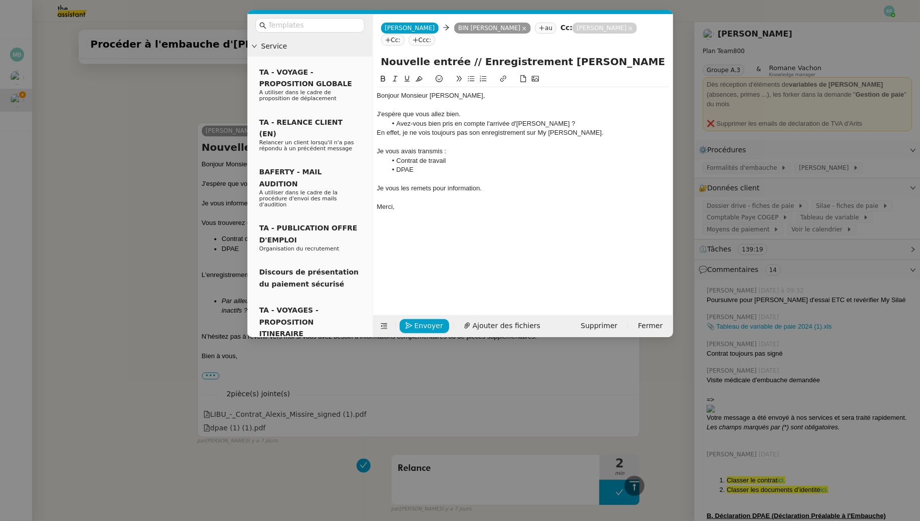
click at [72, 262] on nz-modal-container "Service TA - VOYAGE - PROPOSITION GLOBALE A utiliser dans le cadre de propositi…" at bounding box center [460, 260] width 920 height 521
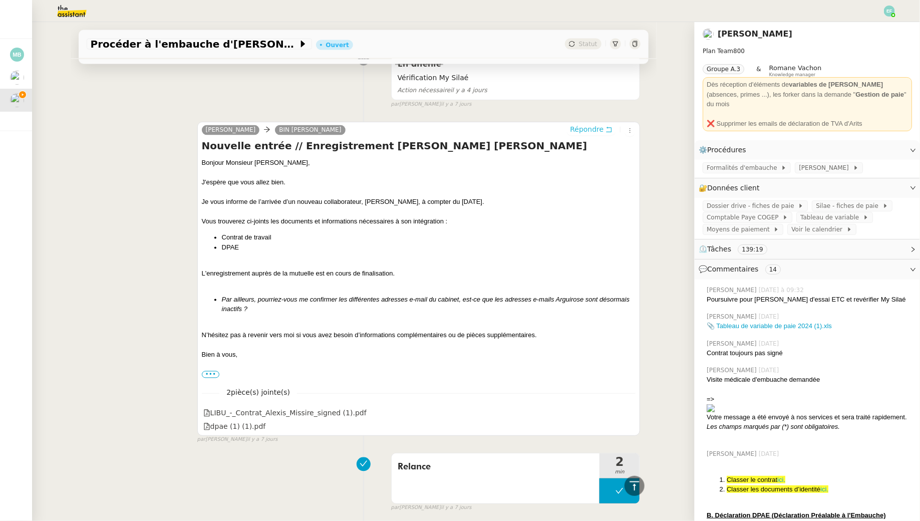
scroll to position [814, 0]
click at [626, 410] on icon at bounding box center [628, 413] width 7 height 7
click at [631, 426] on icon at bounding box center [628, 426] width 7 height 7
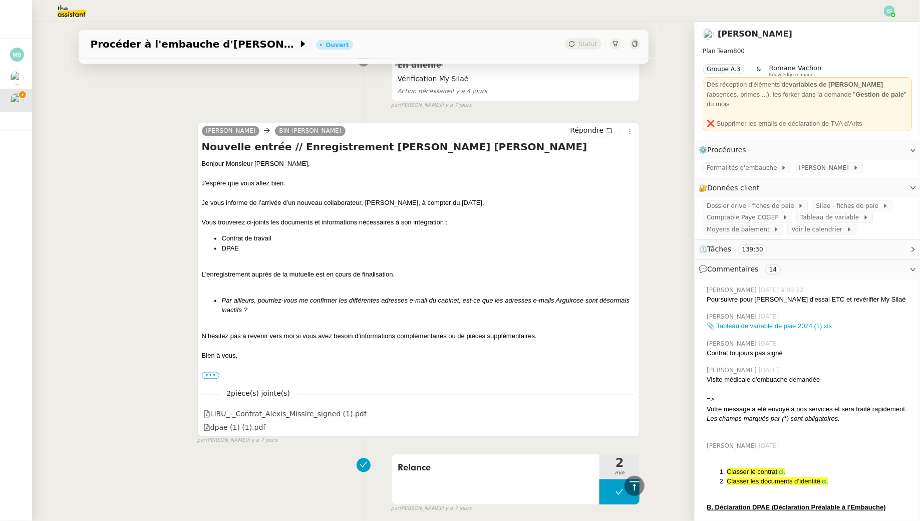
scroll to position [0, 0]
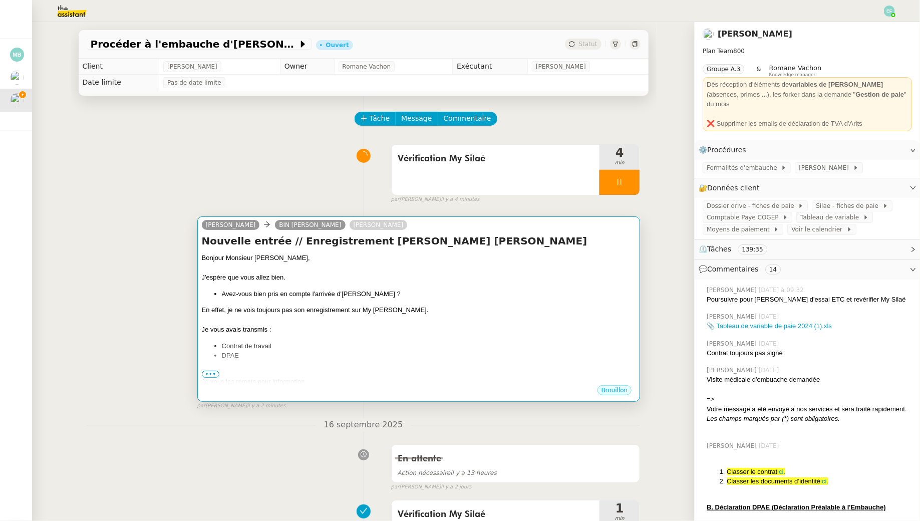
click at [468, 282] on div "Bonjour Monsieur Bin, J'espère que vous allez bien. Avez-vous bien pris en comp…" at bounding box center [419, 329] width 434 height 153
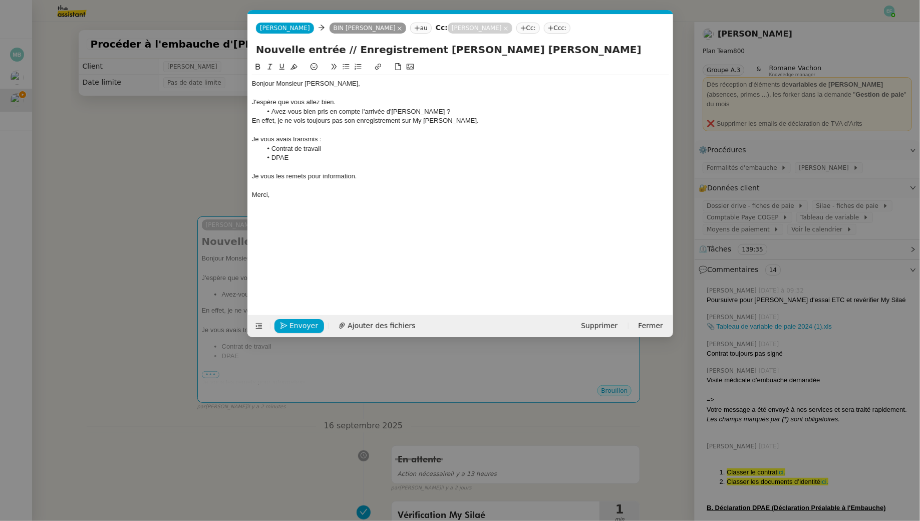
scroll to position [0, 21]
click at [367, 327] on span "Ajouter des fichiers" at bounding box center [381, 326] width 68 height 12
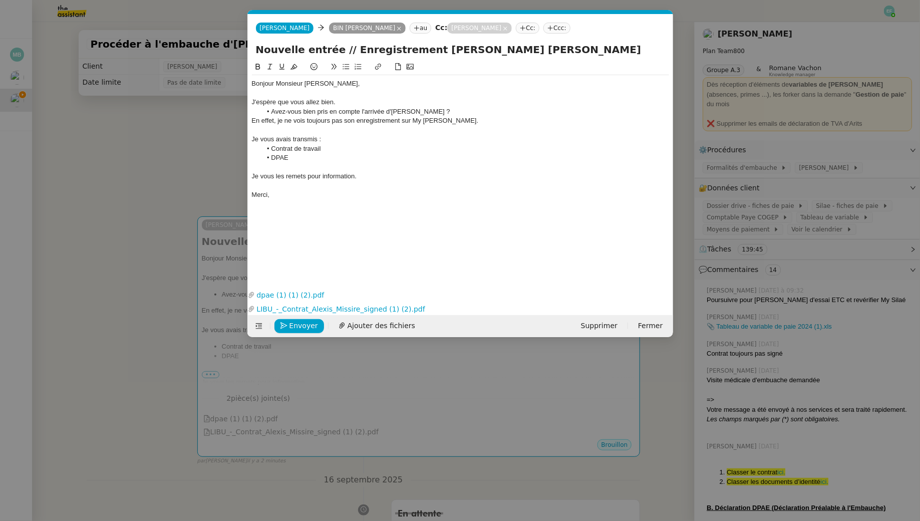
click at [310, 123] on div "En effet, je ne vois toujours pas son enregistrement sur My Silaé." at bounding box center [460, 120] width 417 height 9
drag, startPoint x: 283, startPoint y: 205, endPoint x: 260, endPoint y: 178, distance: 35.5
click at [260, 178] on div "Bonjour Monsieur Bin, J'espère que vous allez bien. Avez-vous bien pris en comp…" at bounding box center [460, 166] width 417 height 211
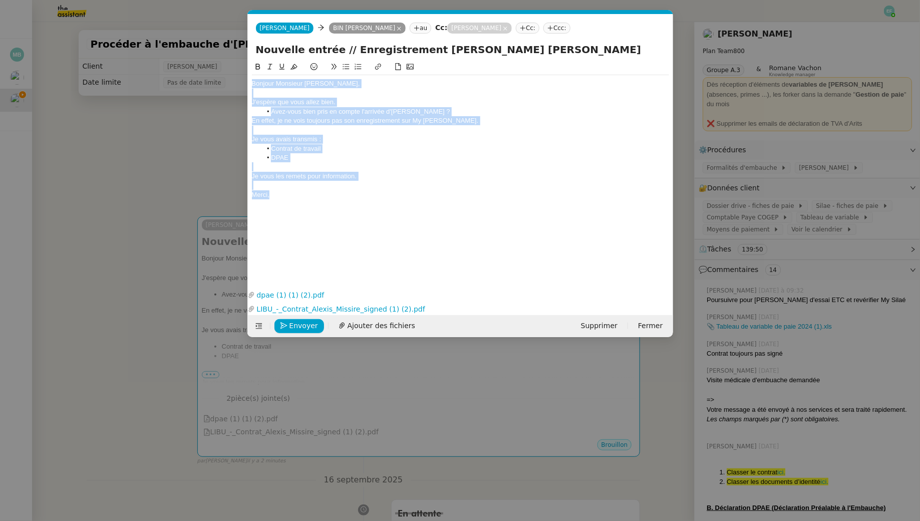
drag, startPoint x: 276, startPoint y: 191, endPoint x: 218, endPoint y: 24, distance: 176.4
click at [218, 24] on nz-modal-container "Service TA - VOYAGE - PROPOSITION GLOBALE A utiliser dans le cadre de propositi…" at bounding box center [460, 260] width 920 height 521
copy div "Bonjour Monsieur Bin, J'espère que vous allez bien. Avez-vous bien pris en comp…"
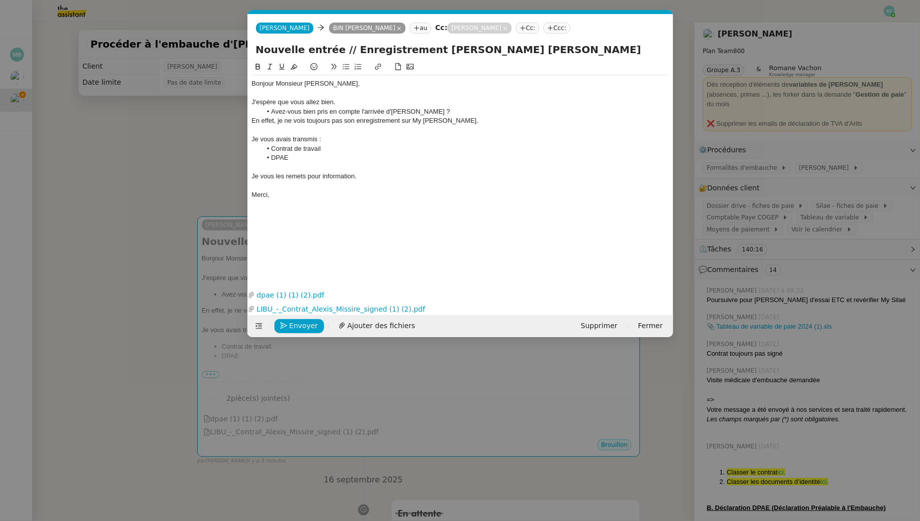
click at [357, 203] on div "Bonjour Monsieur Bin, J'espère que vous allez bien. Avez-vous bien pris en comp…" at bounding box center [460, 166] width 417 height 211
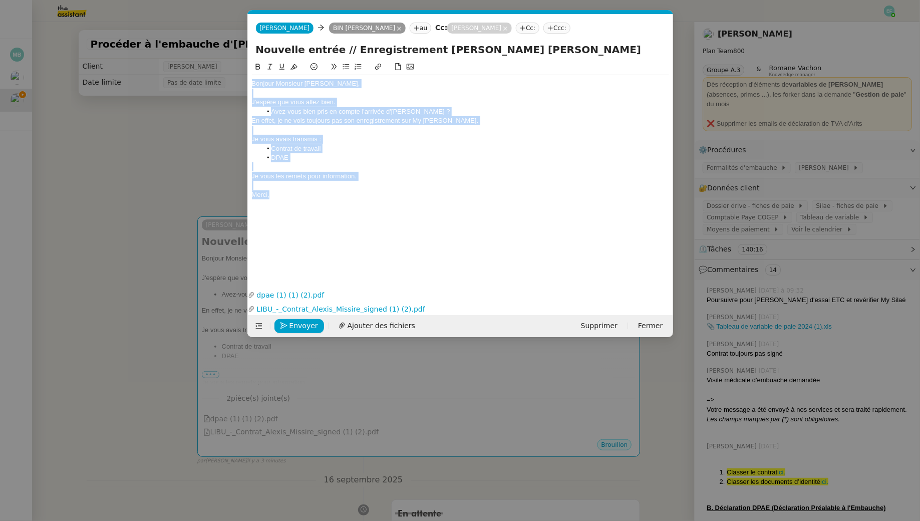
drag, startPoint x: 347, startPoint y: 196, endPoint x: 225, endPoint y: 31, distance: 205.8
click at [225, 31] on nz-modal-container "Service TA - VOYAGE - PROPOSITION GLOBALE A utiliser dans le cadre de propositi…" at bounding box center [460, 260] width 920 height 521
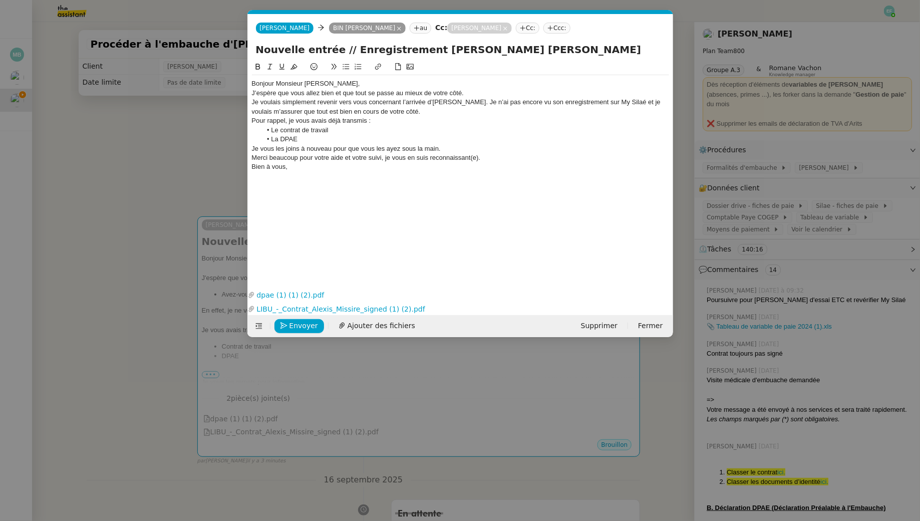
scroll to position [0, 0]
click at [345, 88] on div "Bonjour Monsieur [PERSON_NAME]," at bounding box center [460, 83] width 417 height 9
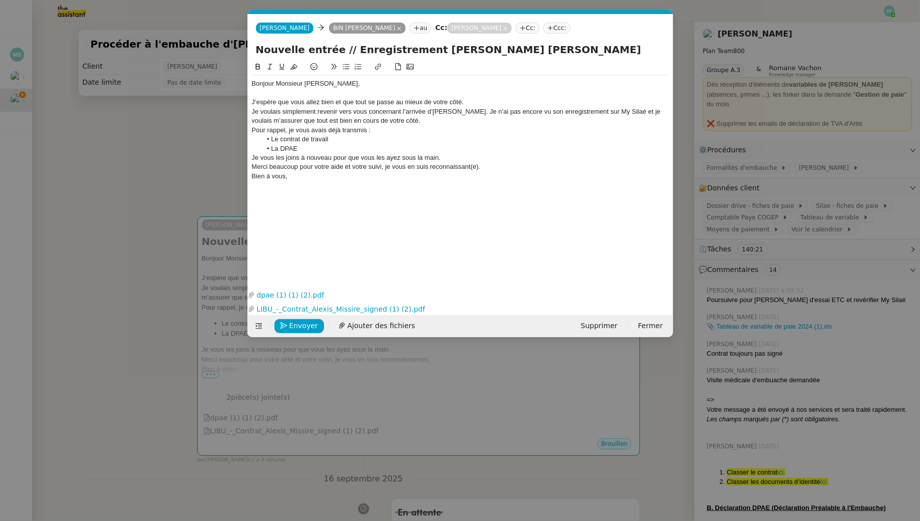
click at [254, 112] on div "Je voulais simplement revenir vers vous concernant l’arrivée d’Alexis Missire. …" at bounding box center [460, 116] width 417 height 19
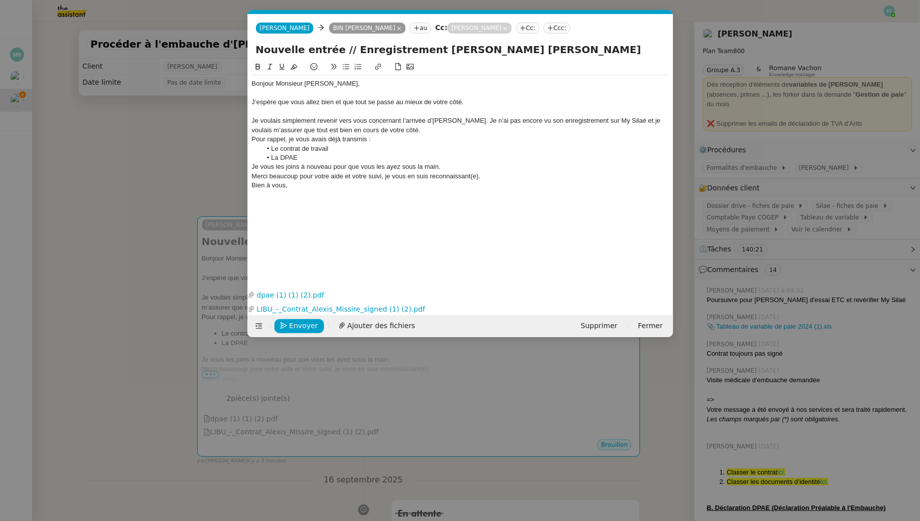
click at [476, 123] on div "Je voulais simplement revenir vers vous concernant l’arrivée d’Alexis Missire. …" at bounding box center [460, 125] width 417 height 19
click at [459, 131] on div "Je voulais simplement revenir vers vous concernant l’arrivée d’Alexis Missire. …" at bounding box center [460, 125] width 417 height 19
click at [333, 167] on li "La DPAE" at bounding box center [465, 166] width 408 height 9
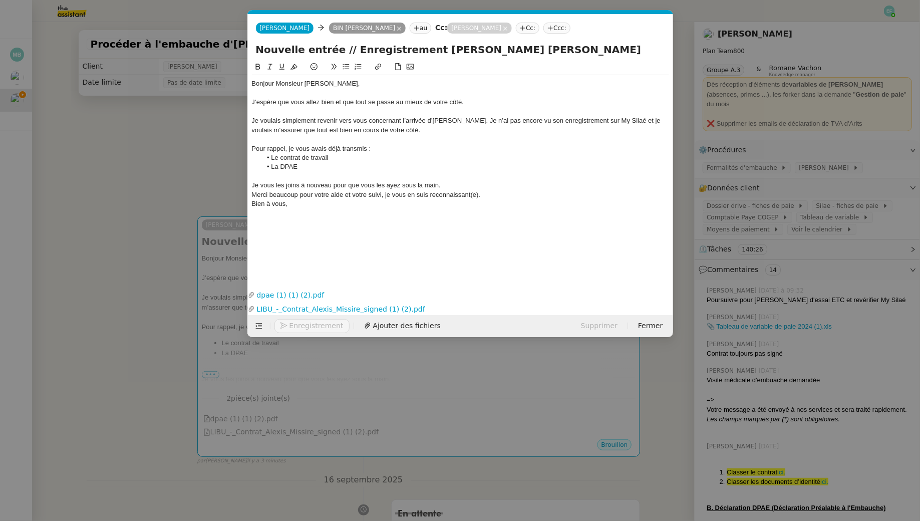
click at [492, 198] on div "Merci beaucoup pour votre aide et votre suivi, je vous en suis reconnaissant(e)." at bounding box center [460, 194] width 417 height 9
click at [480, 184] on div "Je vous les joins à nouveau pour que vous les ayez sous la main." at bounding box center [460, 185] width 417 height 9
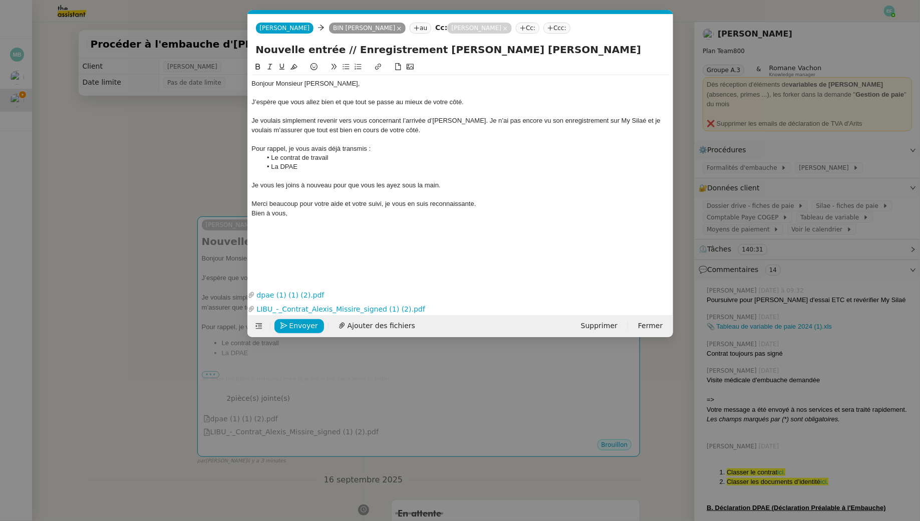
click at [506, 205] on div "Merci beaucoup pour votre aide et votre suivi, je vous en suis reconnaissante." at bounding box center [460, 203] width 417 height 9
drag, startPoint x: 484, startPoint y: 206, endPoint x: 384, endPoint y: 206, distance: 99.6
click at [384, 206] on div "Merci beaucoup pour votre aide et votre suivi, je vous en suis reconnaissante." at bounding box center [460, 203] width 417 height 9
click at [374, 136] on div at bounding box center [460, 139] width 417 height 9
click at [467, 122] on div "Je voulais simplement revenir vers vous concernant l’arrivée d’Alexis Missire. …" at bounding box center [460, 125] width 417 height 19
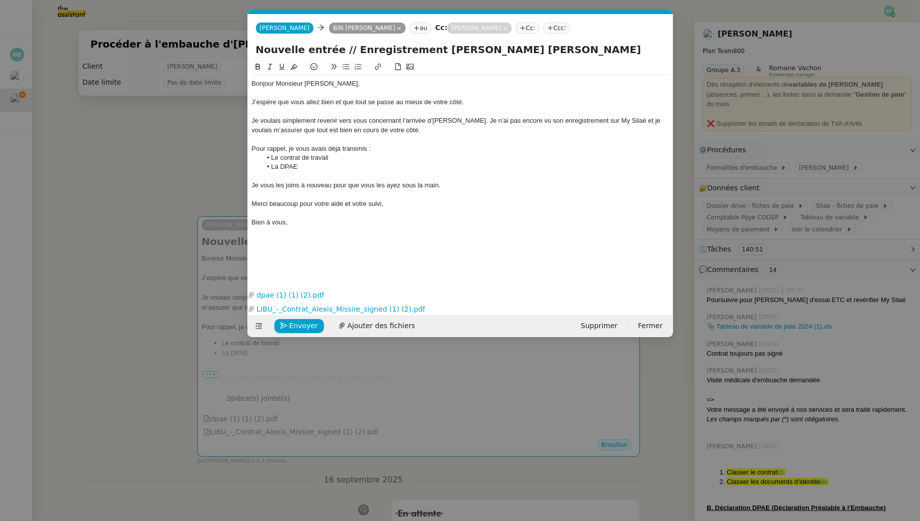
click at [336, 187] on div "Je vous les joins à nouveau pour que vous les ayez sous la main." at bounding box center [460, 185] width 417 height 9
click at [305, 322] on span "Envoyer" at bounding box center [303, 326] width 29 height 12
click at [305, 322] on span "Confirmer l'envoi" at bounding box center [319, 326] width 60 height 12
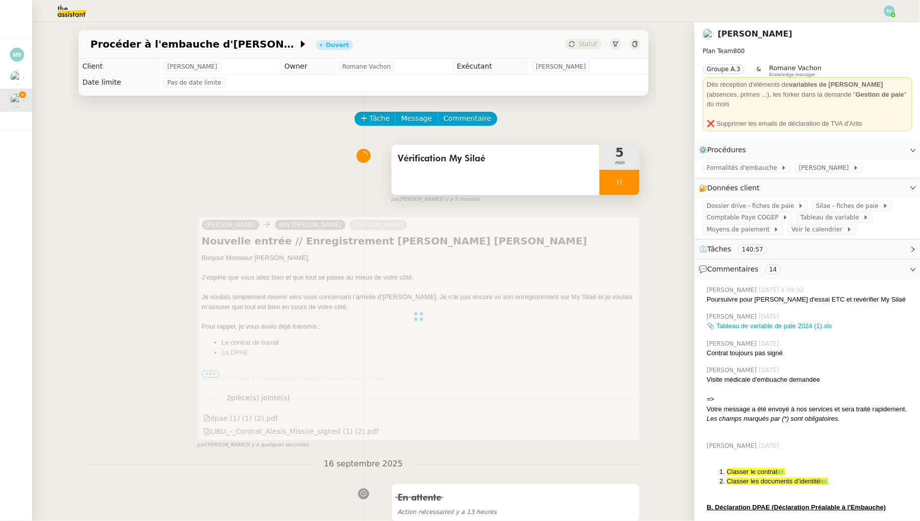
click at [523, 166] on div "Vérification My Silaé" at bounding box center [495, 159] width 196 height 16
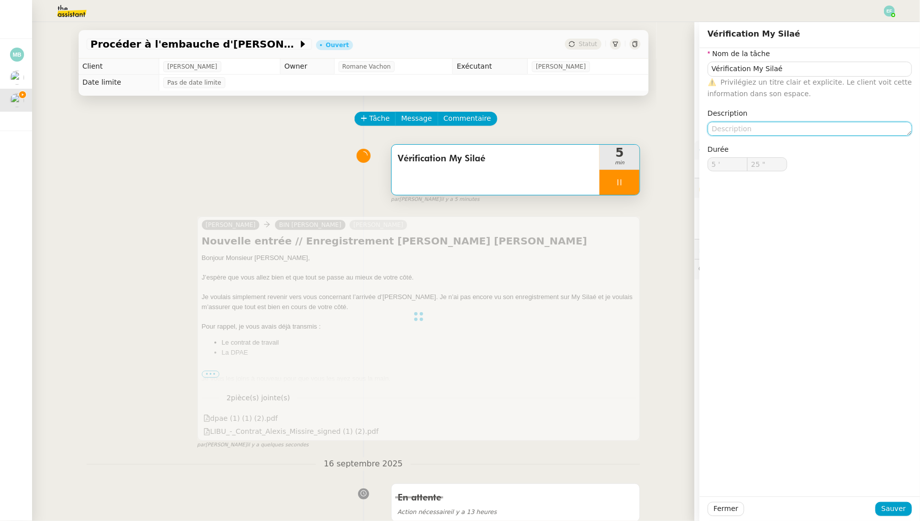
click at [751, 127] on textarea at bounding box center [809, 129] width 204 height 14
type textarea "N"
type input "26 ""
type textarea "Non disponibl"
type input "27 ""
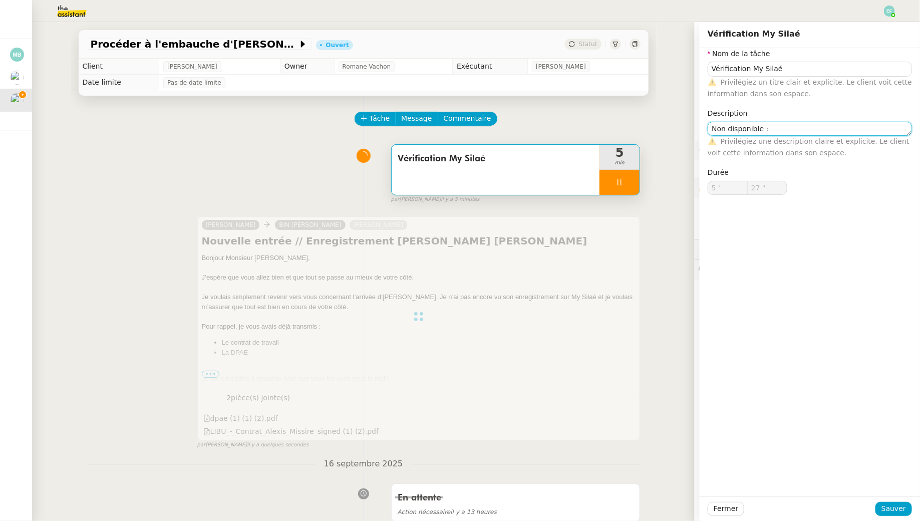
type textarea "Non disponible :"
type input "28 ""
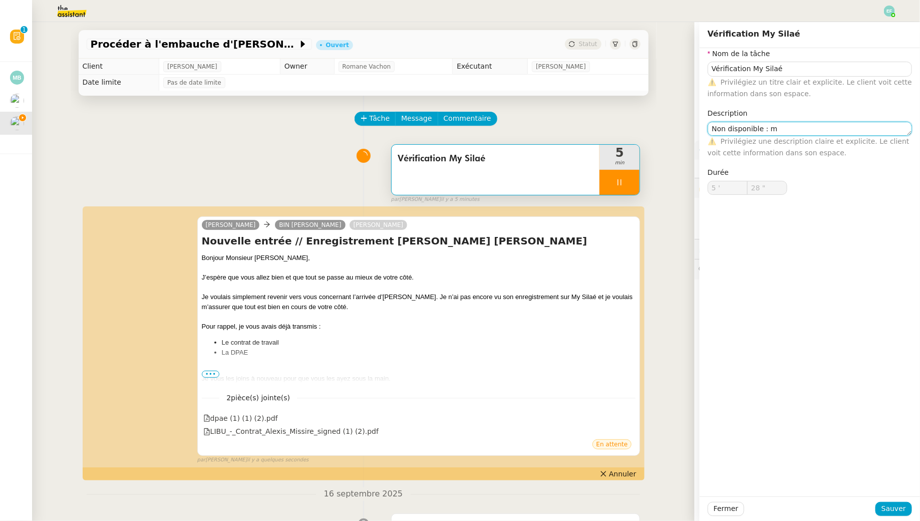
type textarea "Non disponible : ma"
type input "Vérification My Silaé"
type input "5 '"
type input "29 ""
type input "Vérification My Silaé"
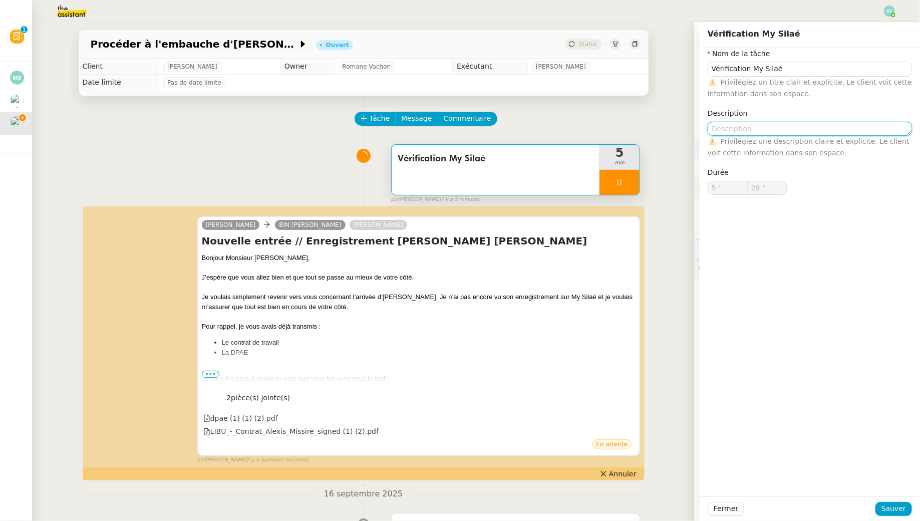
type input "5 '"
type input "29 ""
type textarea "i"
type textarea "No"
type input "Vérification My Silaé"
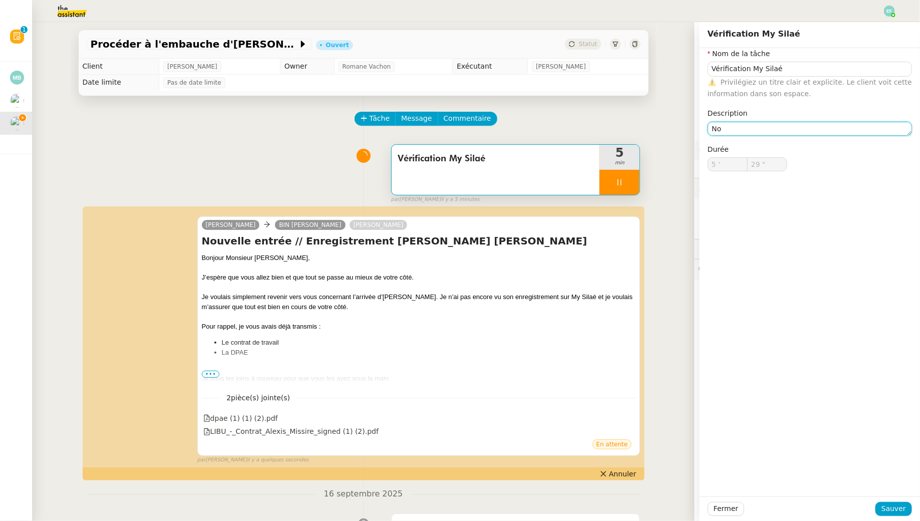
type input "5 '"
type input "30 ""
type textarea "n"
type input "31 ""
type textarea "Nin"
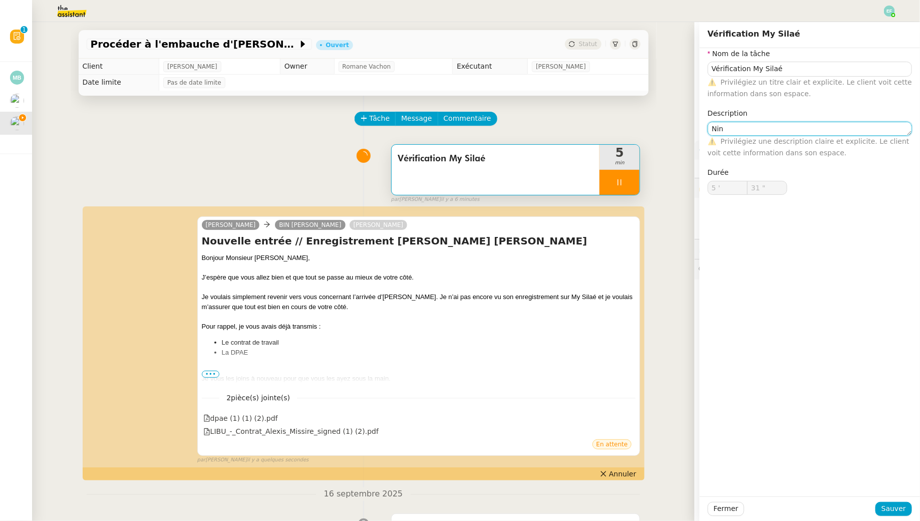
type input "32 ""
type textarea "No"
type input "33 ""
type textarea "Non vidib"
type input "34 ""
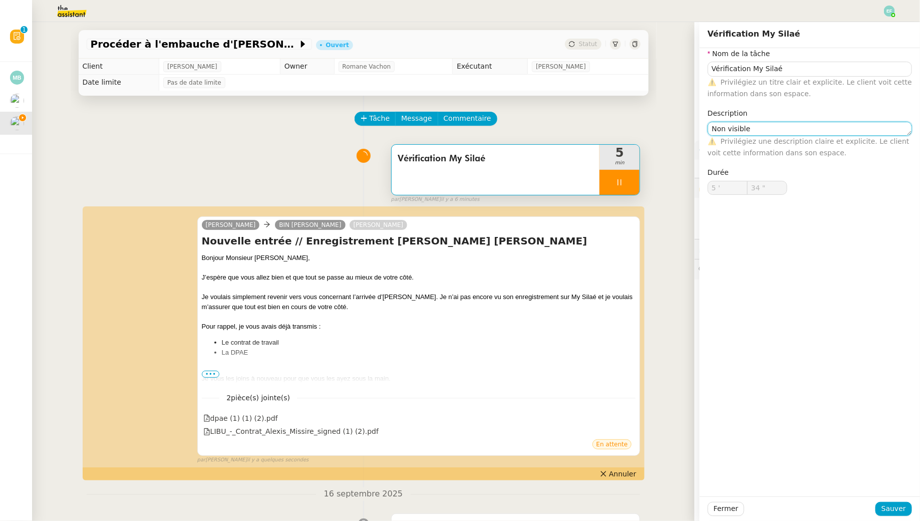
type textarea "Non visible"
type input "35 ""
type textarea "Non visible"
type input "36 ""
type textarea "Non visible. Relanc"
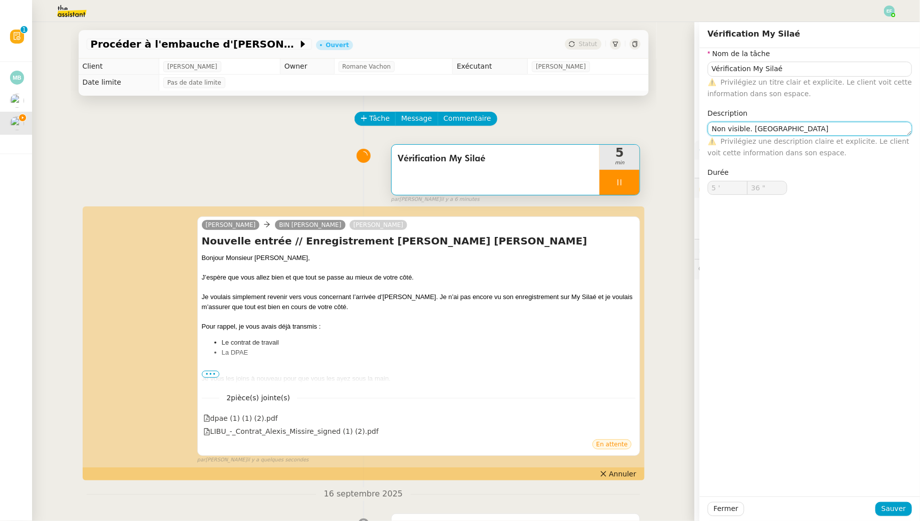
type input "37 ""
type textarea "Non visible. Relance e-m"
type input "38 ""
type textarea "Non visible. Relance e-mail"
type input "39 ""
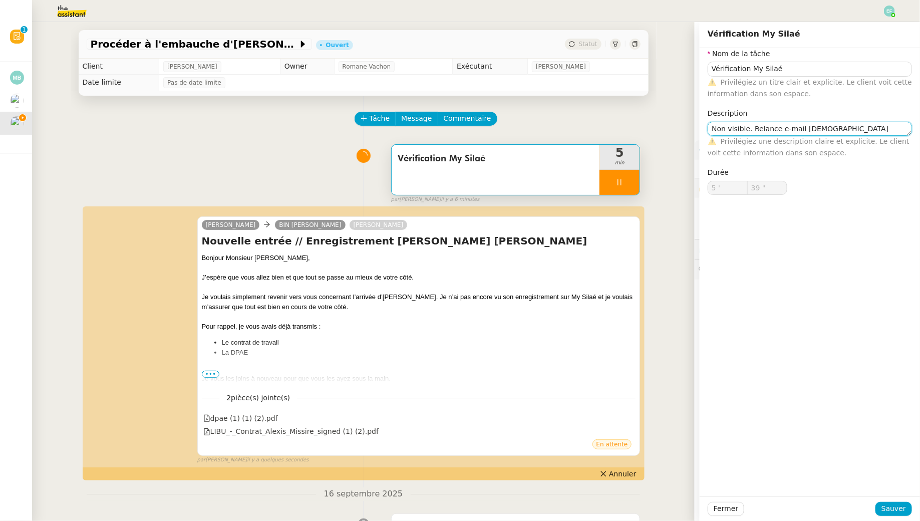
type textarea "Non visible. Relance e-mail Christo"
type input "40 ""
type textarea "Non visible. Relance e-mail Christophe Bi"
type input "41 ""
type textarea "Non visible. Relance e-mail Christophe Bin ="
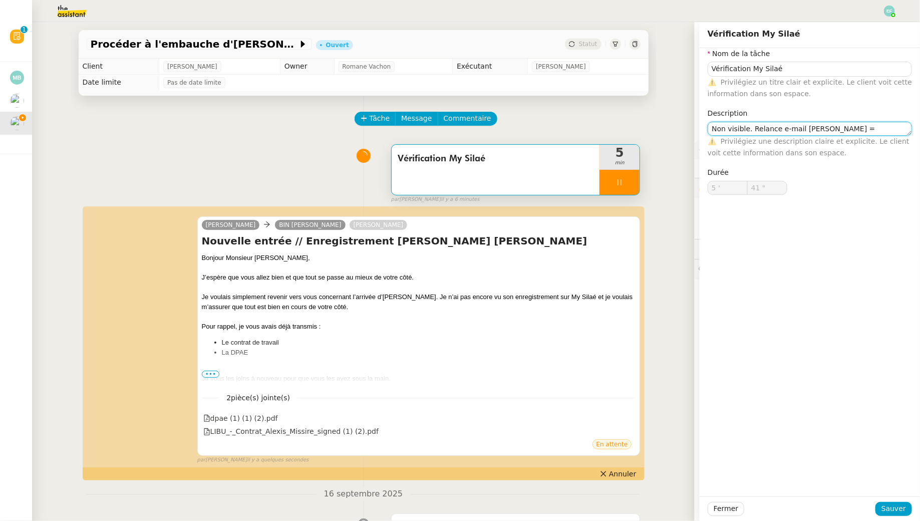
type input "42 ""
type textarea "Non visible. Relance e-mail Christophe Bin +"
type input "43 ""
type textarea "Non visible. Relance e-mail Christophe Bin + CC:"
type input "45 ""
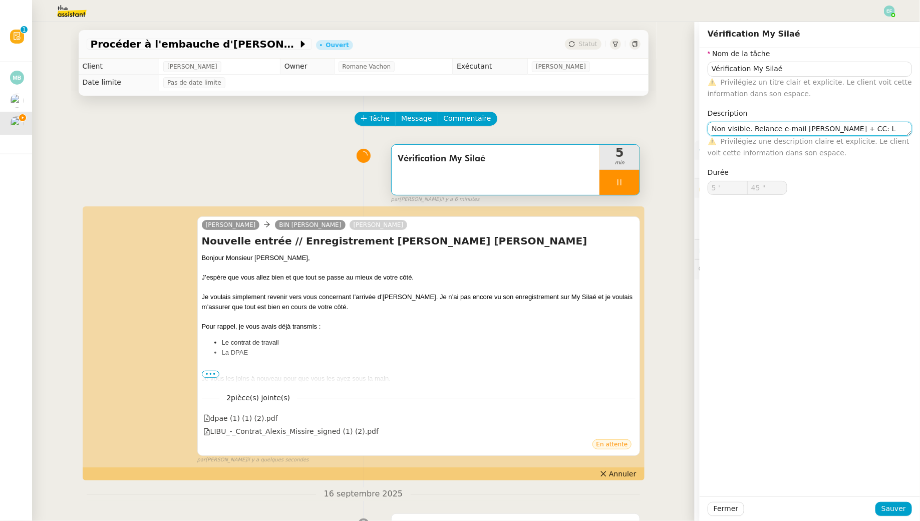
type textarea "Non visible. Relance e-mail Christophe Bin + CC: Lé"
type input "46 ""
type textarea "Non visible. Relance e-mail Christophe Bin + CC: Léa D"
type input "47 ""
type textarea "Non visible. Relance e-mail Christophe Bin + CC: Léa Dupuy"
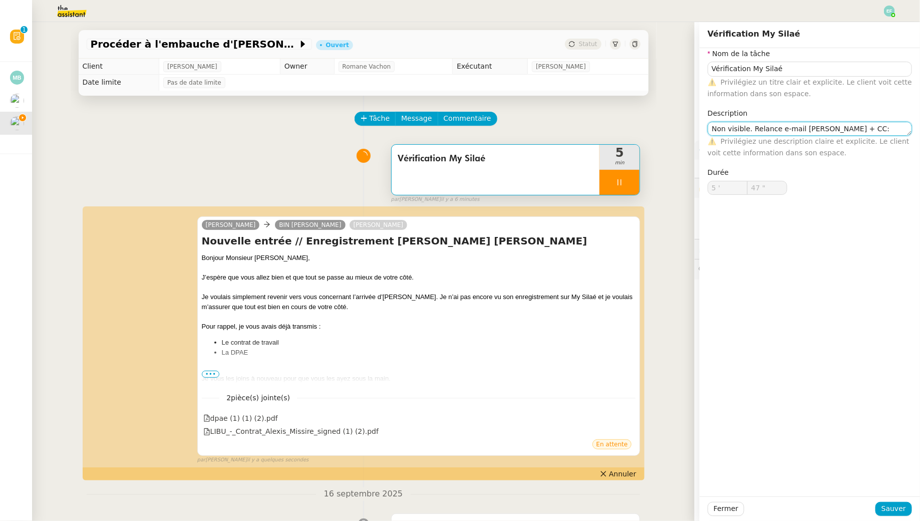
type input "48 ""
type textarea "Non visible. Relance e-mail Christophe Bin + CC: Léa Dupuy"
click at [901, 506] on span "Sauver" at bounding box center [893, 509] width 25 height 12
type input "50 ""
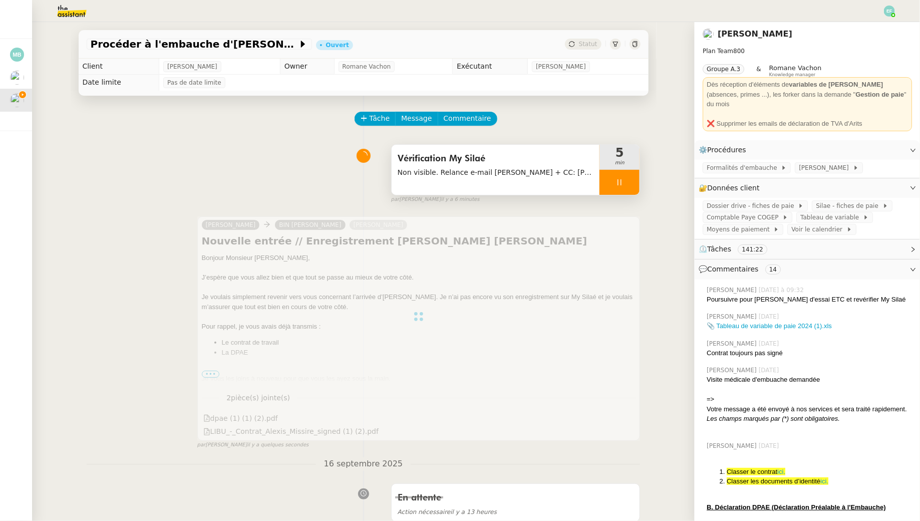
click at [625, 180] on div at bounding box center [619, 182] width 40 height 25
click at [627, 180] on icon at bounding box center [629, 182] width 8 height 8
click at [553, 167] on span "Non visible. Relance e-mail Christophe Bin + CC: Léa Dupuy" at bounding box center [495, 173] width 196 height 12
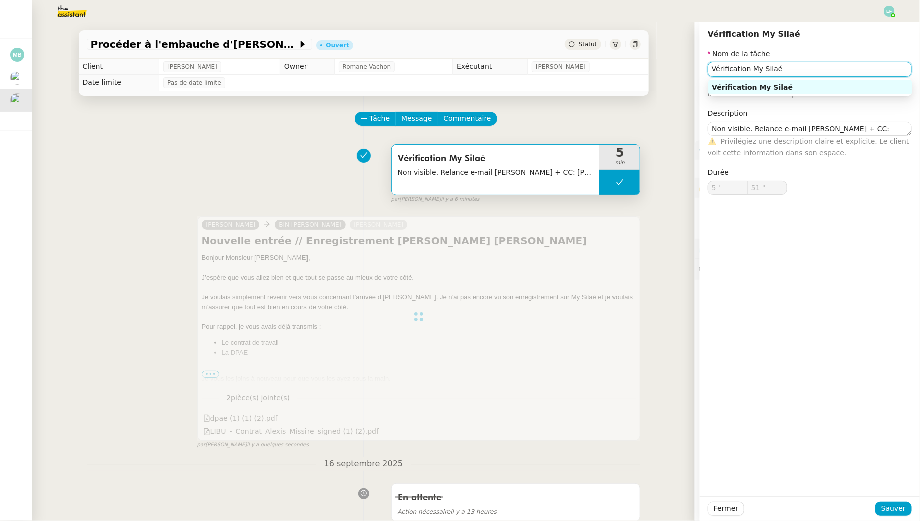
click at [811, 68] on input "Vérification My Silaé" at bounding box center [809, 69] width 204 height 15
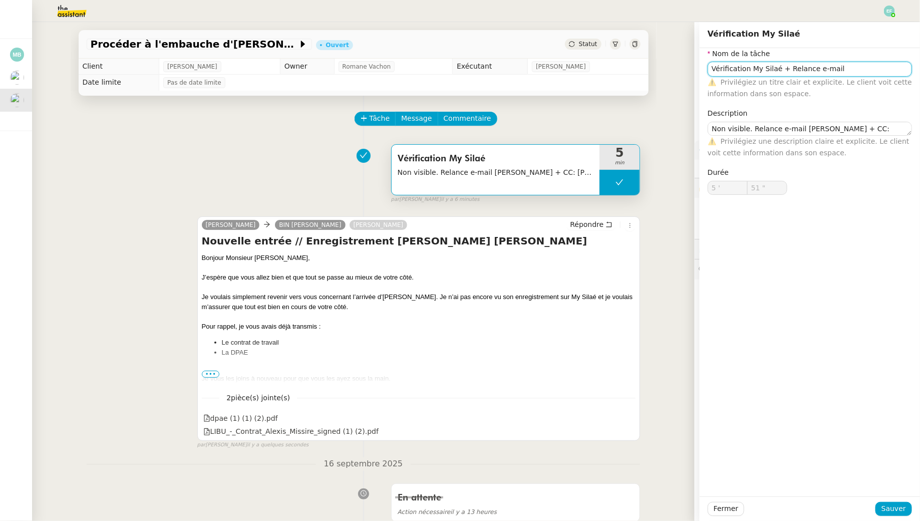
type input "Vérification My Silaé"
type textarea "Non visible. Relance e-mail Christophe Bin + CC: Léa Dupuy"
type input "5 '"
type input "51 ""
type input "Vérification My Silaé"
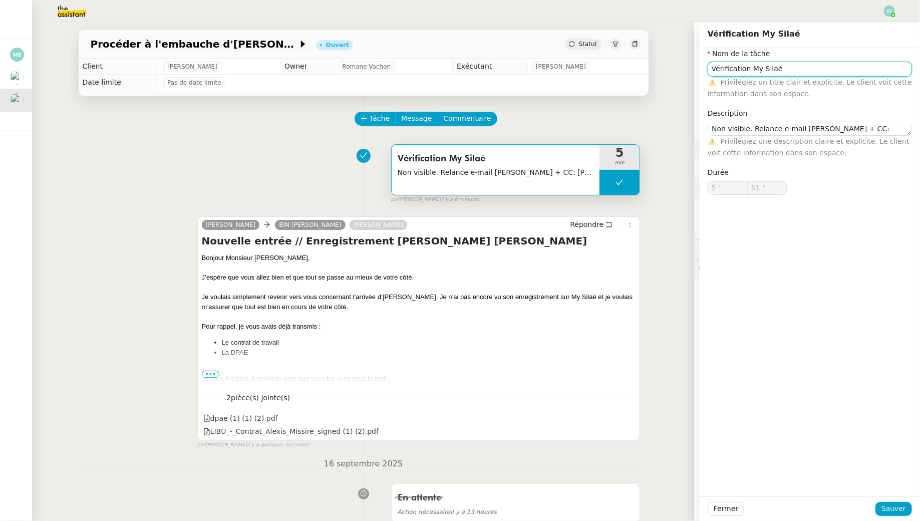
type textarea "Non visible. Relance e-mail Christophe Bin + CC: Léa Dupuy"
type input "5 '"
type input "51 ""
type input "Vérification My Silaé"
type textarea "Non visible. Relance e-mail Christophe Bin + CC: Léa Dupuy"
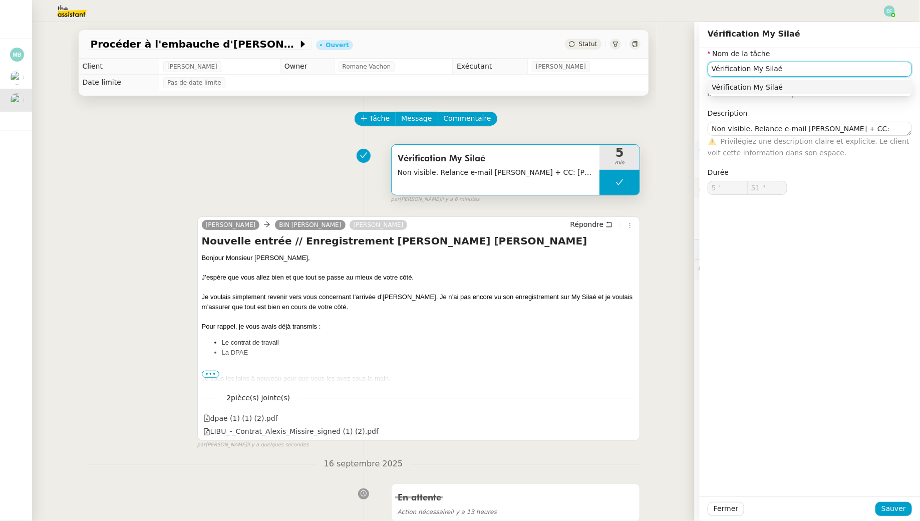
type input "5 '"
type input "51 ""
type input "Vérification My Silaé + Relance e-mail"
click at [890, 508] on span "Sauver" at bounding box center [893, 509] width 25 height 12
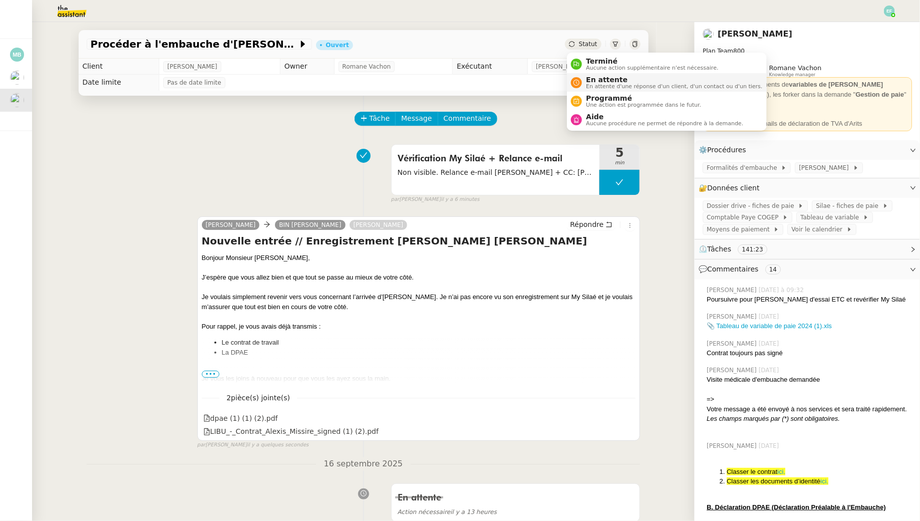
click at [591, 79] on span "En attente" at bounding box center [674, 80] width 176 height 8
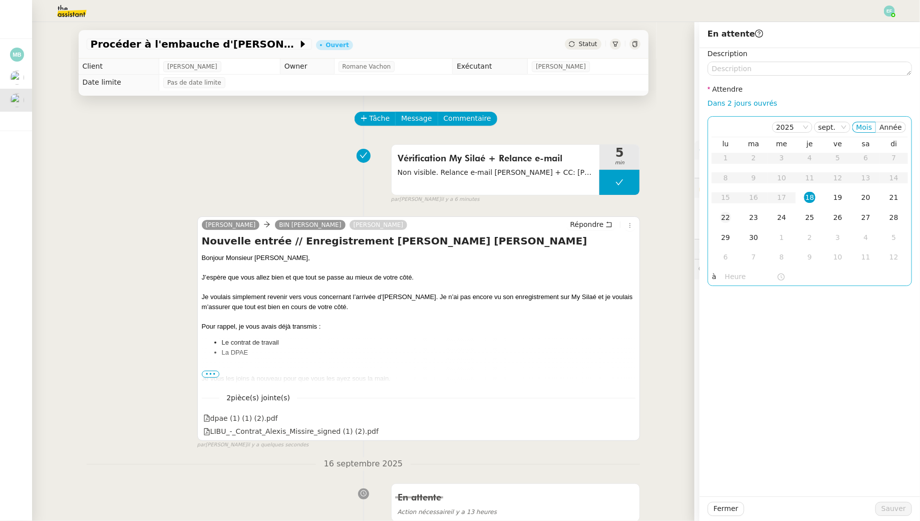
click at [733, 222] on td "22" at bounding box center [725, 218] width 28 height 20
click at [893, 509] on span "Sauver" at bounding box center [893, 509] width 25 height 12
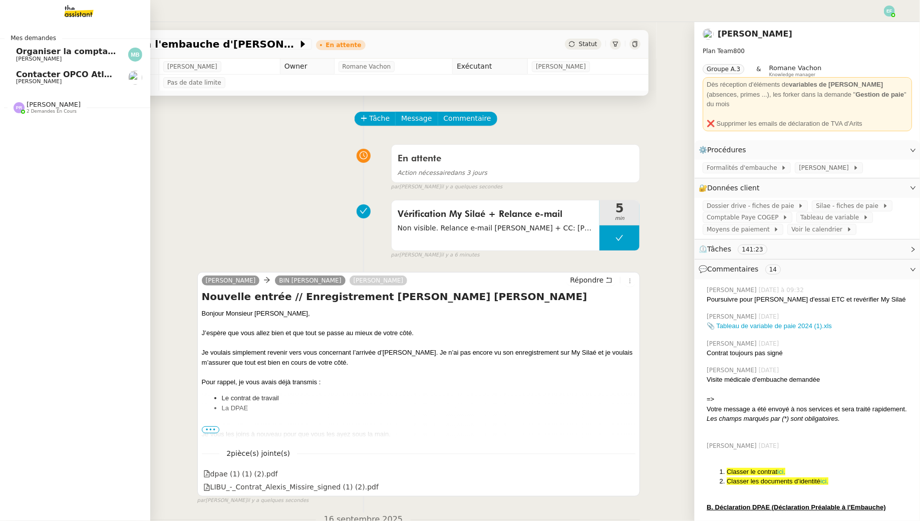
click at [19, 78] on span "Contacter OPCO Atlas pour financement formation" at bounding box center [130, 75] width 228 height 10
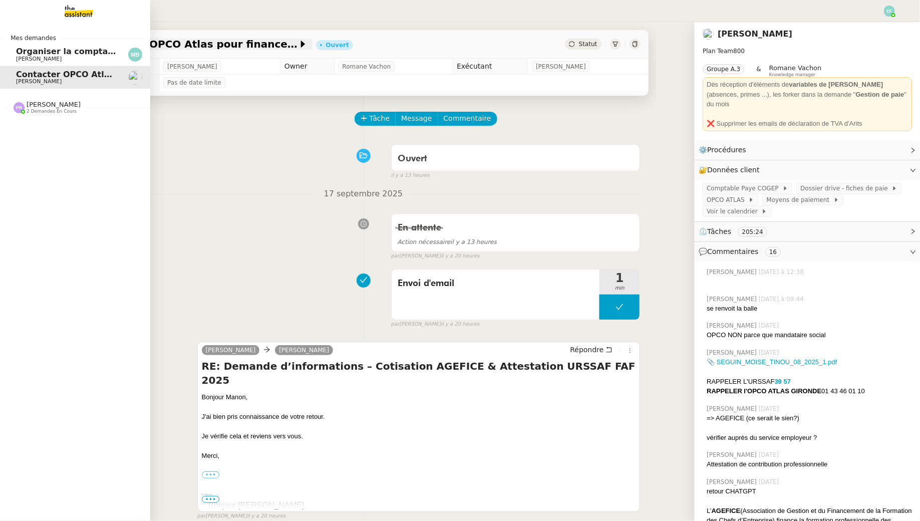
click at [25, 53] on span "Organiser la comptabilité NURI 2025" at bounding box center [98, 52] width 165 height 10
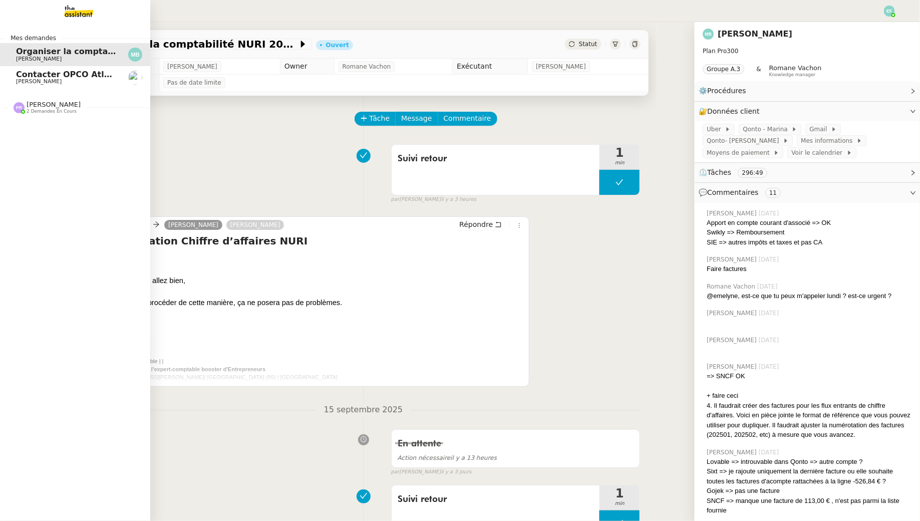
click at [17, 74] on span "Contacter OPCO Atlas pour financement formation" at bounding box center [130, 75] width 228 height 10
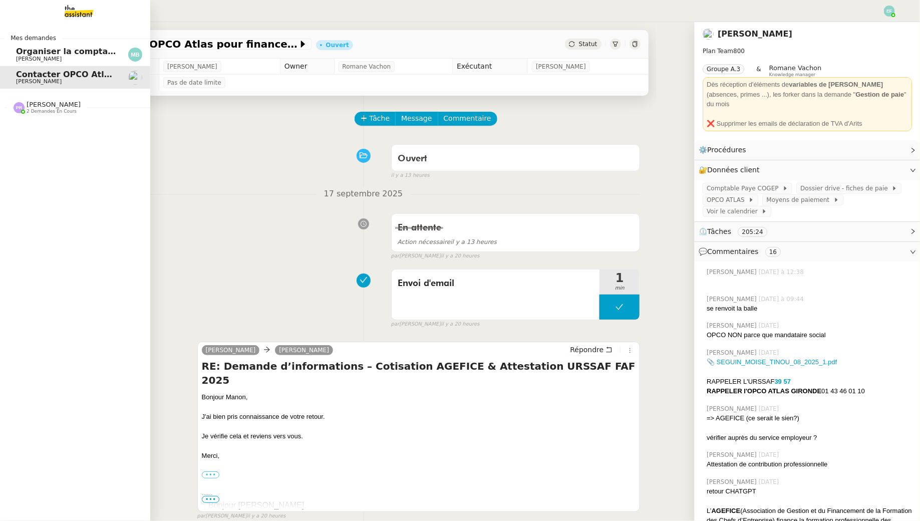
click at [46, 53] on span "Organiser la comptabilité NURI 2025" at bounding box center [98, 52] width 165 height 10
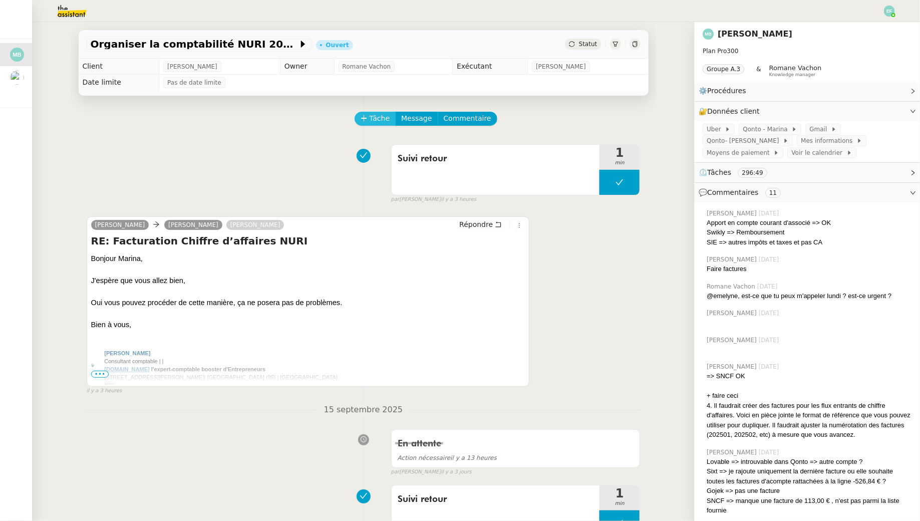
click at [372, 119] on span "Tâche" at bounding box center [379, 119] width 21 height 12
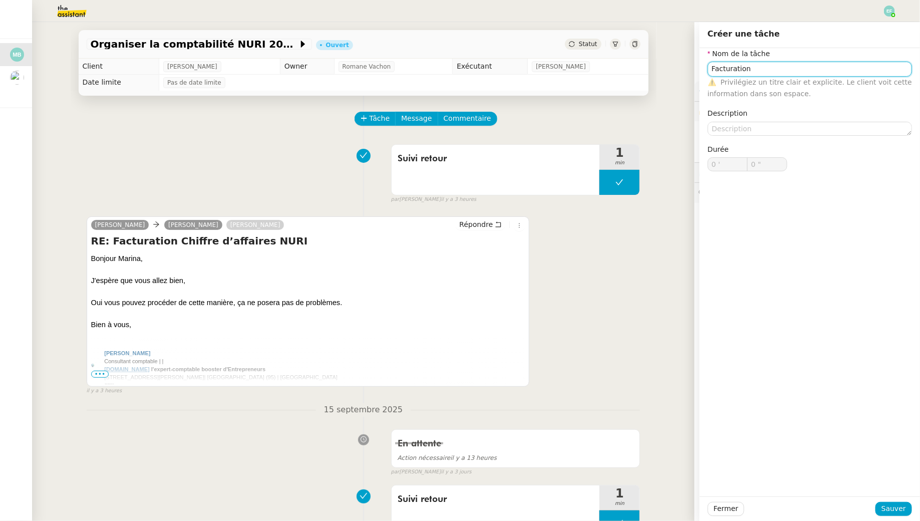
type input "Facturation"
click at [895, 501] on div "Fermer Sauver" at bounding box center [809, 508] width 220 height 25
click at [894, 506] on span "Sauver" at bounding box center [893, 509] width 25 height 12
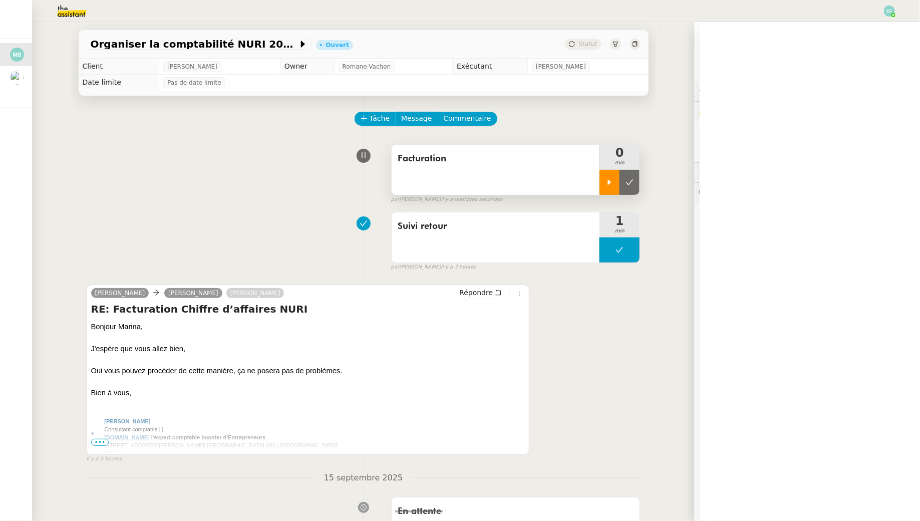
click at [616, 182] on div at bounding box center [609, 182] width 20 height 25
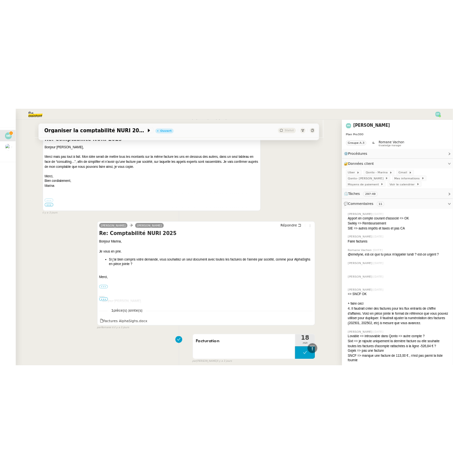
scroll to position [1197, 0]
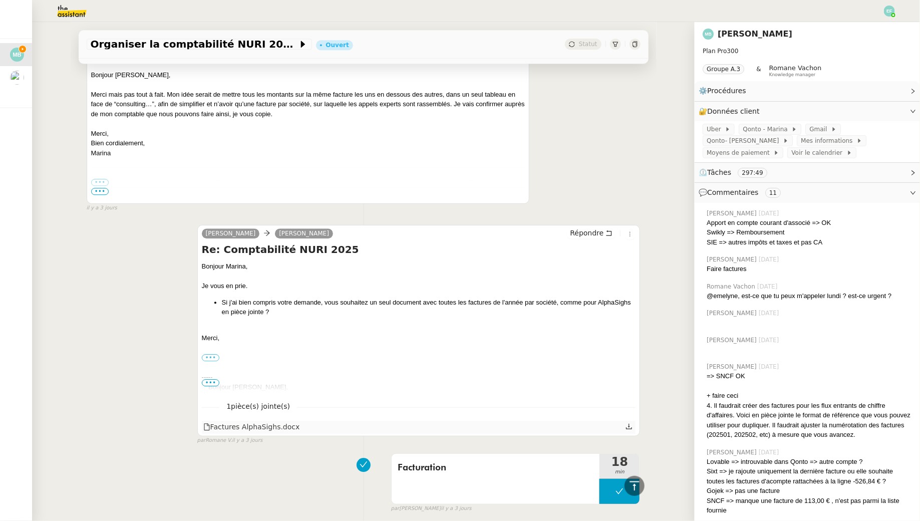
click at [629, 423] on icon at bounding box center [629, 426] width 6 height 6
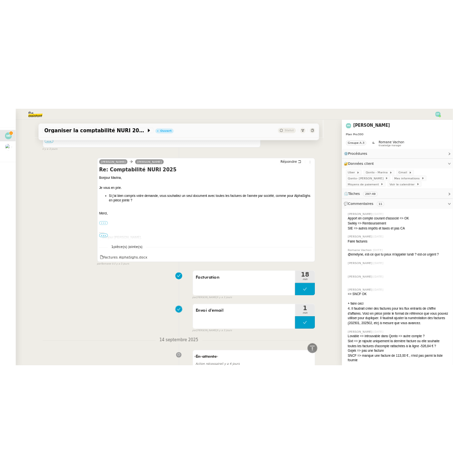
scroll to position [1338, 0]
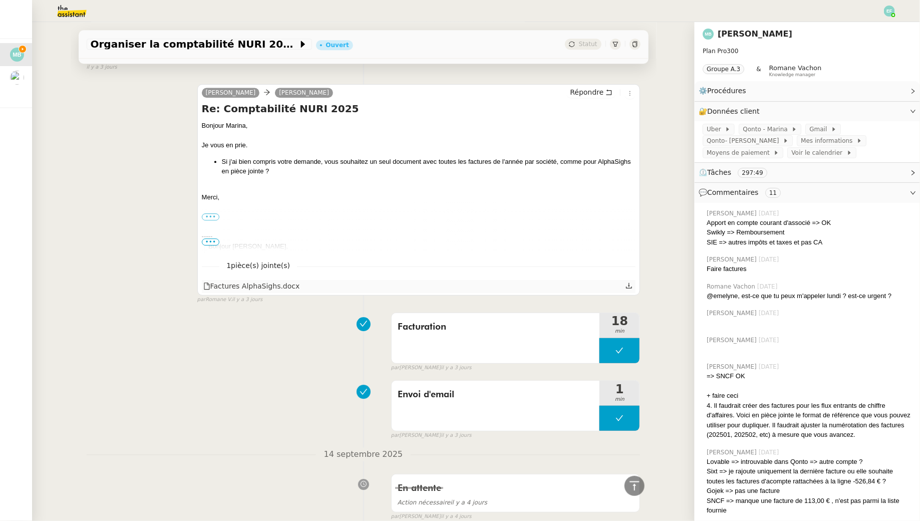
click at [629, 282] on icon at bounding box center [629, 285] width 6 height 6
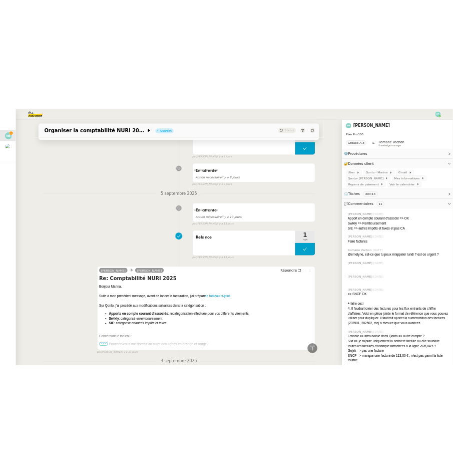
scroll to position [2823, 0]
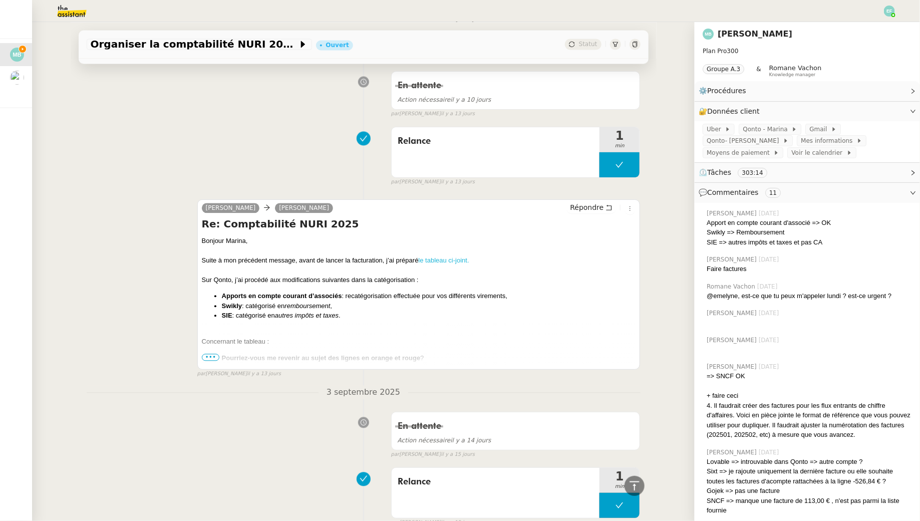
click at [437, 256] on link "le tableau ci-joint." at bounding box center [444, 260] width 51 height 8
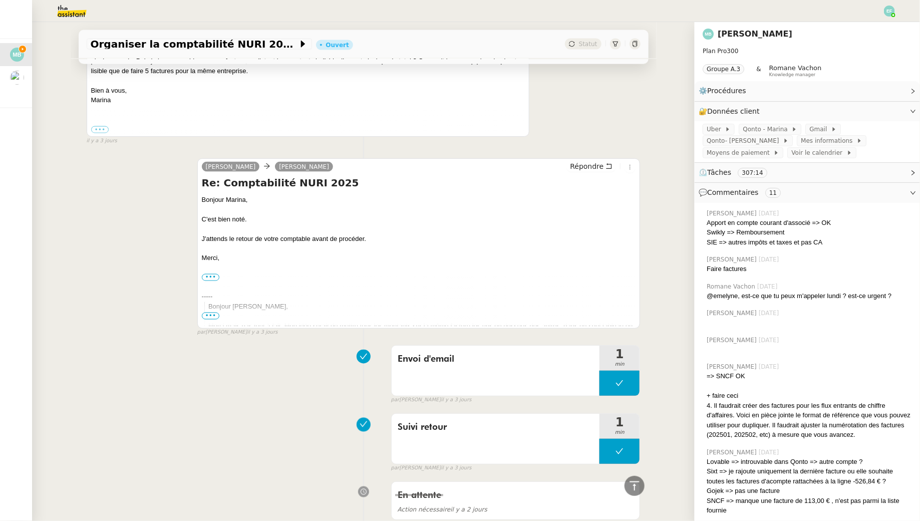
scroll to position [752, 0]
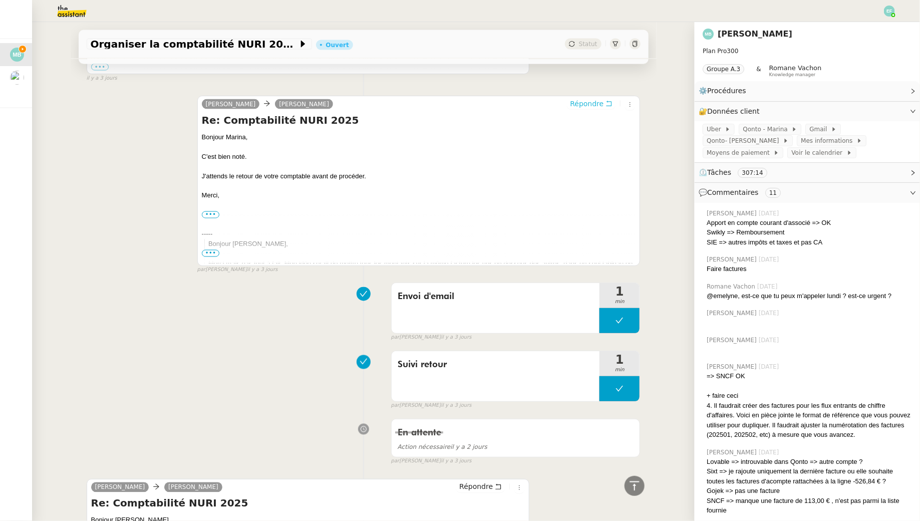
click at [604, 102] on button "Répondre" at bounding box center [591, 103] width 50 height 11
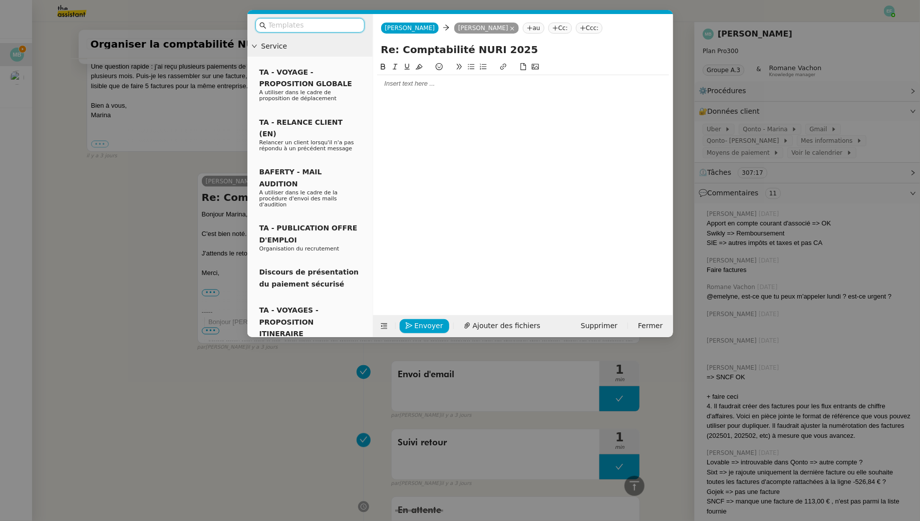
scroll to position [830, 0]
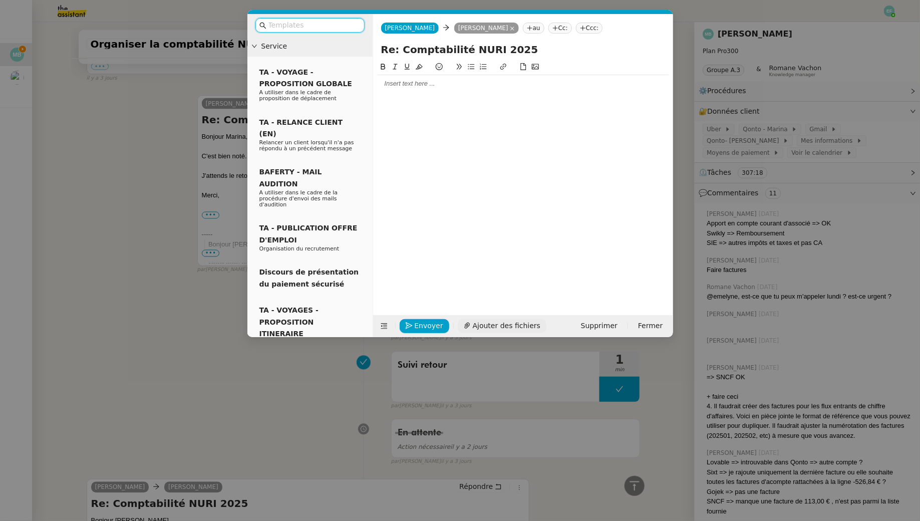
click at [486, 321] on span "Ajouter des fichiers" at bounding box center [507, 326] width 68 height 12
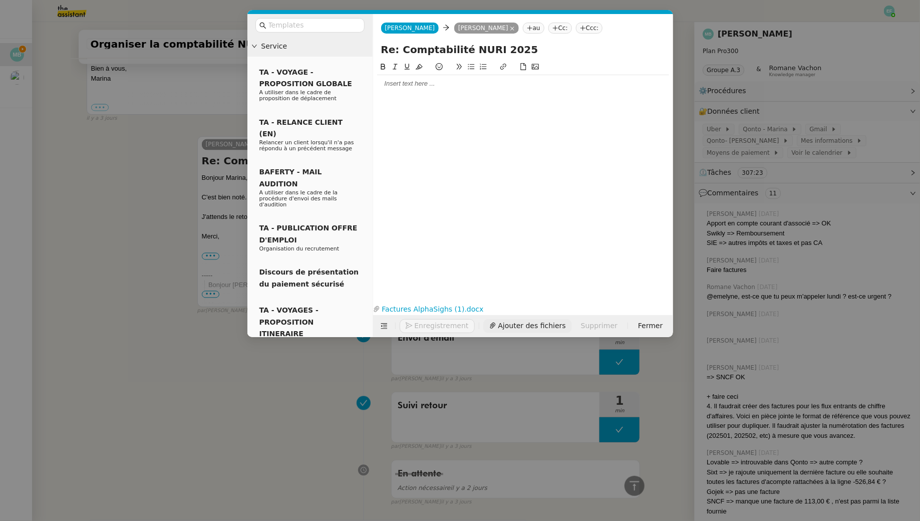
scroll to position [871, 0]
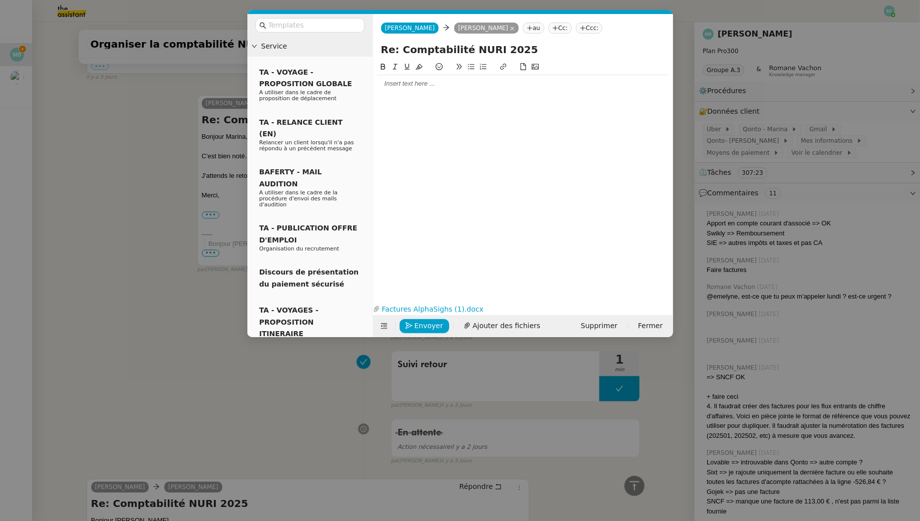
click at [457, 85] on div at bounding box center [523, 83] width 292 height 9
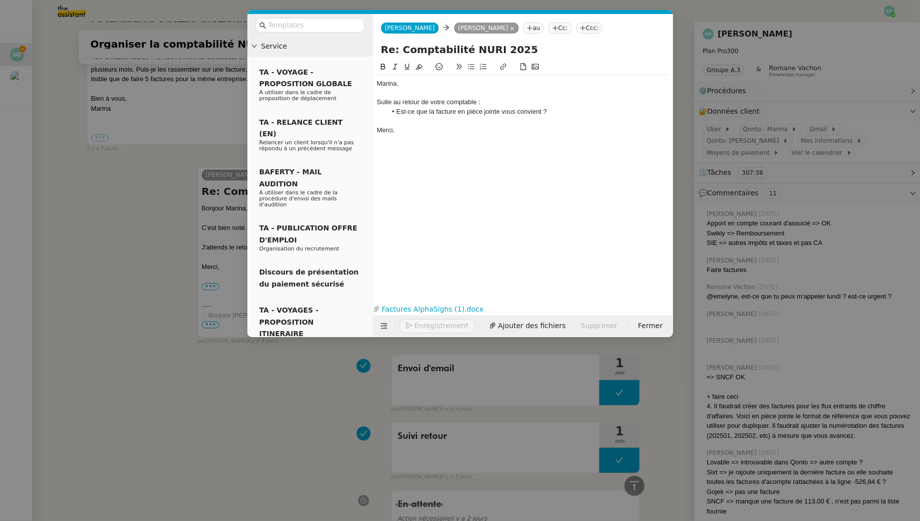
scroll to position [943, 0]
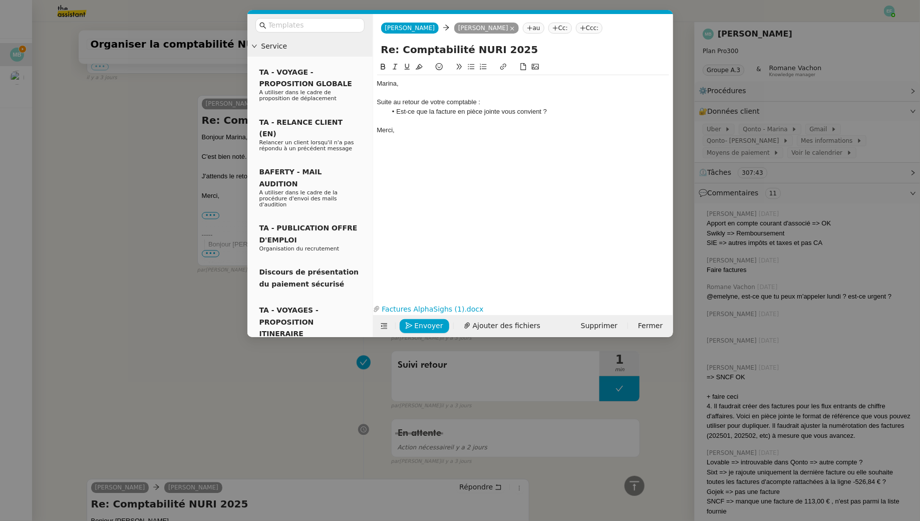
click at [572, 112] on li "Est-ce que la facture en pièce jointe vous convient ?" at bounding box center [527, 111] width 282 height 9
click at [547, 111] on li "Est-ce que la facture en pièce jointe vous convient pour poursuivre ?" at bounding box center [527, 111] width 282 height 9
click at [606, 111] on li "Est-ce que la facture en pièce jointe vous convient en vue de poursuivre ?" at bounding box center [527, 111] width 282 height 9
click at [432, 322] on span "Envoyer" at bounding box center [429, 326] width 29 height 12
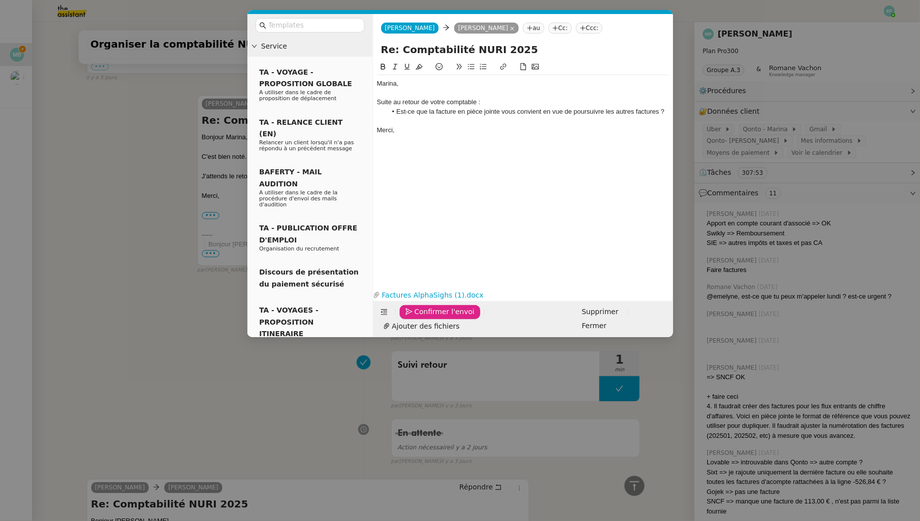
click at [432, 317] on span "Confirmer l'envoi" at bounding box center [445, 312] width 60 height 12
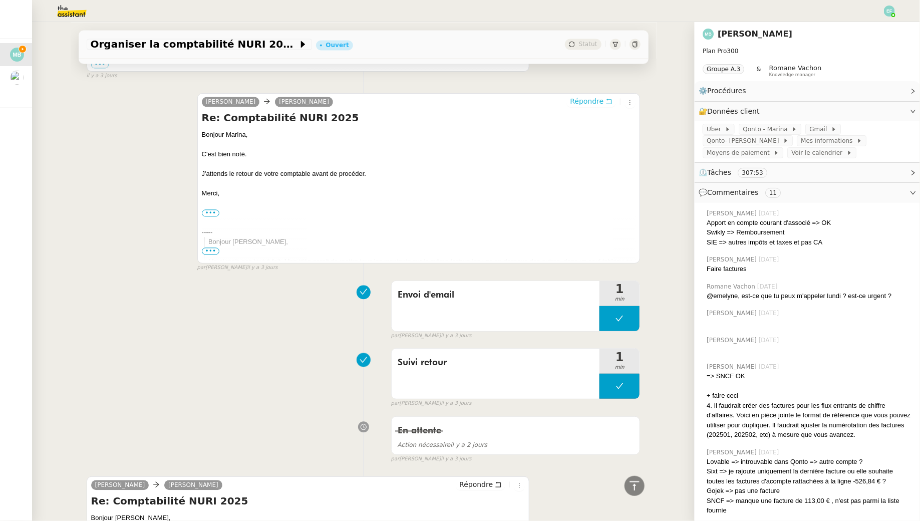
scroll to position [0, 0]
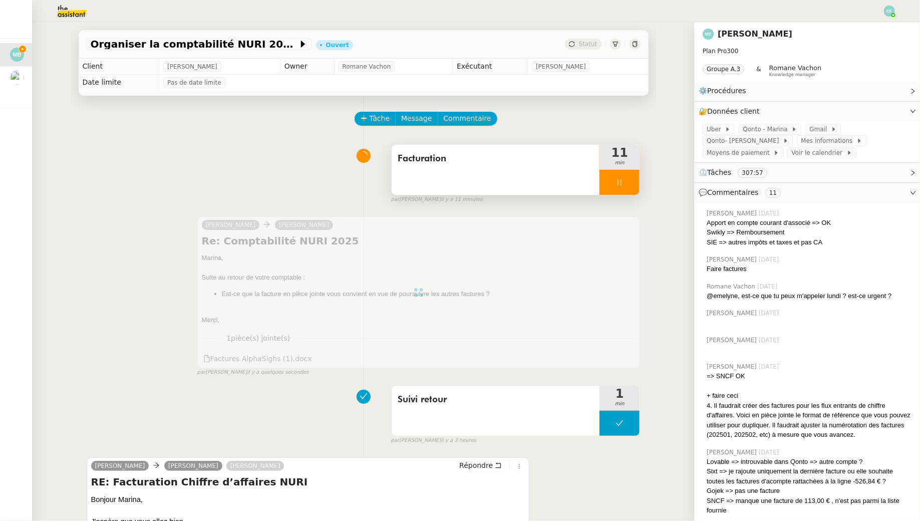
click at [535, 177] on div "Facturation" at bounding box center [495, 170] width 208 height 50
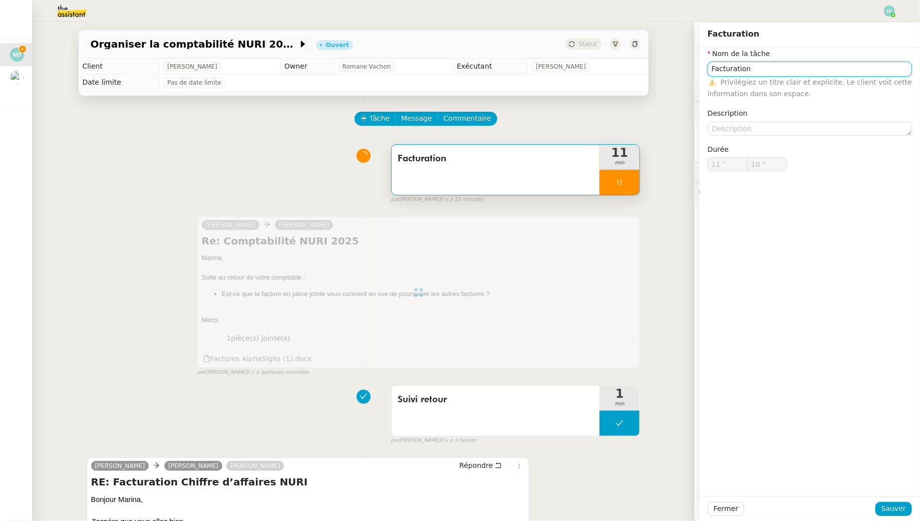
click at [760, 68] on input "Facturation" at bounding box center [809, 69] width 204 height 15
type input "11 ""
type input "Facturation + v"
type input "12 ""
type input "Facturation + vérificatio"
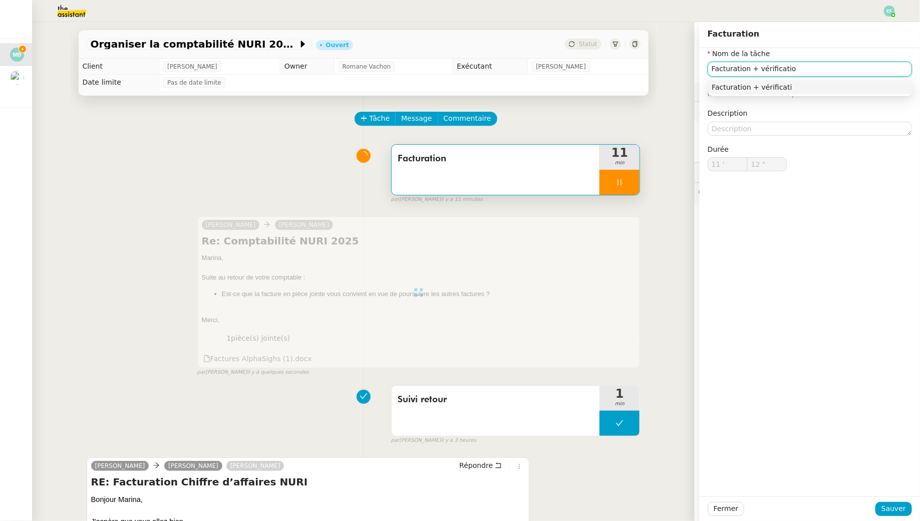
type input "13 ""
type input "Facturation + vérification tabl"
type input "14 ""
type input "Facturation + vérification table"
type input "15 ""
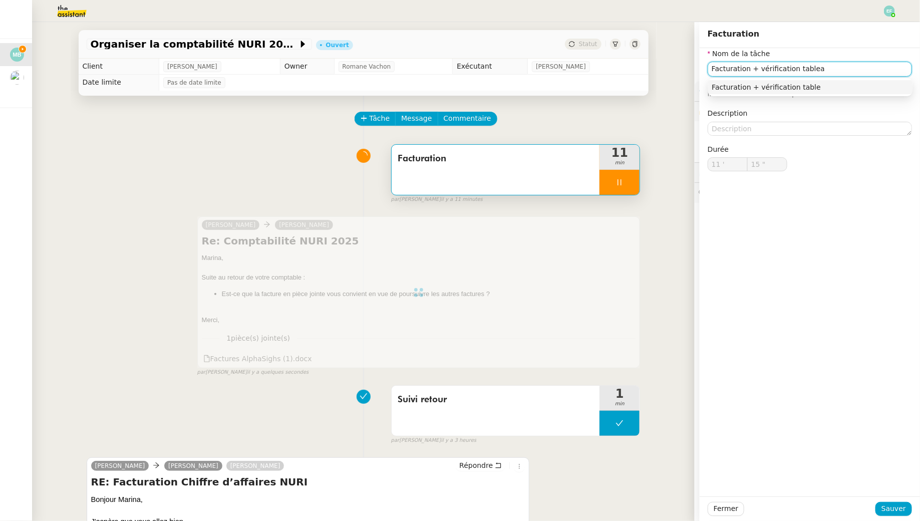
type input "Facturation + vérification tableau"
type input "16 ""
type input "Facturation + vérification tableau."
type input "17 ""
type input "Facturation + vérification tableau + env"
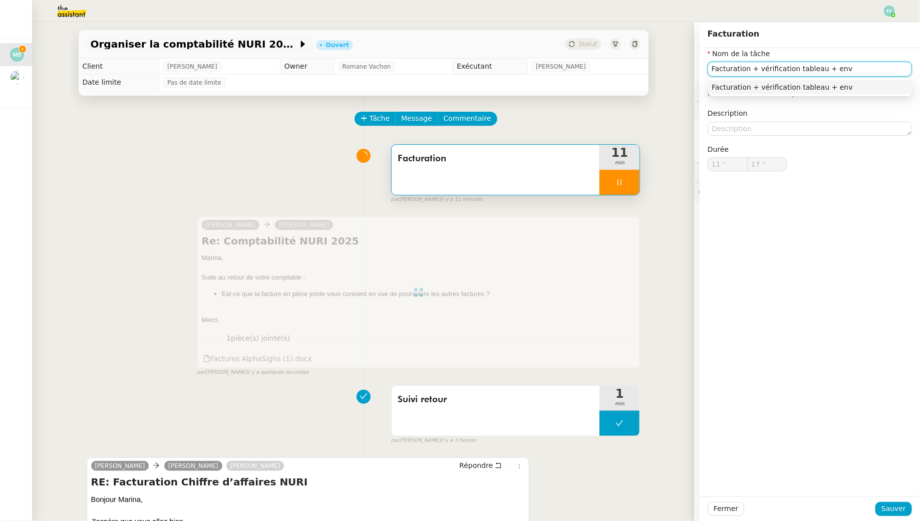
type input "18 ""
type input "Facturation + vérification tableau + envoi d'email"
type input "20 ""
type input "Facturation + vérification tableau + envoi d'email"
click at [892, 508] on span "Sauver" at bounding box center [893, 509] width 25 height 12
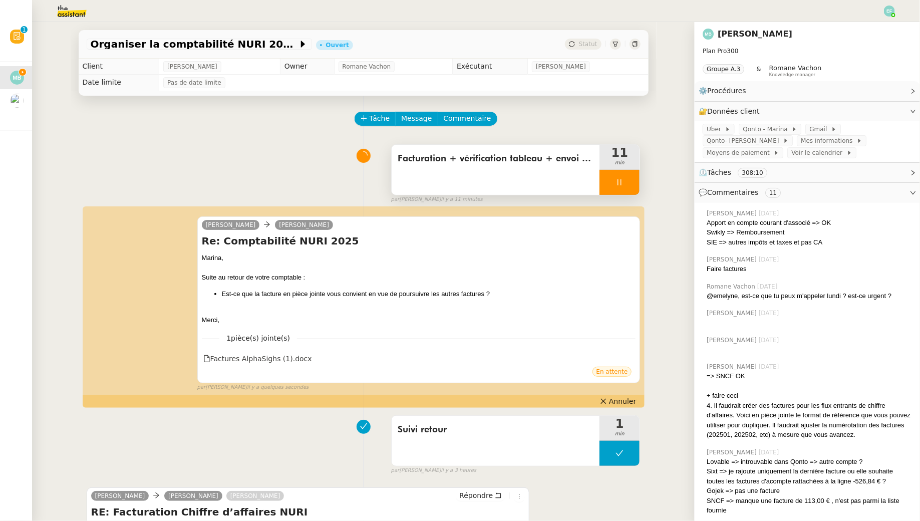
click at [629, 185] on div at bounding box center [619, 182] width 40 height 25
click at [629, 185] on icon at bounding box center [629, 182] width 8 height 8
click at [499, 172] on div "Facturation + vérification tableau + envoi d'email" at bounding box center [495, 170] width 208 height 50
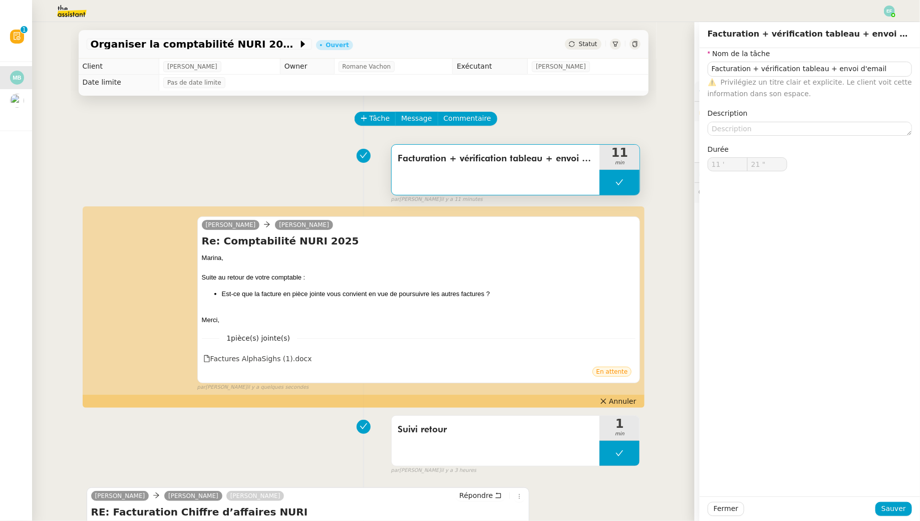
click at [321, 183] on div "Facturation + vérification tableau + envoi d'email 11 min false par Emelyne F. …" at bounding box center [364, 172] width 554 height 64
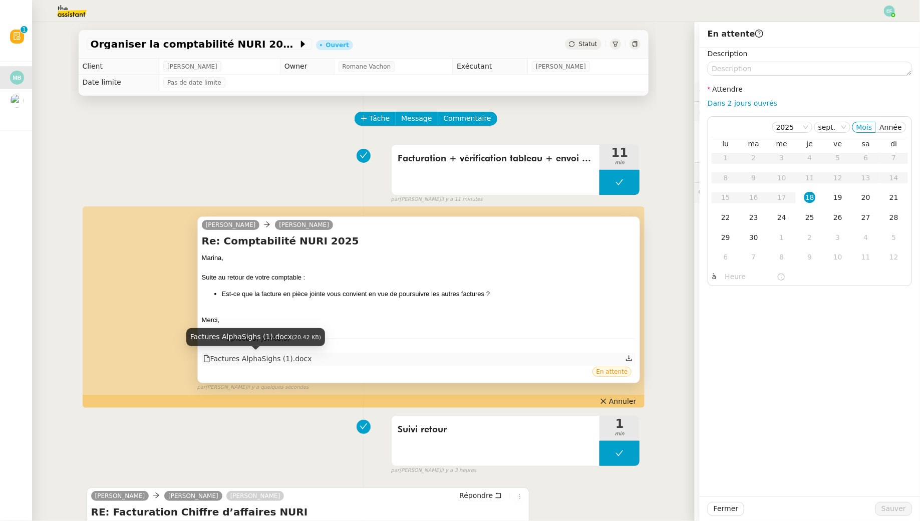
click at [286, 354] on div "Factures AlphaSighs (1).docx" at bounding box center [257, 359] width 109 height 12
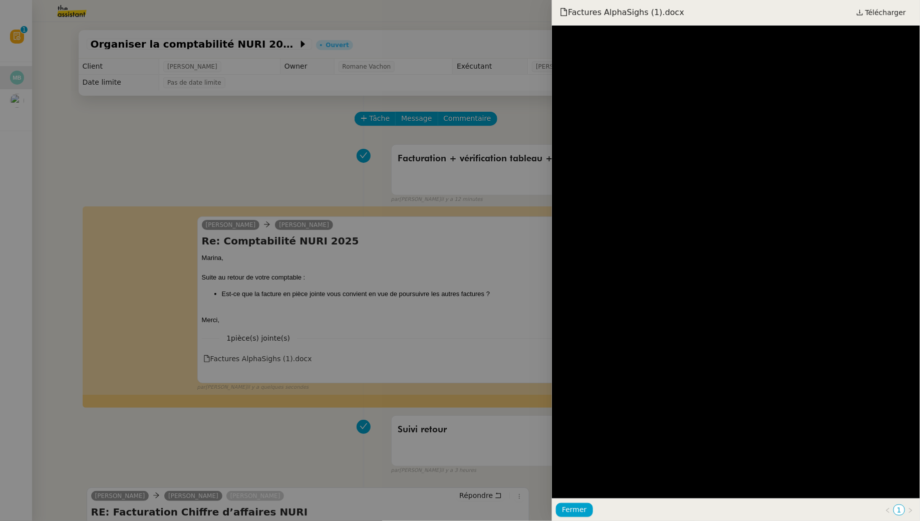
click at [288, 128] on div at bounding box center [460, 260] width 920 height 521
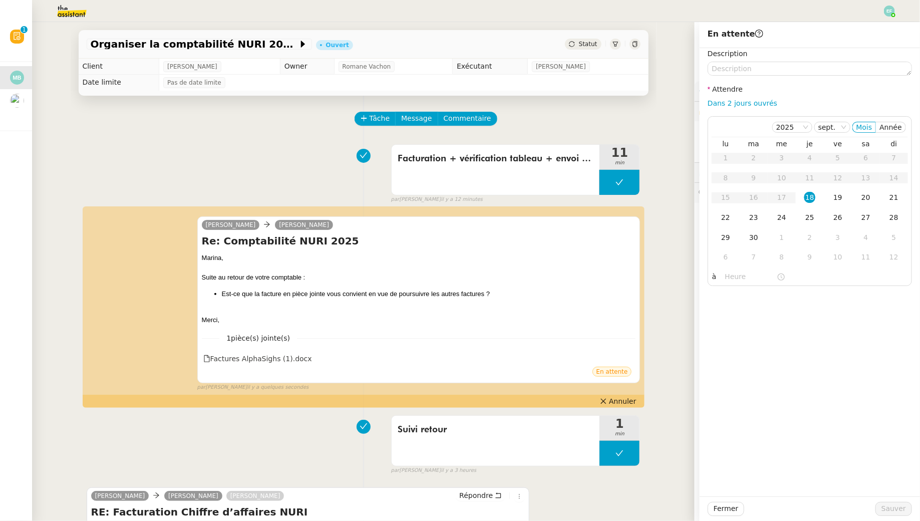
click at [255, 166] on div "Facturation + vérification tableau + envoi d'email 11 min false par Emelyne F. …" at bounding box center [364, 172] width 554 height 64
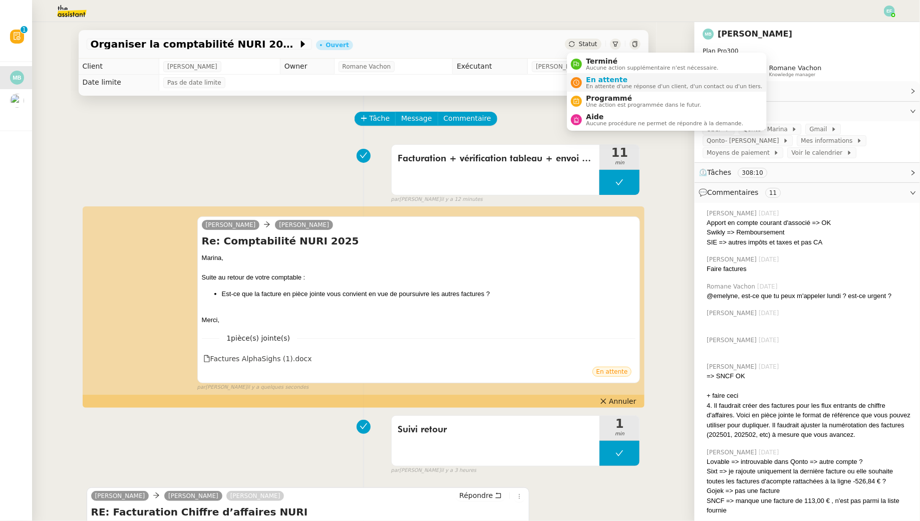
click at [596, 85] on span "En attente d'une réponse d'un client, d'un contact ou d'un tiers." at bounding box center [674, 87] width 176 height 6
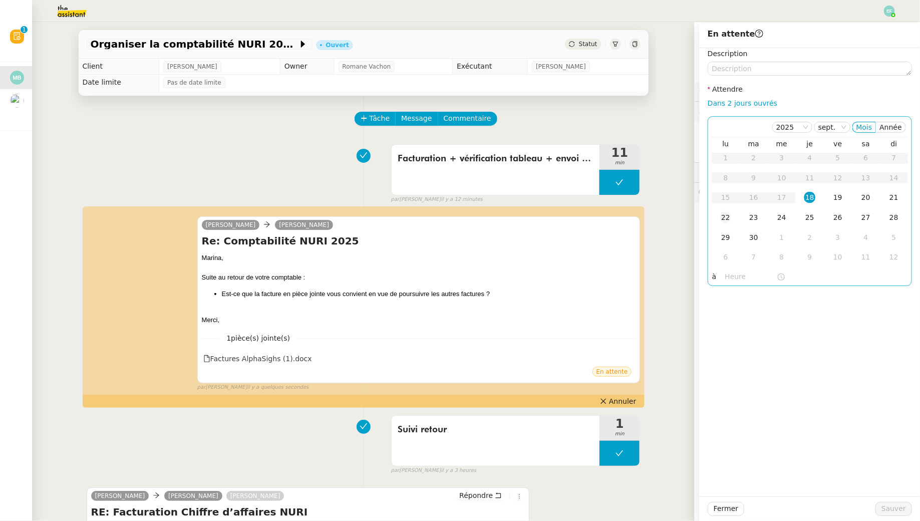
click at [725, 220] on div "22" at bounding box center [725, 217] width 11 height 11
click at [891, 512] on span "Sauver" at bounding box center [893, 509] width 25 height 12
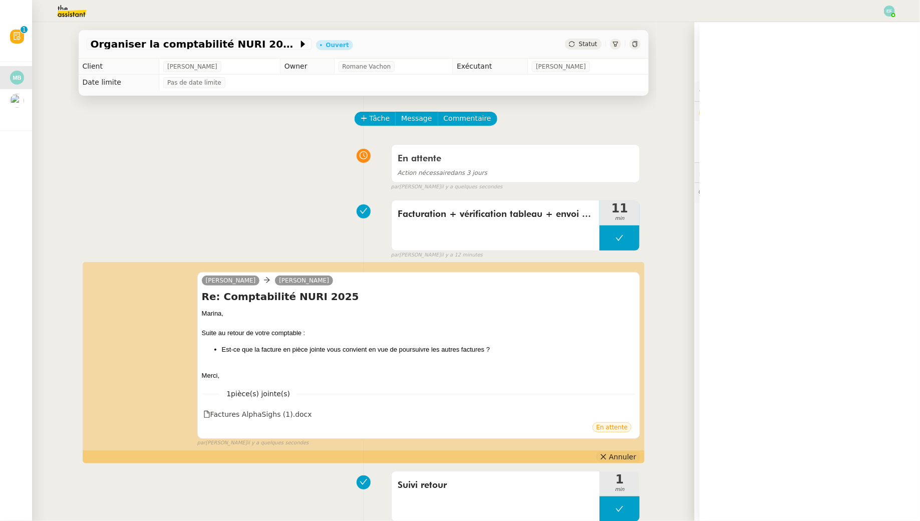
click at [626, 458] on span "Annuler" at bounding box center [622, 457] width 27 height 10
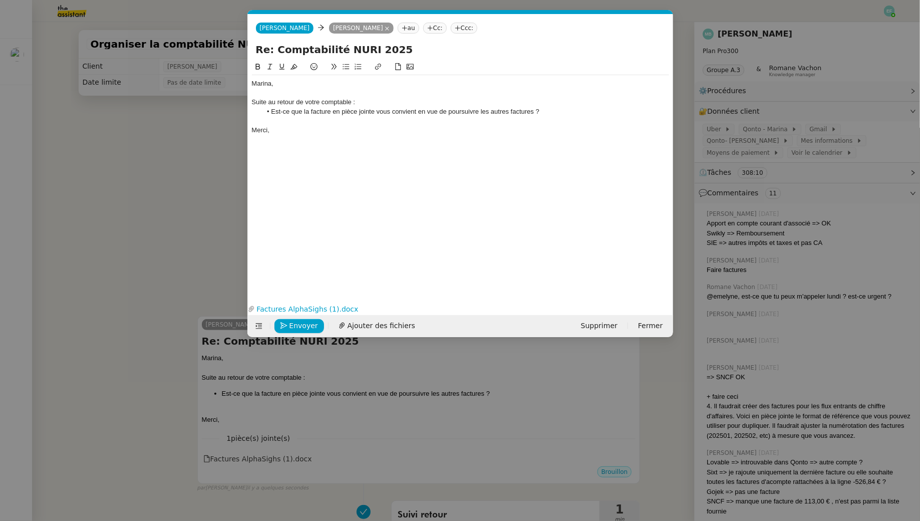
scroll to position [0, 21]
click at [250, 81] on nz-spin "Marina, Suite au retour de votre comptable : Est-ce que la facture en pièce joi…" at bounding box center [460, 175] width 425 height 228
click at [252, 83] on div "Marina," at bounding box center [460, 83] width 417 height 9
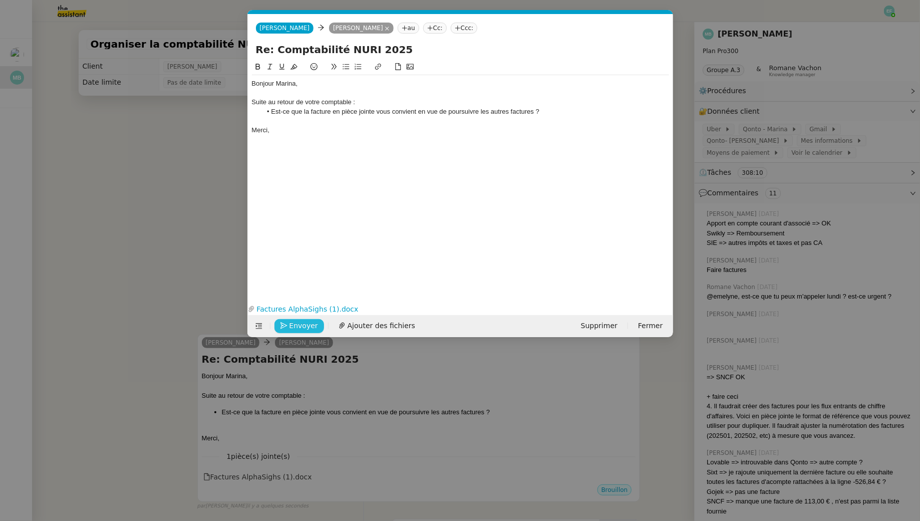
click at [300, 323] on span "Envoyer" at bounding box center [303, 326] width 29 height 12
click at [300, 323] on span "Confirmer l'envoi" at bounding box center [319, 326] width 60 height 12
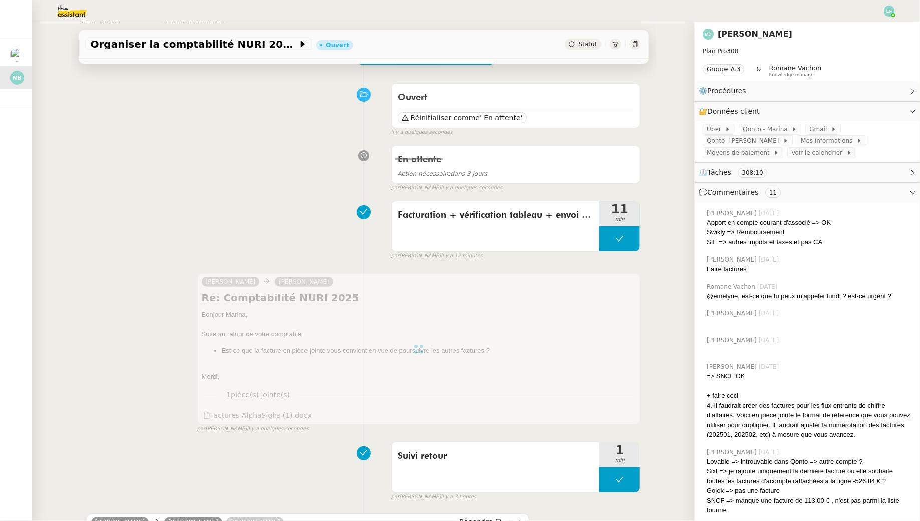
scroll to position [0, 0]
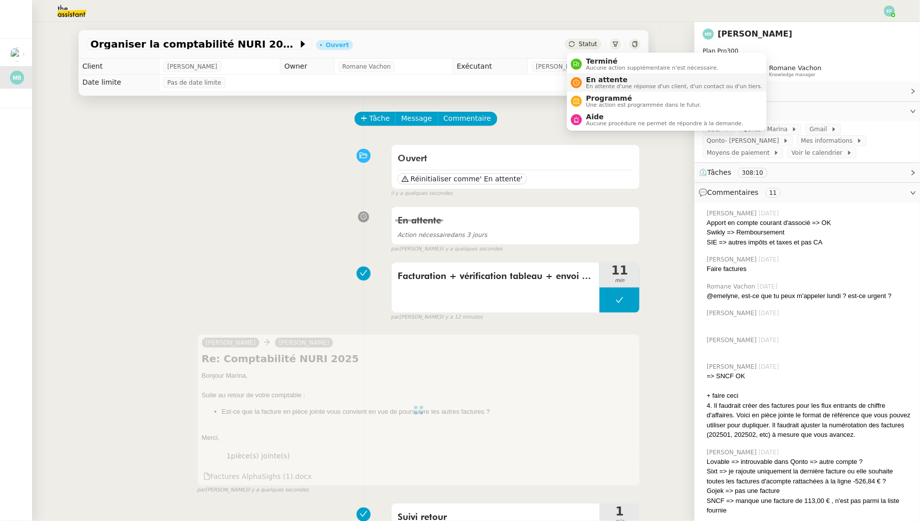
click at [592, 81] on span "En attente" at bounding box center [674, 80] width 176 height 8
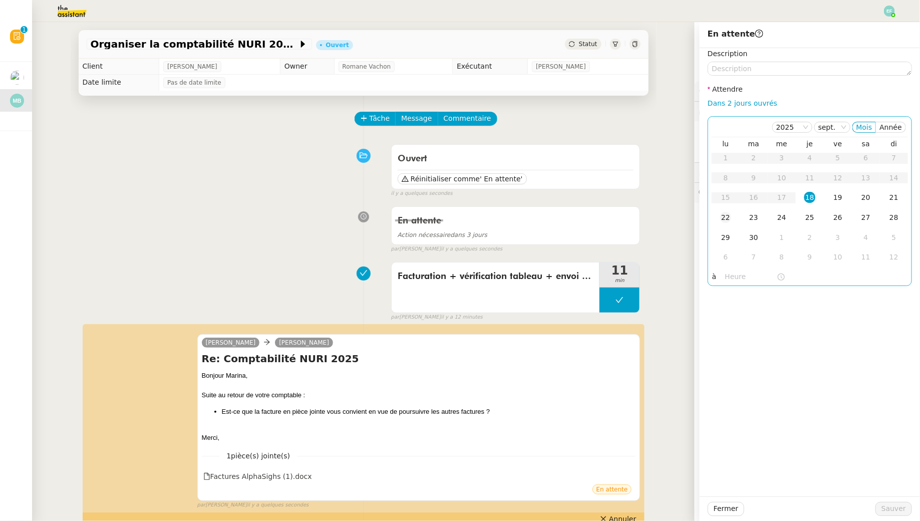
click at [725, 217] on div "22" at bounding box center [725, 217] width 11 height 11
click at [886, 506] on span "Sauver" at bounding box center [893, 509] width 25 height 12
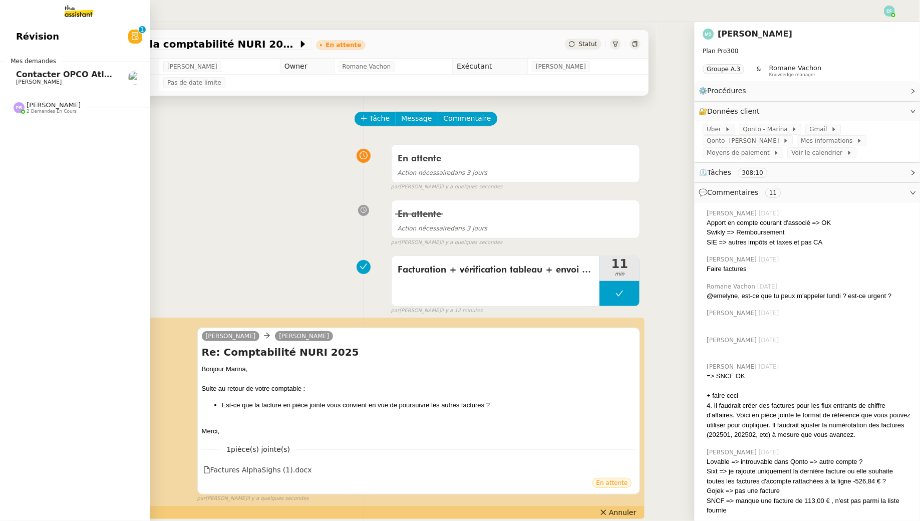
click at [11, 76] on link "Contacter OPCO Atlas pour financement formation [PERSON_NAME]" at bounding box center [75, 77] width 150 height 23
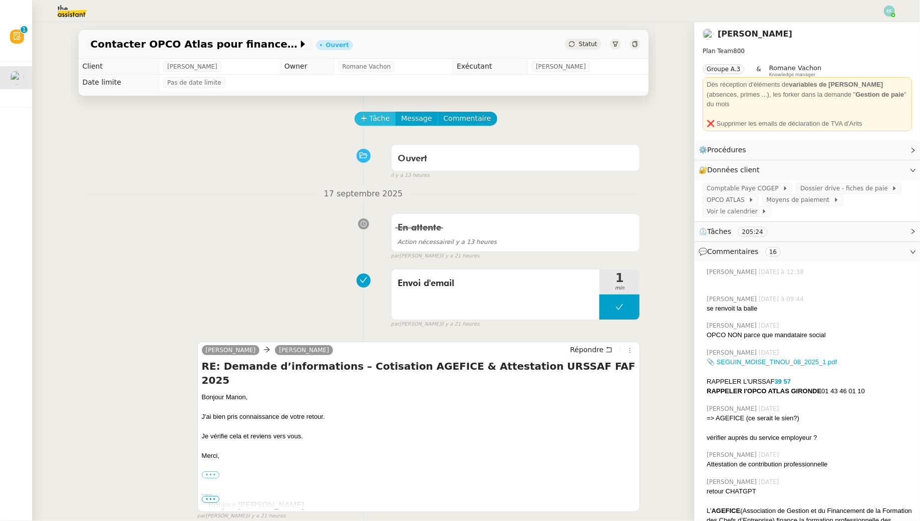
click at [378, 123] on span "Tâche" at bounding box center [379, 119] width 21 height 12
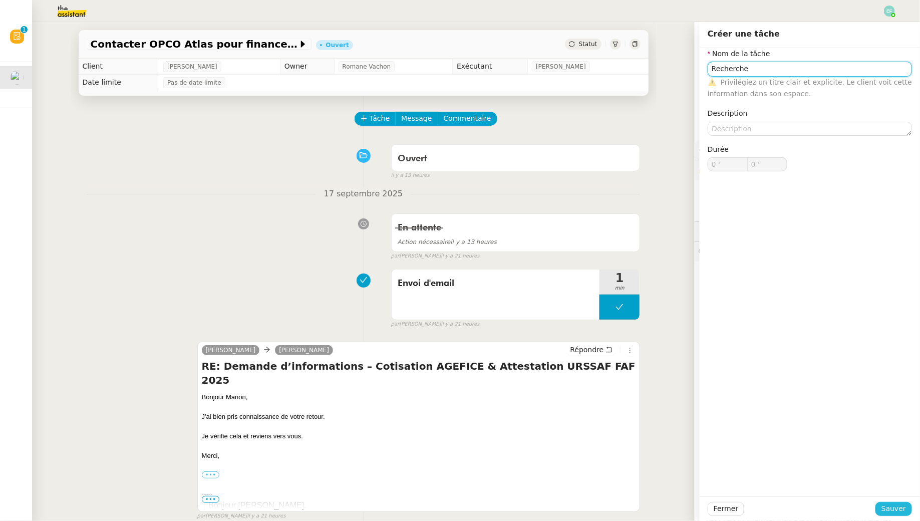
type input "Recherche"
click at [894, 513] on span "Sauver" at bounding box center [893, 509] width 25 height 12
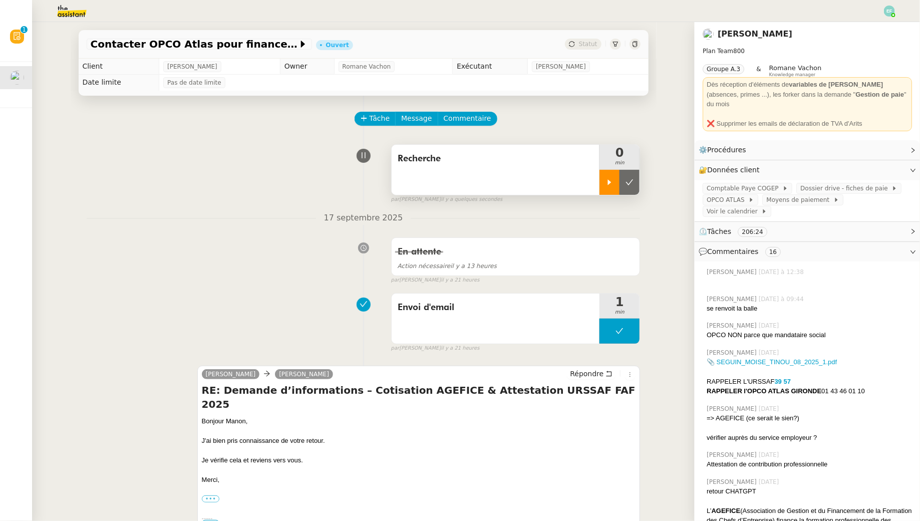
click at [606, 180] on icon at bounding box center [609, 182] width 8 height 8
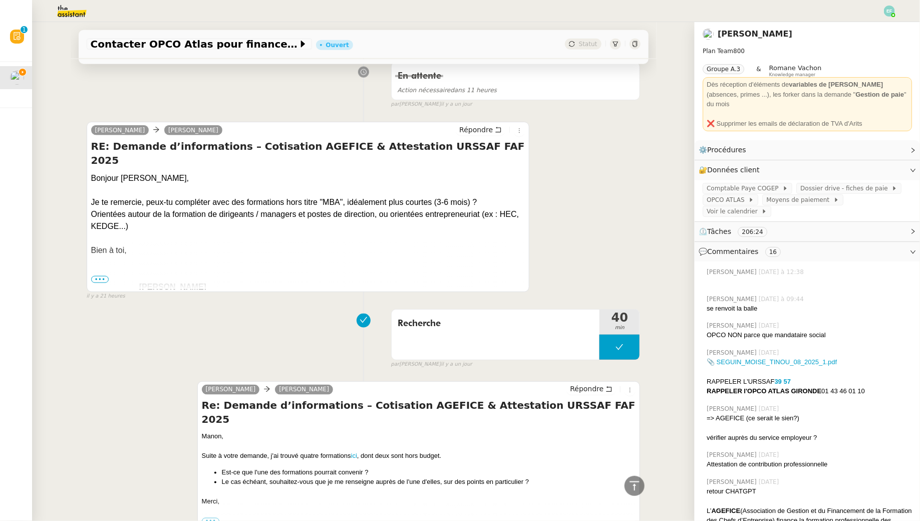
scroll to position [548, 0]
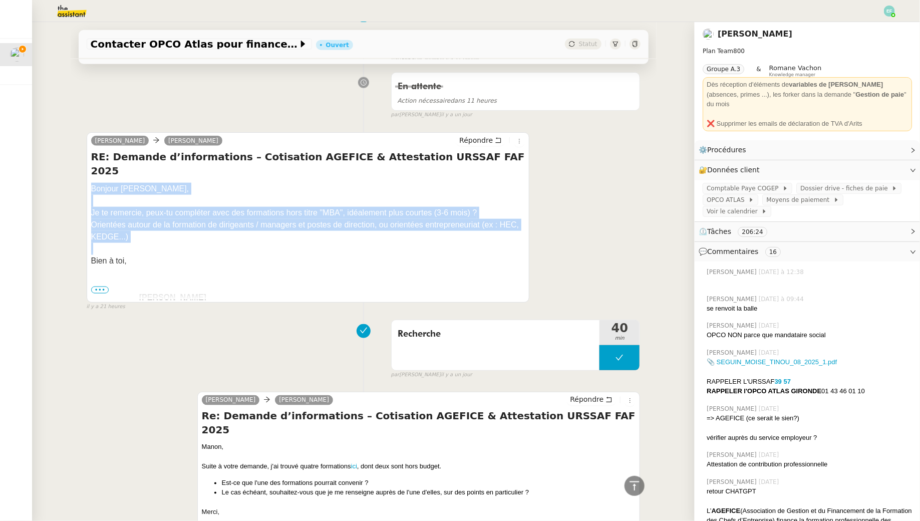
drag, startPoint x: 90, startPoint y: 171, endPoint x: 167, endPoint y: 232, distance: 98.0
click at [167, 232] on div "Manon Loustau Sam Répondre RE: Demande d’informations – Cotisation AGEFICE & At…" at bounding box center [308, 217] width 443 height 170
copy div "Bonjour Sam, Je te remercie, peux-tu compléter avec des formations hors titre "…"
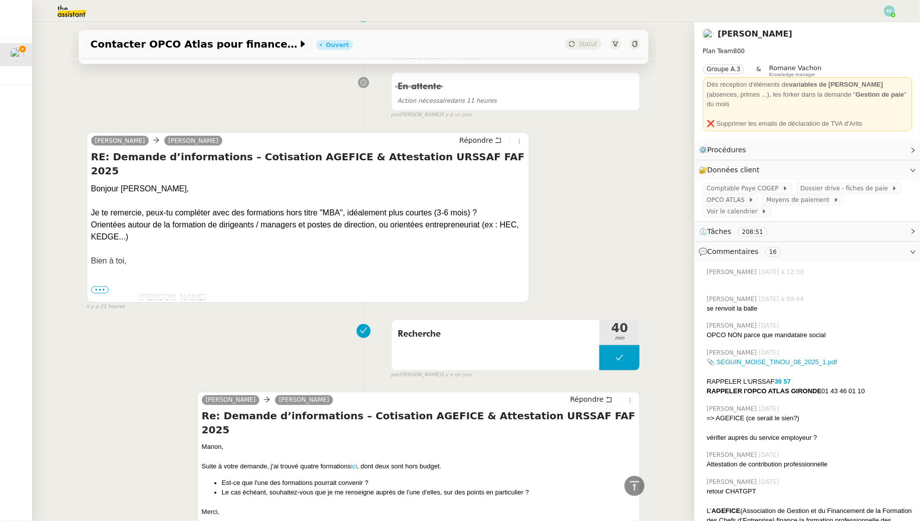
click at [261, 279] on p at bounding box center [308, 285] width 434 height 12
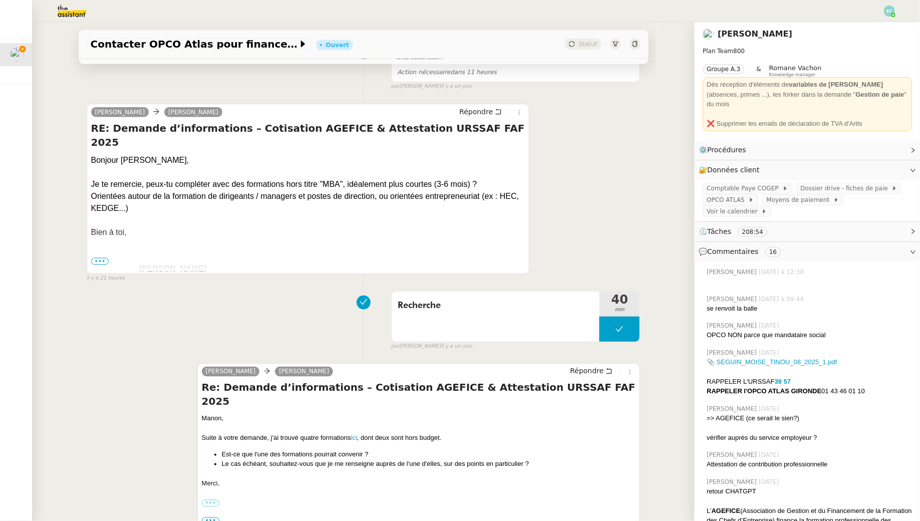
scroll to position [602, 0]
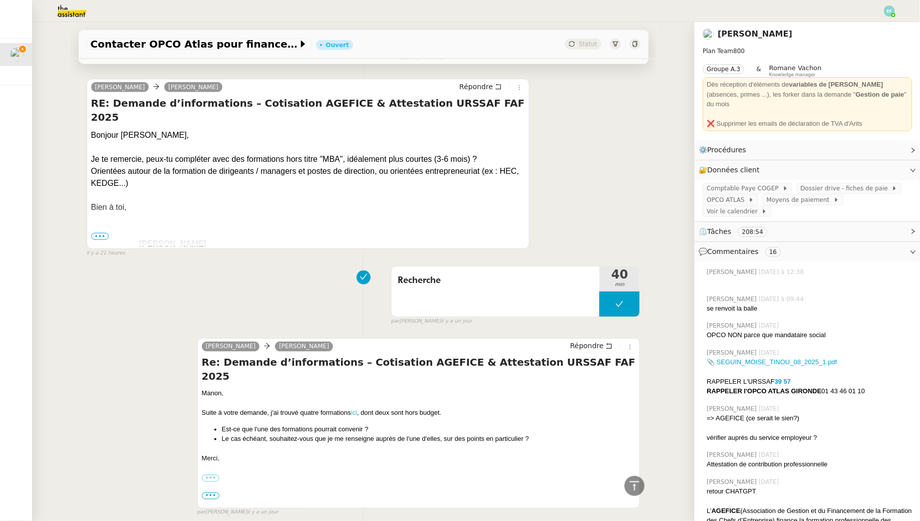
click at [354, 409] on link "ici" at bounding box center [354, 413] width 6 height 8
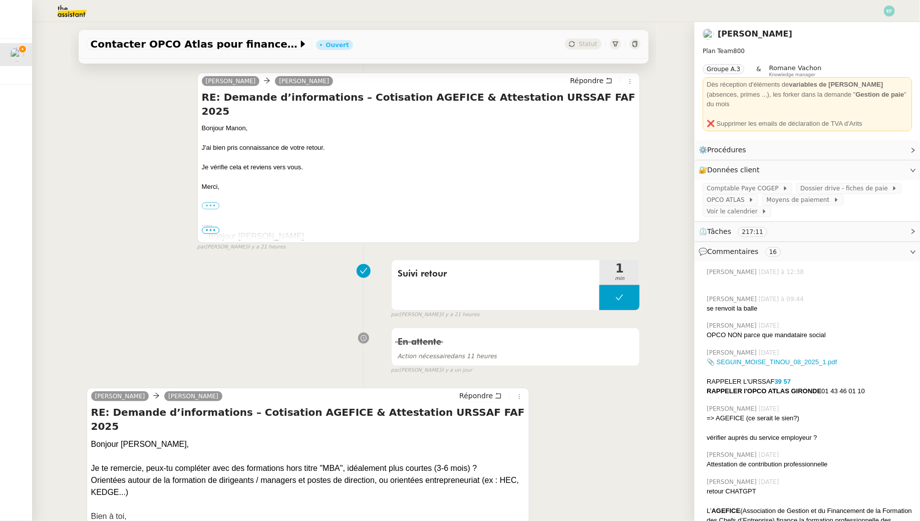
scroll to position [0, 0]
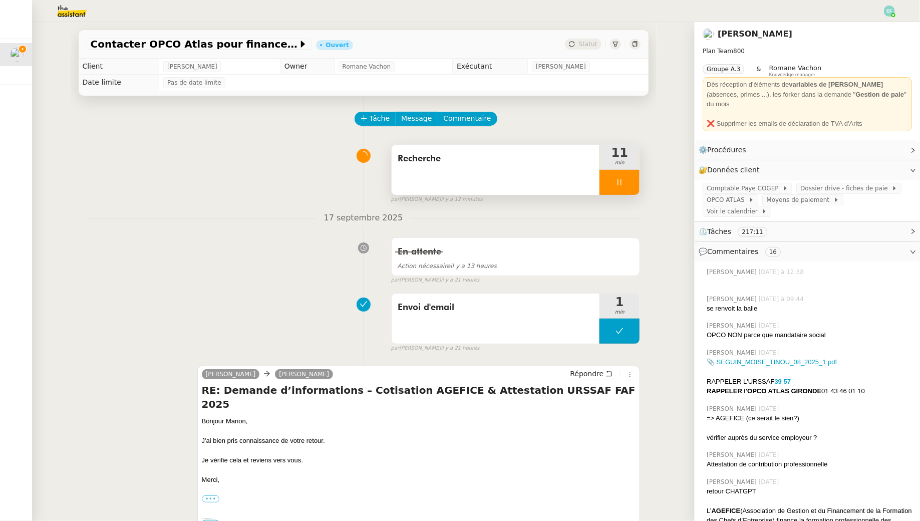
click at [627, 183] on div at bounding box center [619, 182] width 40 height 25
click at [604, 178] on div at bounding box center [609, 182] width 20 height 25
click at [631, 186] on div at bounding box center [619, 182] width 40 height 25
